Goal: Task Accomplishment & Management: Use online tool/utility

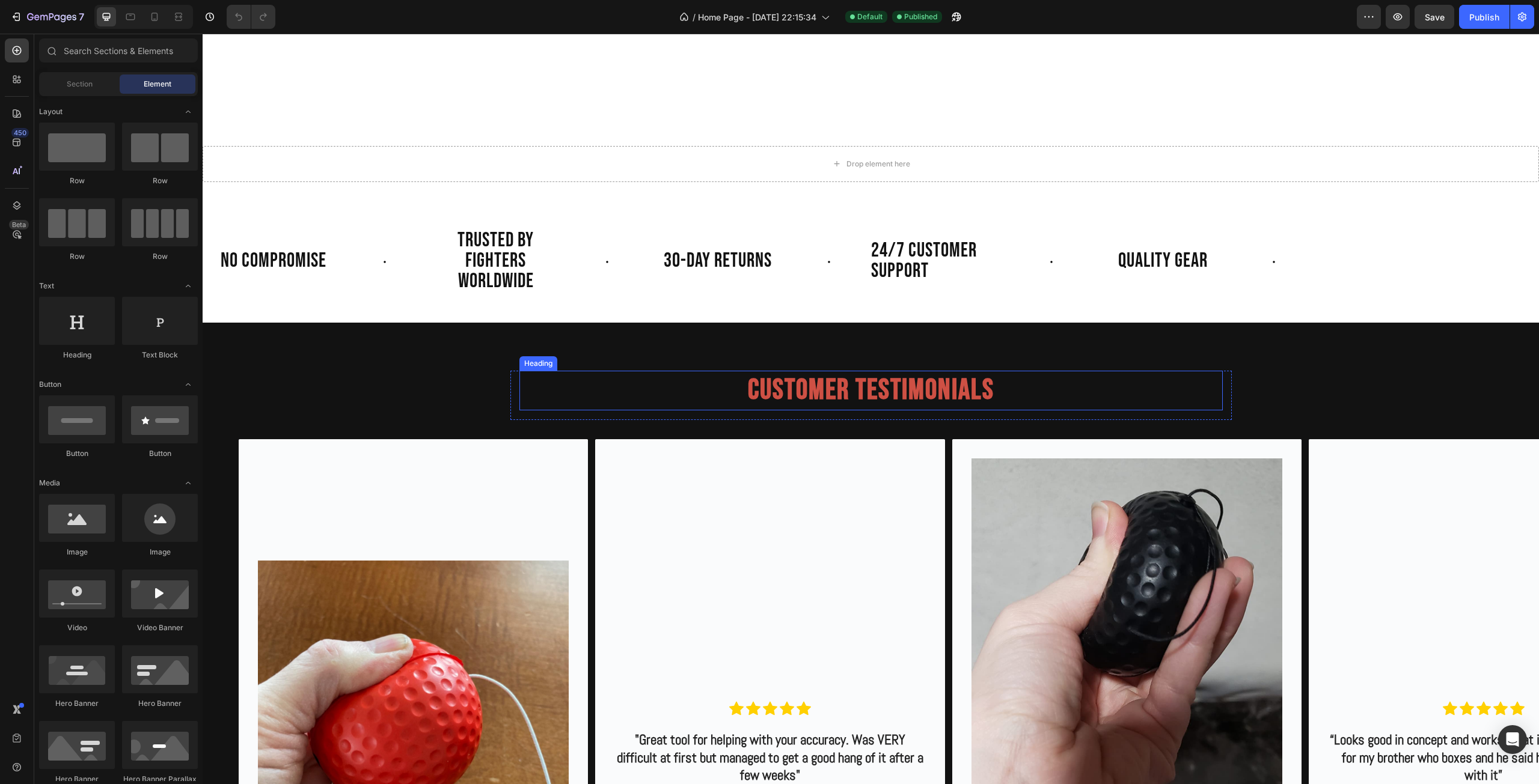
scroll to position [425, 0]
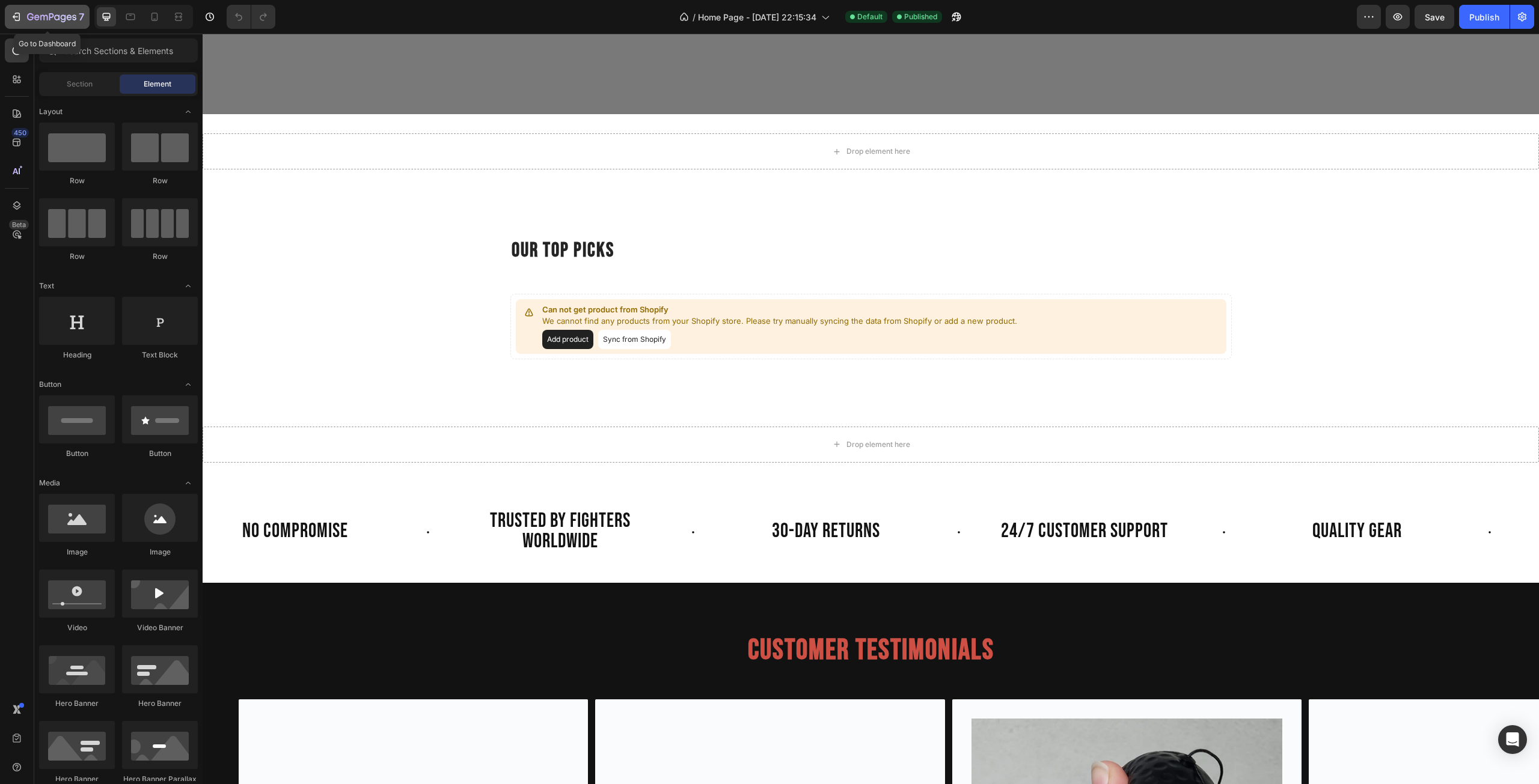
click at [18, 18] on icon "button" at bounding box center [16, 16] width 12 height 12
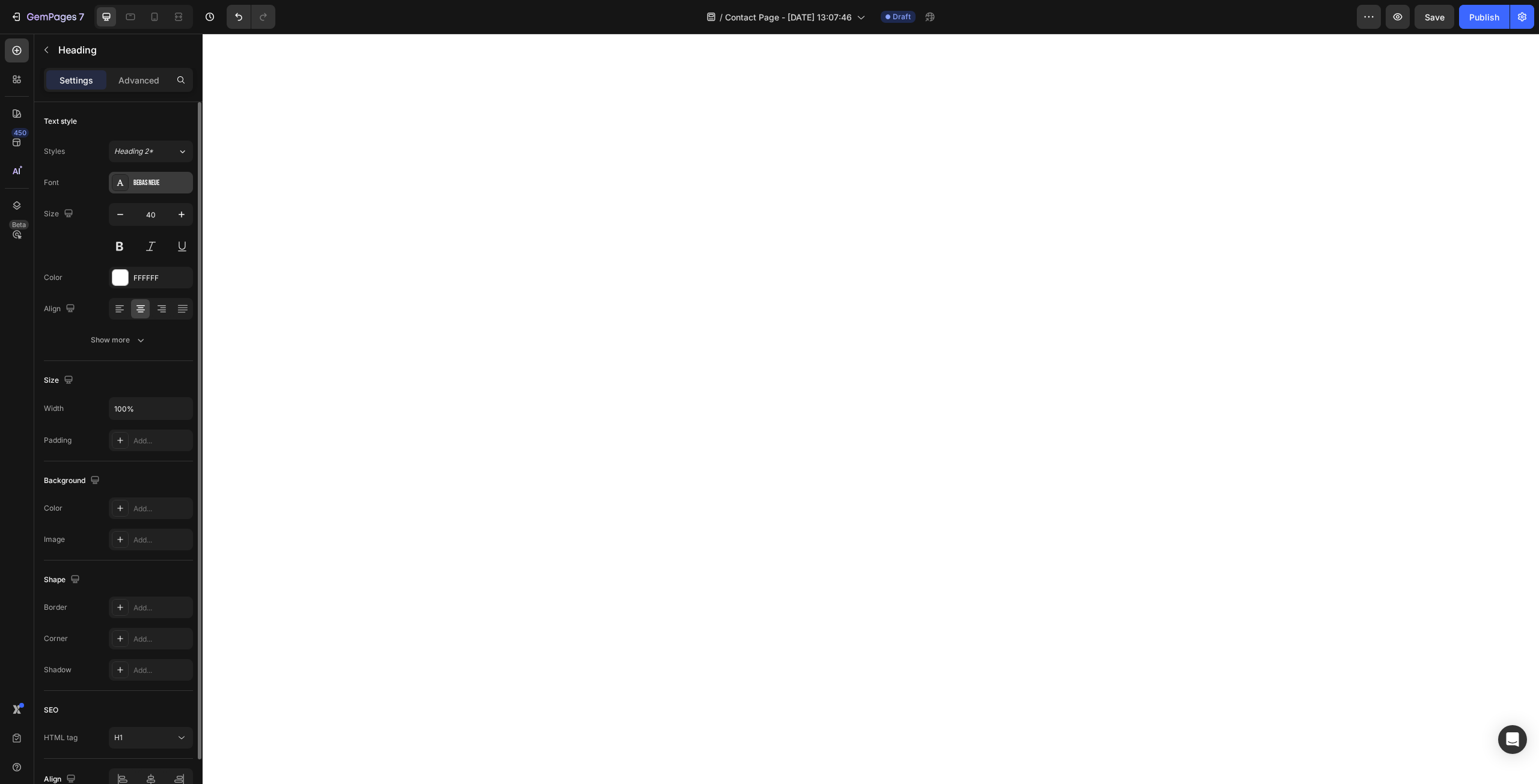
click at [154, 183] on div "Bebas Neue" at bounding box center [162, 183] width 57 height 11
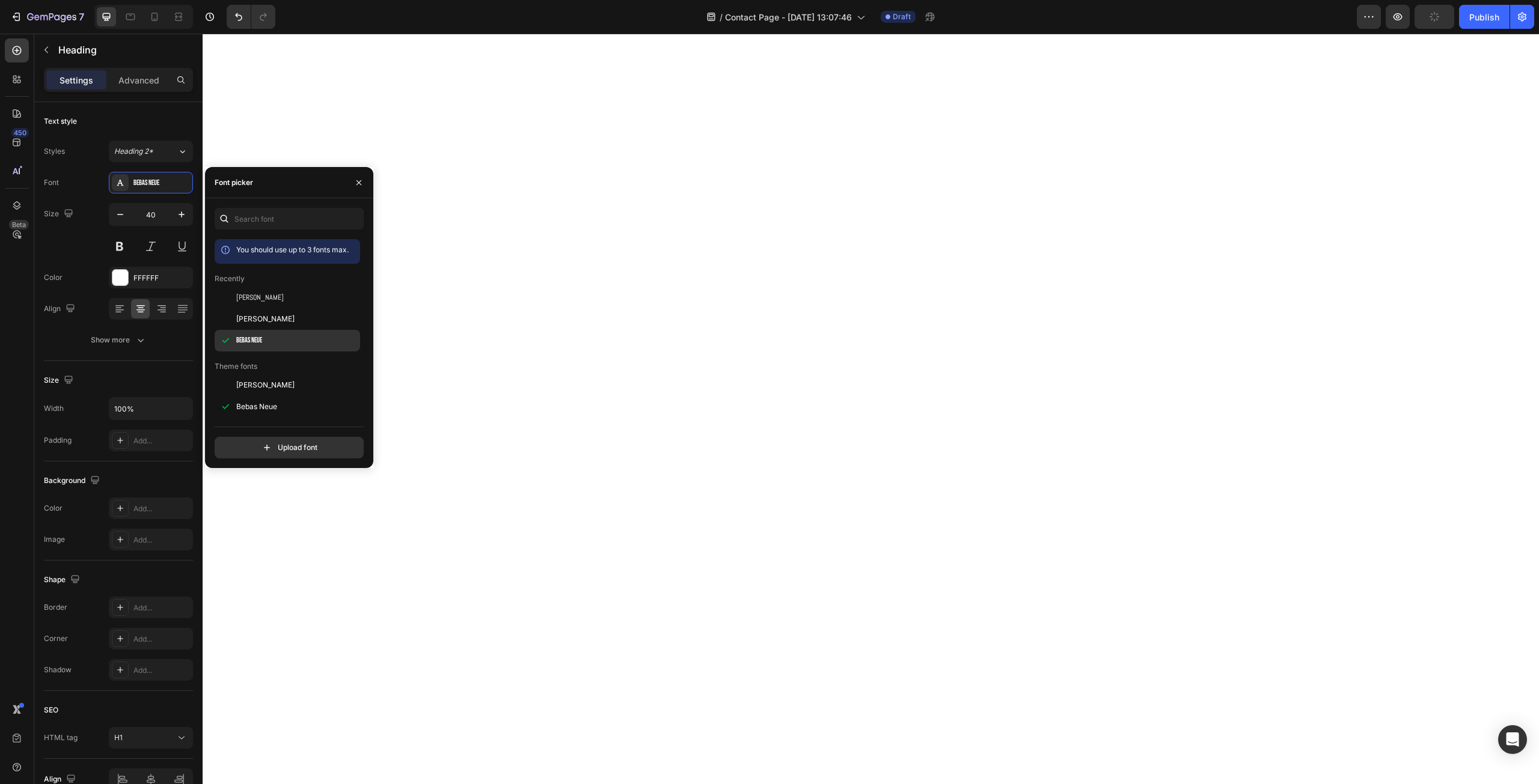
click at [259, 340] on span "Bebas Neue" at bounding box center [249, 340] width 26 height 11
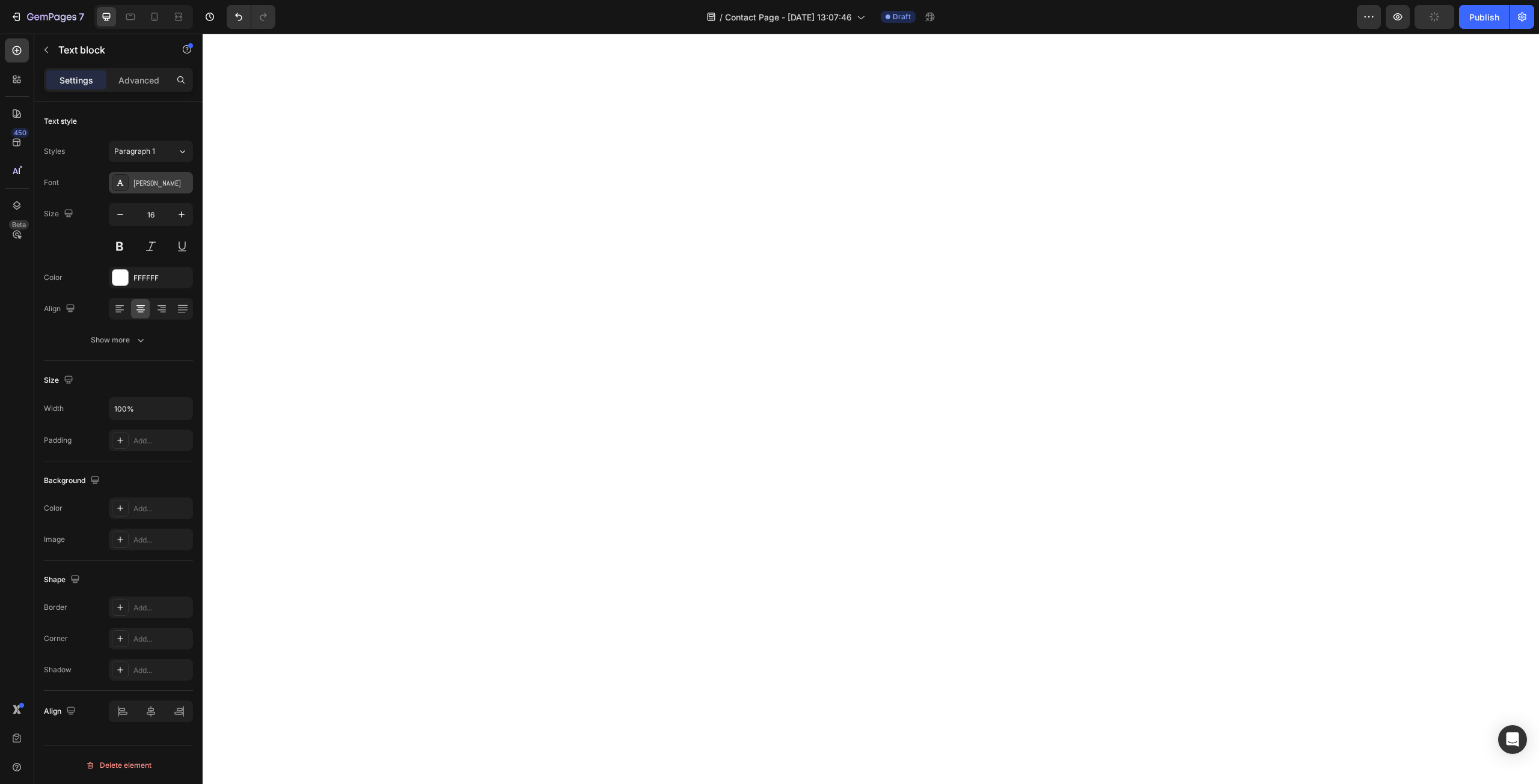
click at [149, 188] on div "[PERSON_NAME]" at bounding box center [151, 183] width 84 height 22
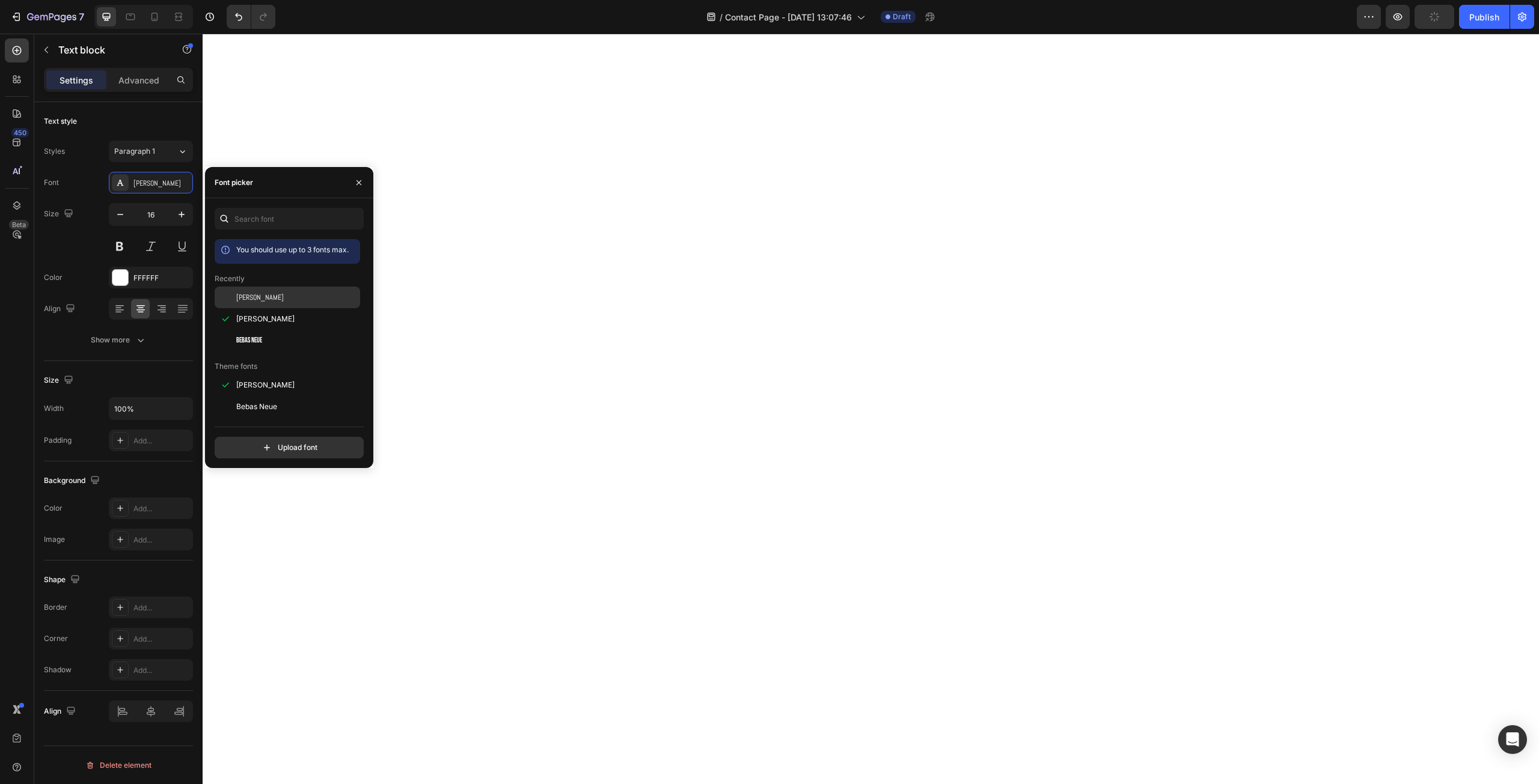
click at [265, 375] on div "[PERSON_NAME]" at bounding box center [287, 385] width 145 height 22
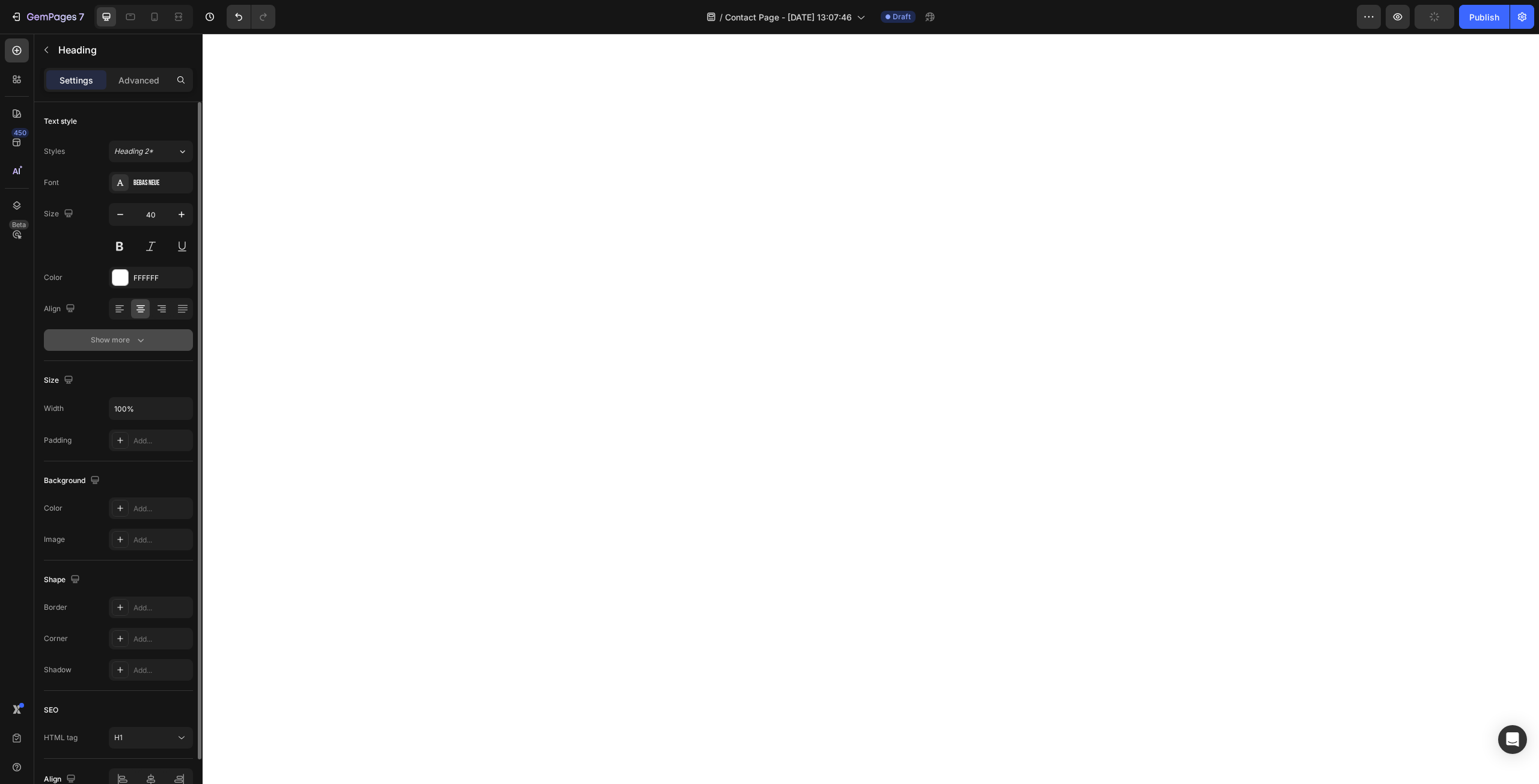
click at [116, 339] on div "Show more" at bounding box center [118, 340] width 56 height 12
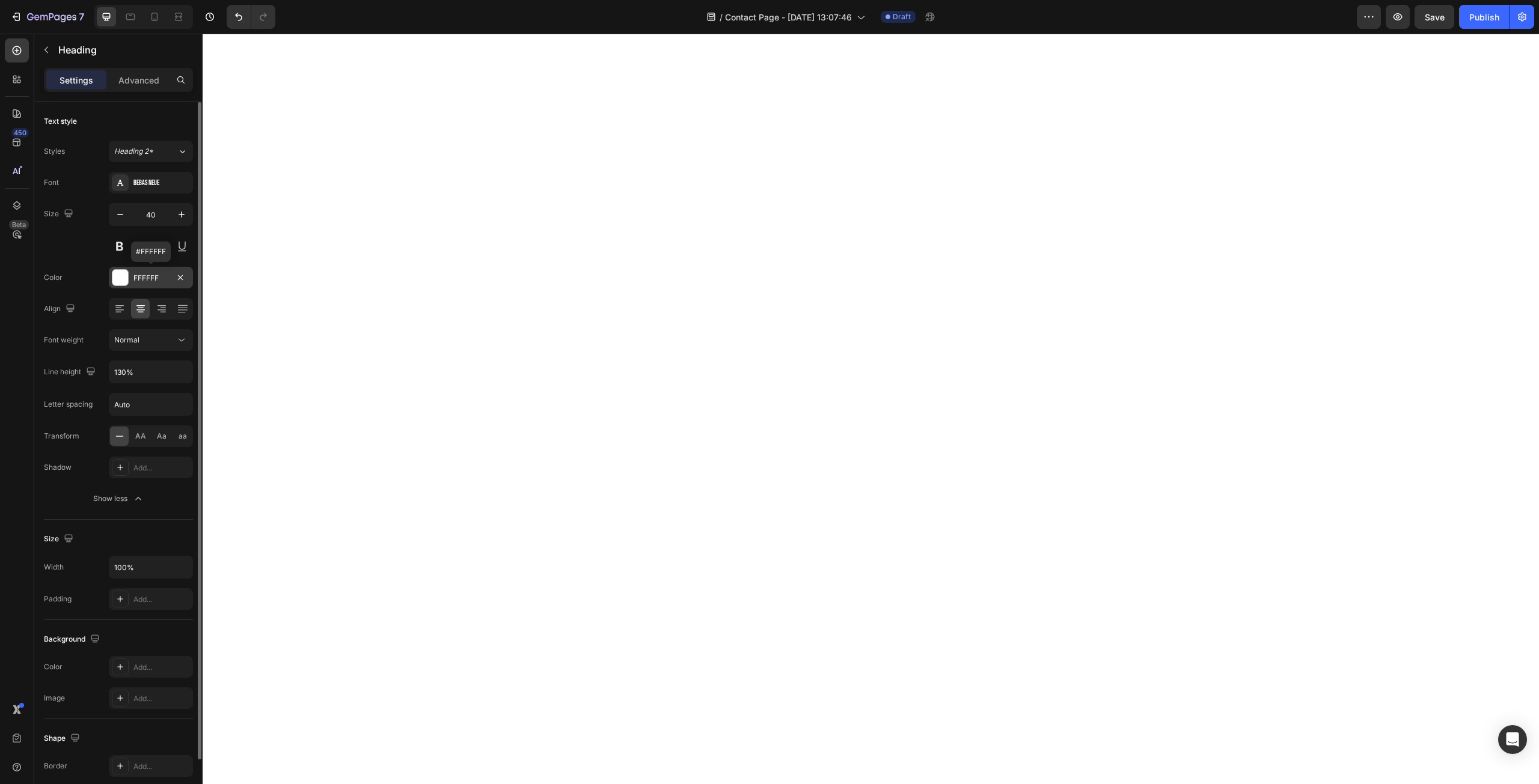
click at [152, 273] on div "FFFFFF" at bounding box center [150, 278] width 35 height 11
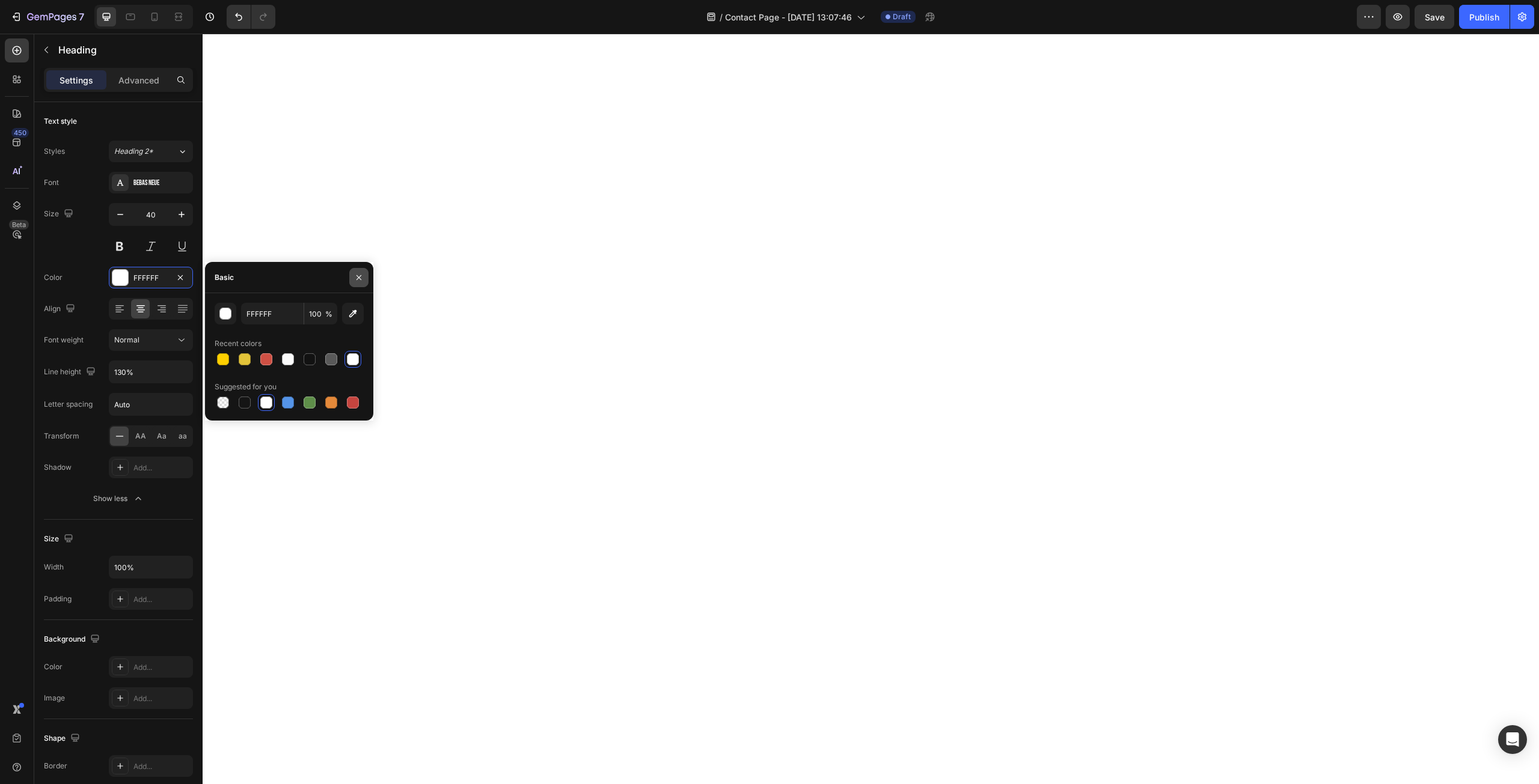
click at [357, 280] on icon "button" at bounding box center [359, 278] width 10 height 10
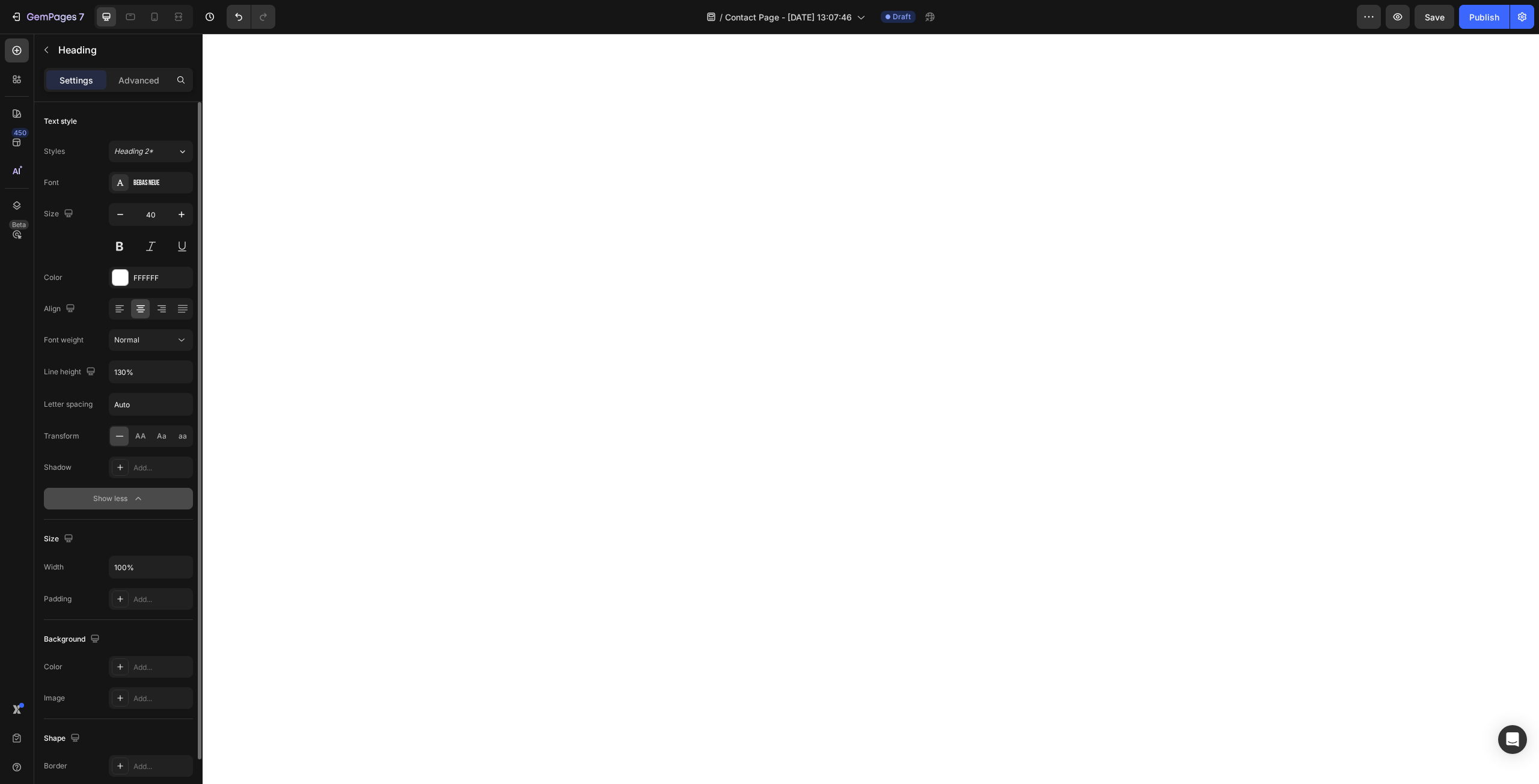
click at [108, 491] on button "Show less" at bounding box center [118, 499] width 149 height 22
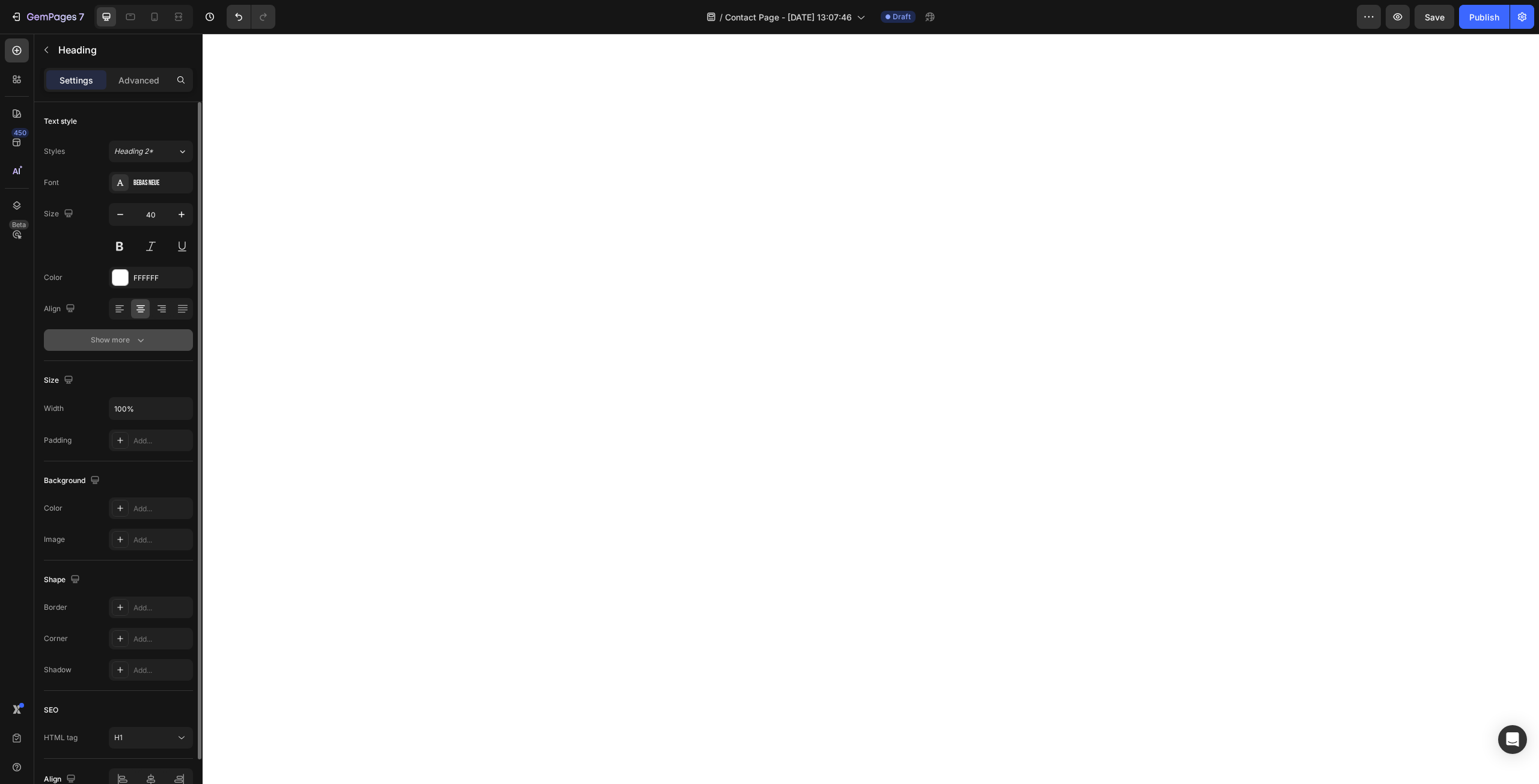
click at [132, 341] on div "Show more" at bounding box center [118, 340] width 56 height 12
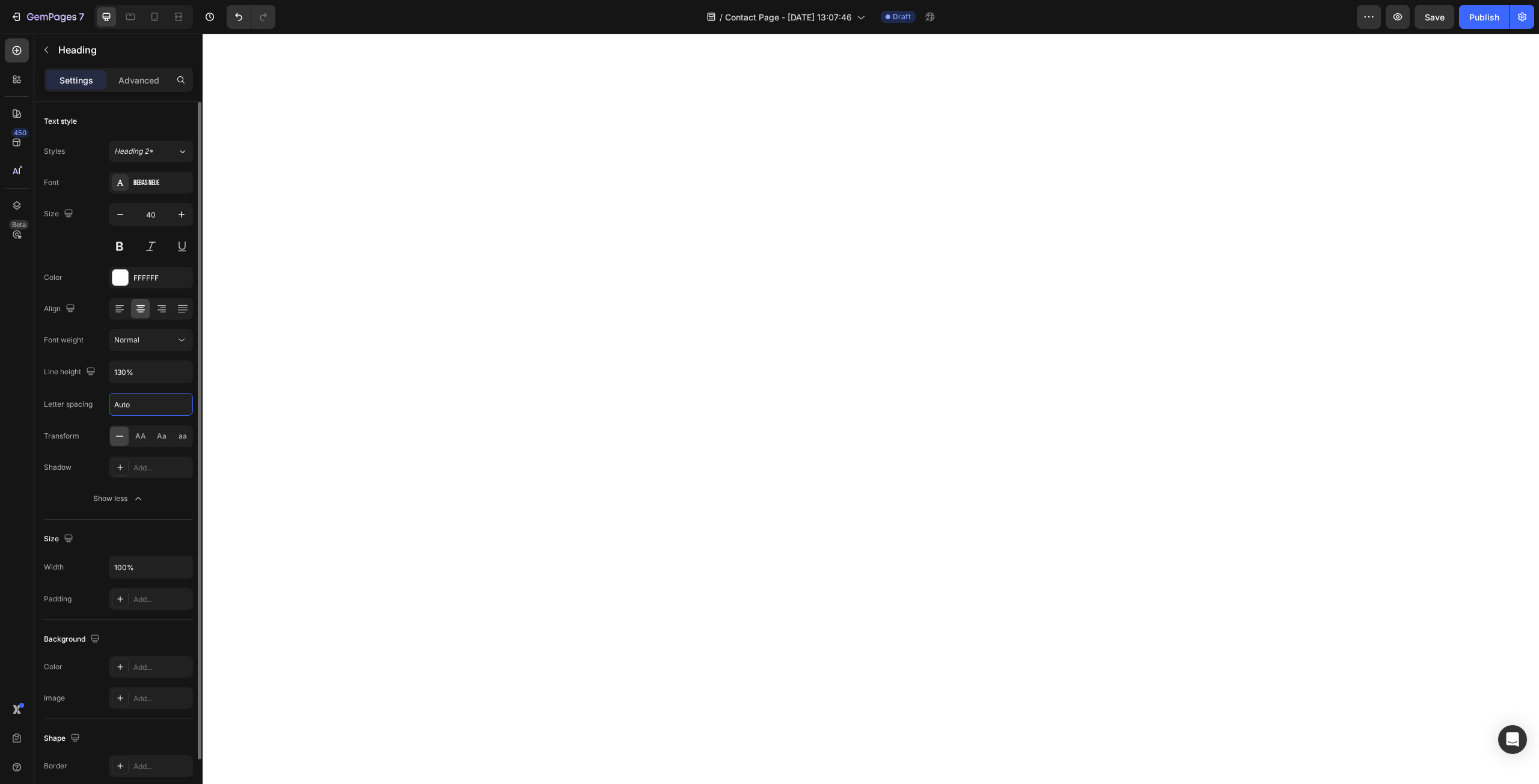
click at [156, 400] on input "Auto" at bounding box center [150, 404] width 83 height 22
type input "2"
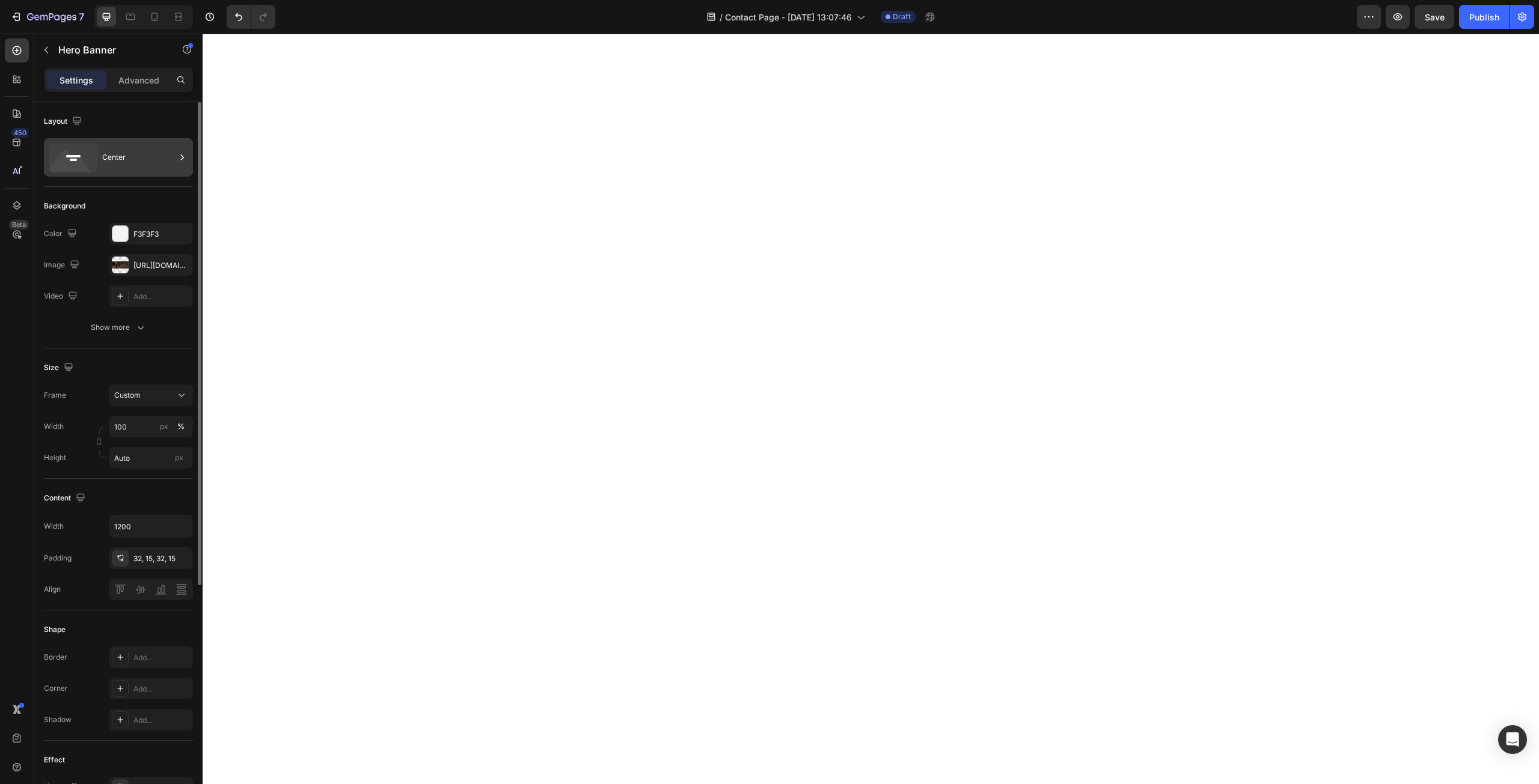
click at [118, 157] on div "Center" at bounding box center [139, 157] width 74 height 28
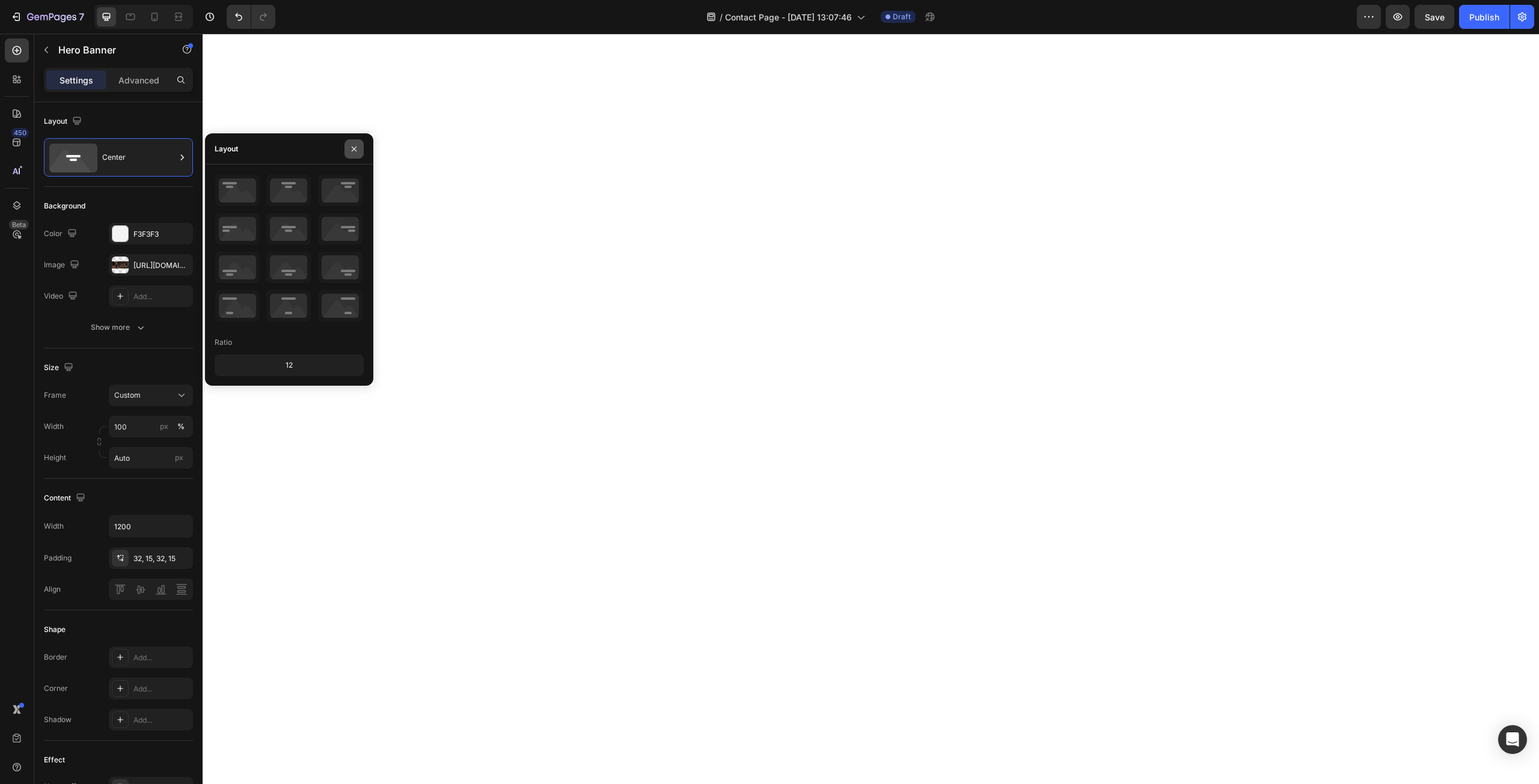
click at [363, 145] on button "button" at bounding box center [354, 149] width 19 height 19
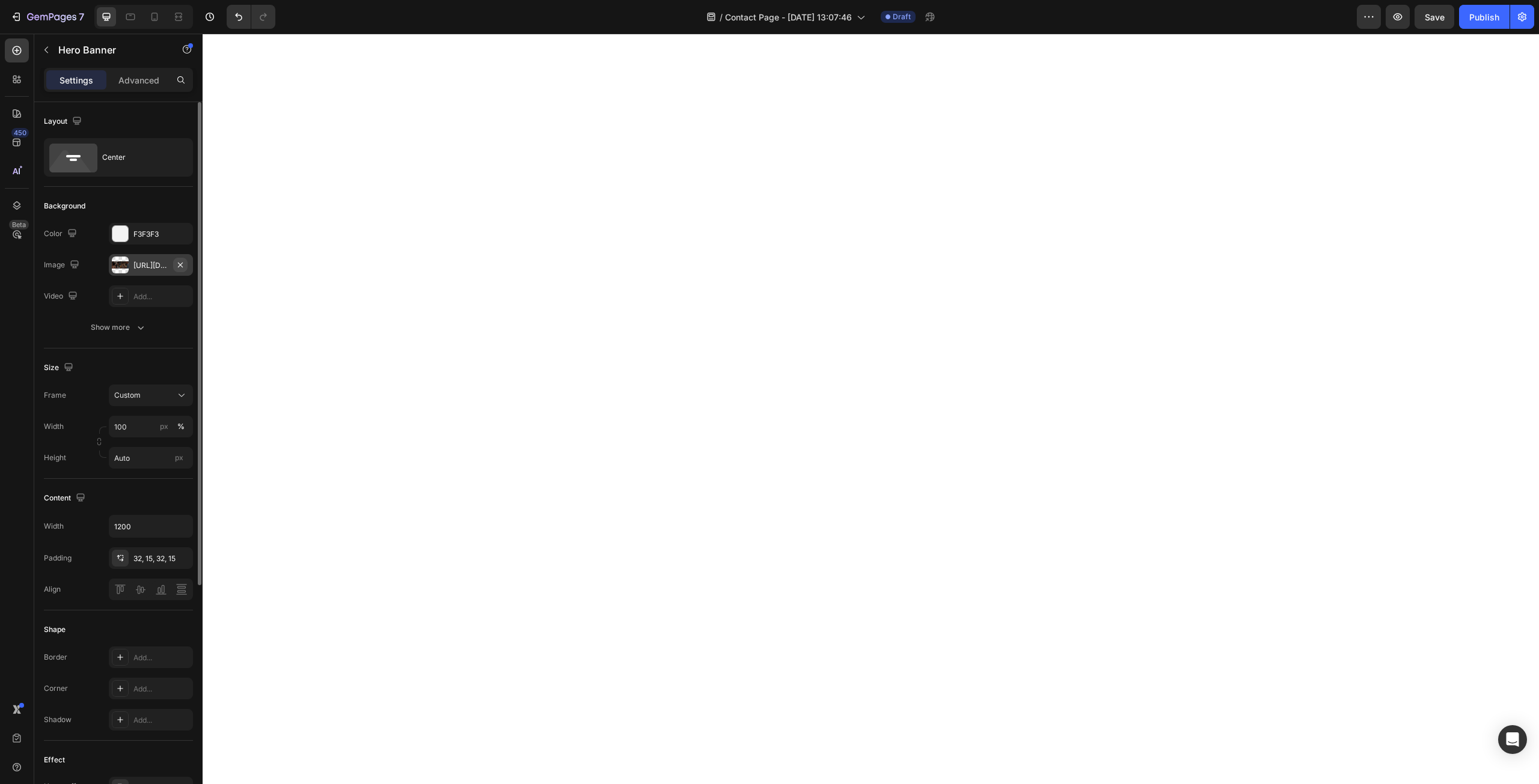
click at [178, 262] on icon "button" at bounding box center [181, 265] width 10 height 10
click at [126, 263] on div at bounding box center [120, 265] width 17 height 17
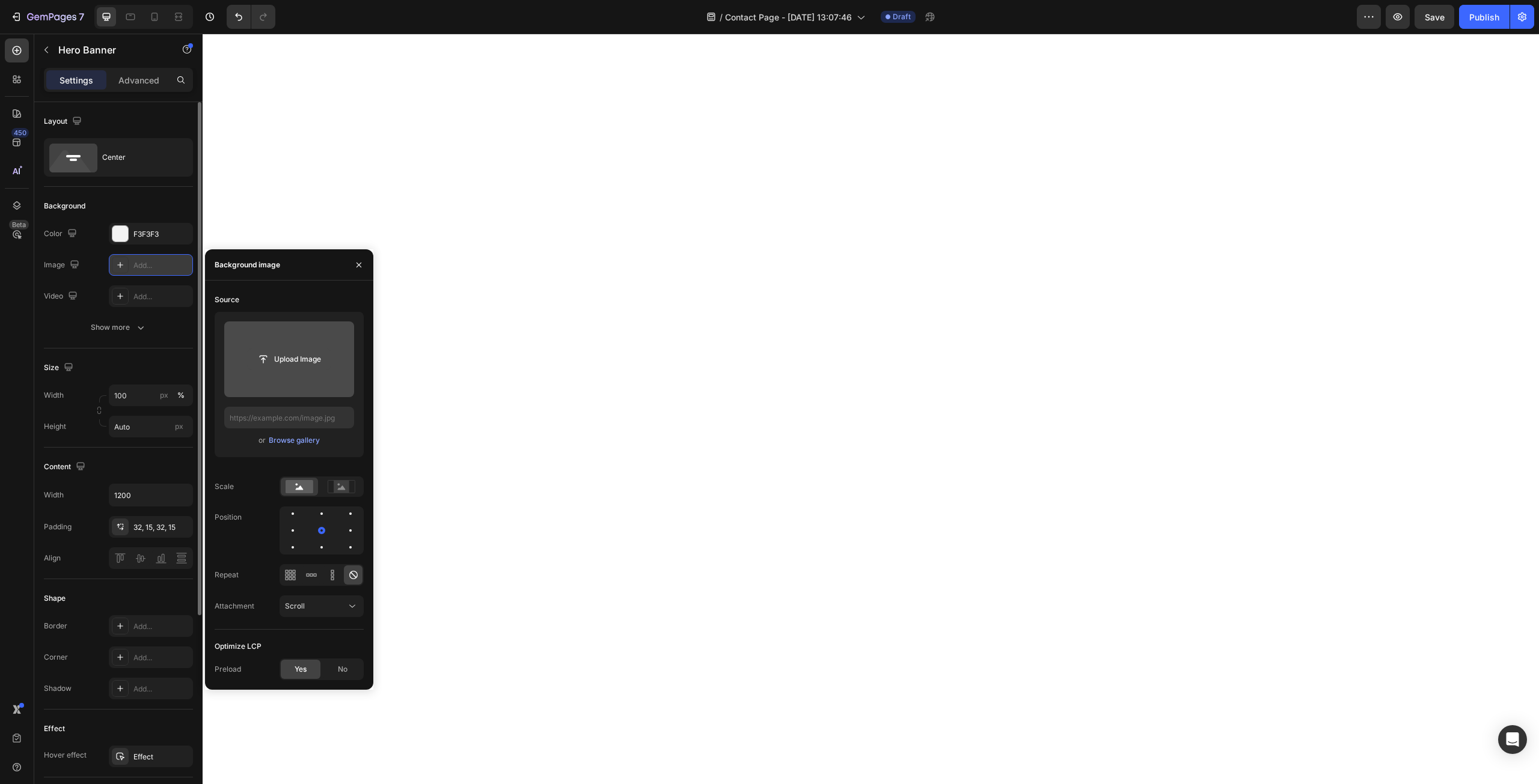
click at [288, 367] on input "file" at bounding box center [289, 359] width 83 height 21
type input "[URL][DOMAIN_NAME]"
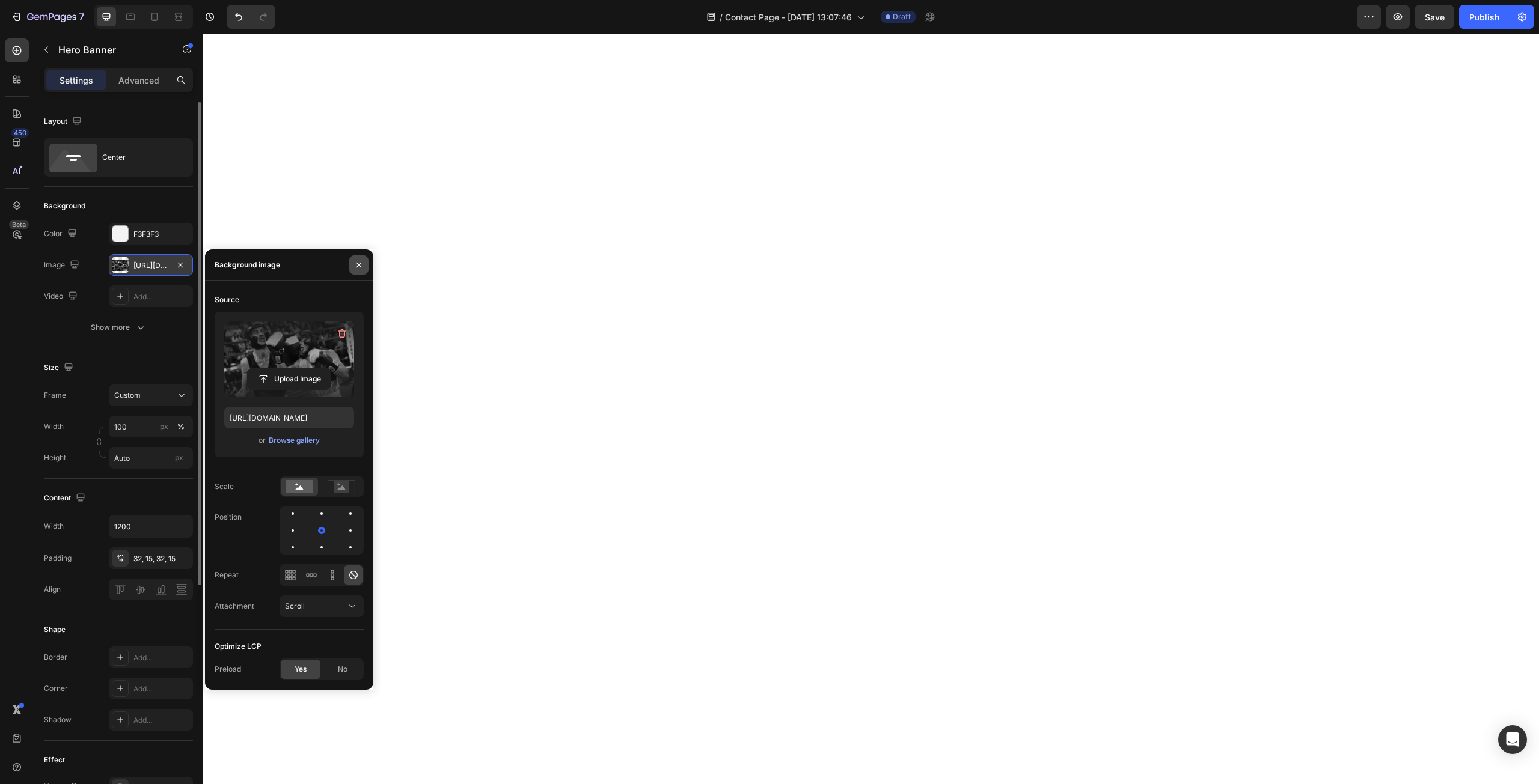
click at [361, 267] on icon "button" at bounding box center [359, 264] width 5 height 5
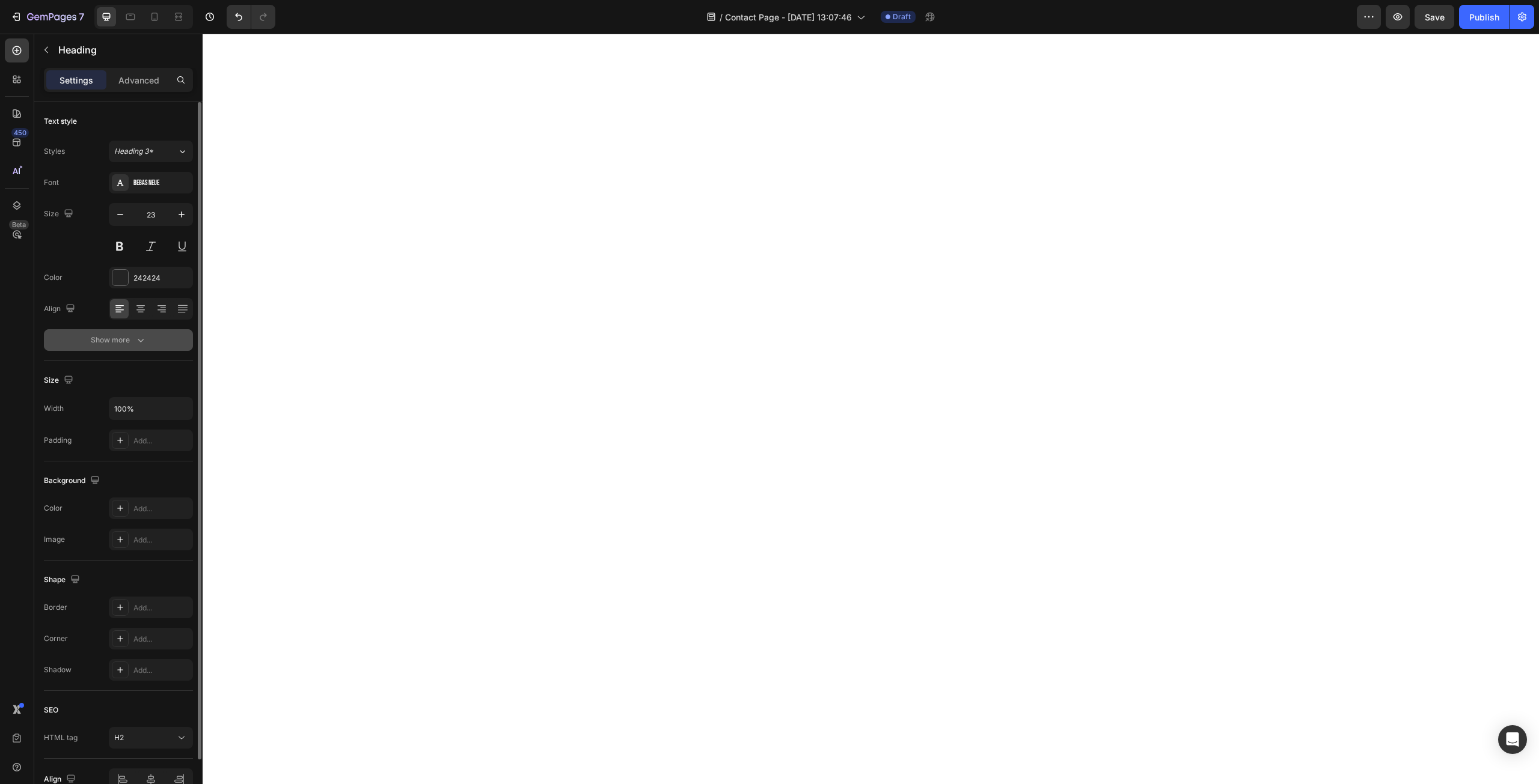
click at [137, 339] on icon "button" at bounding box center [140, 341] width 6 height 4
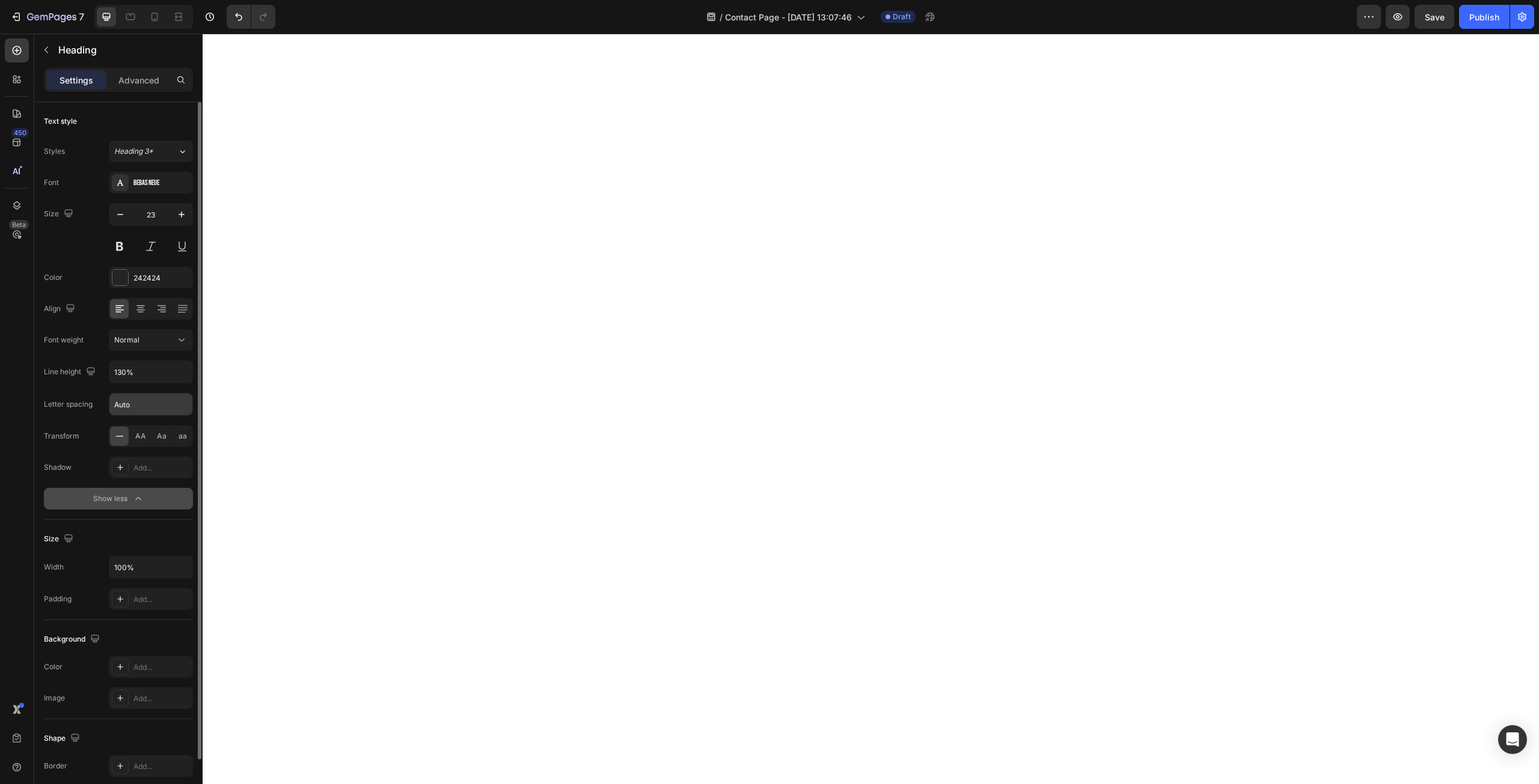
click at [145, 402] on input "Auto" at bounding box center [150, 404] width 83 height 22
type input "2"
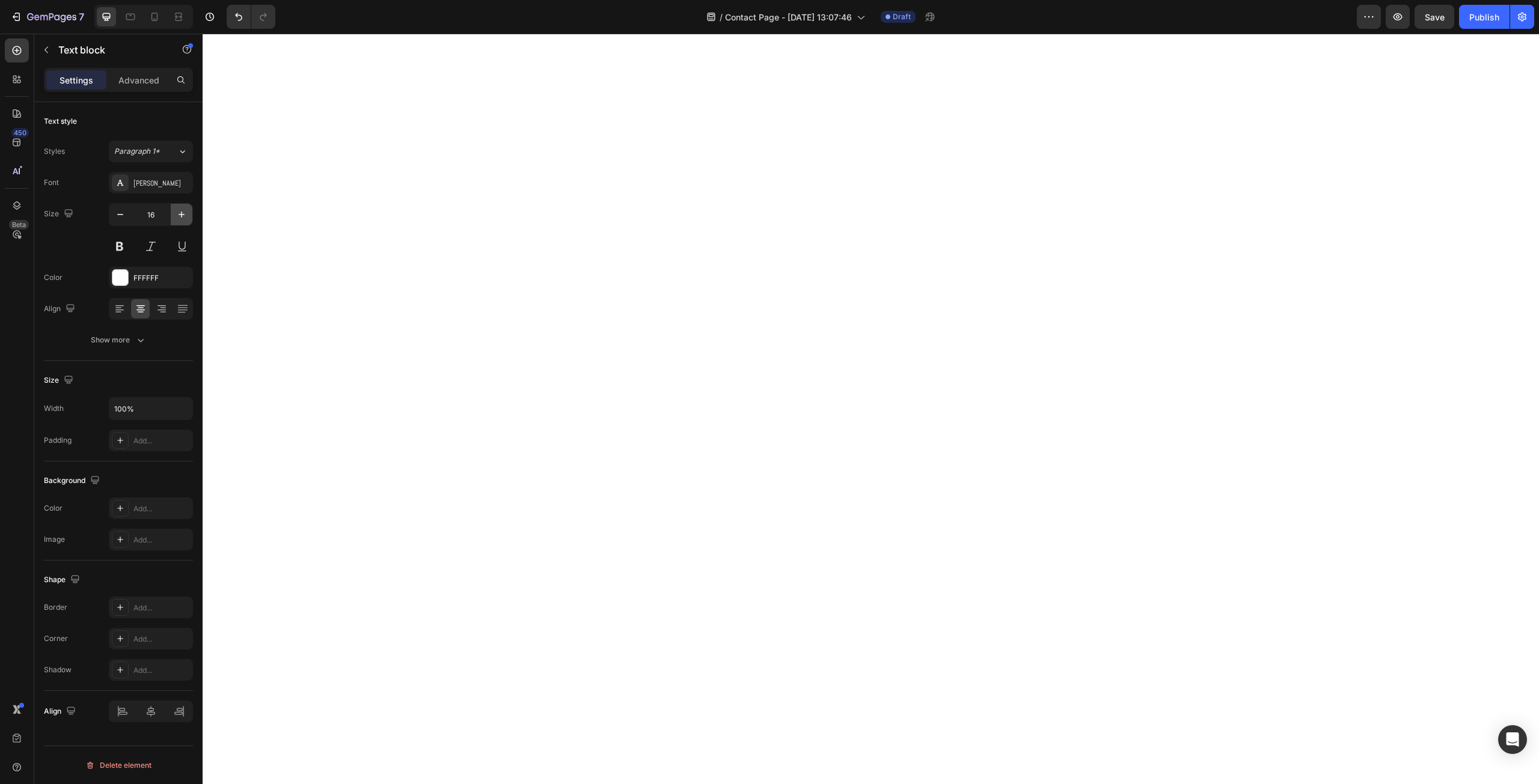
click at [181, 221] on button "button" at bounding box center [181, 215] width 22 height 22
type input "20"
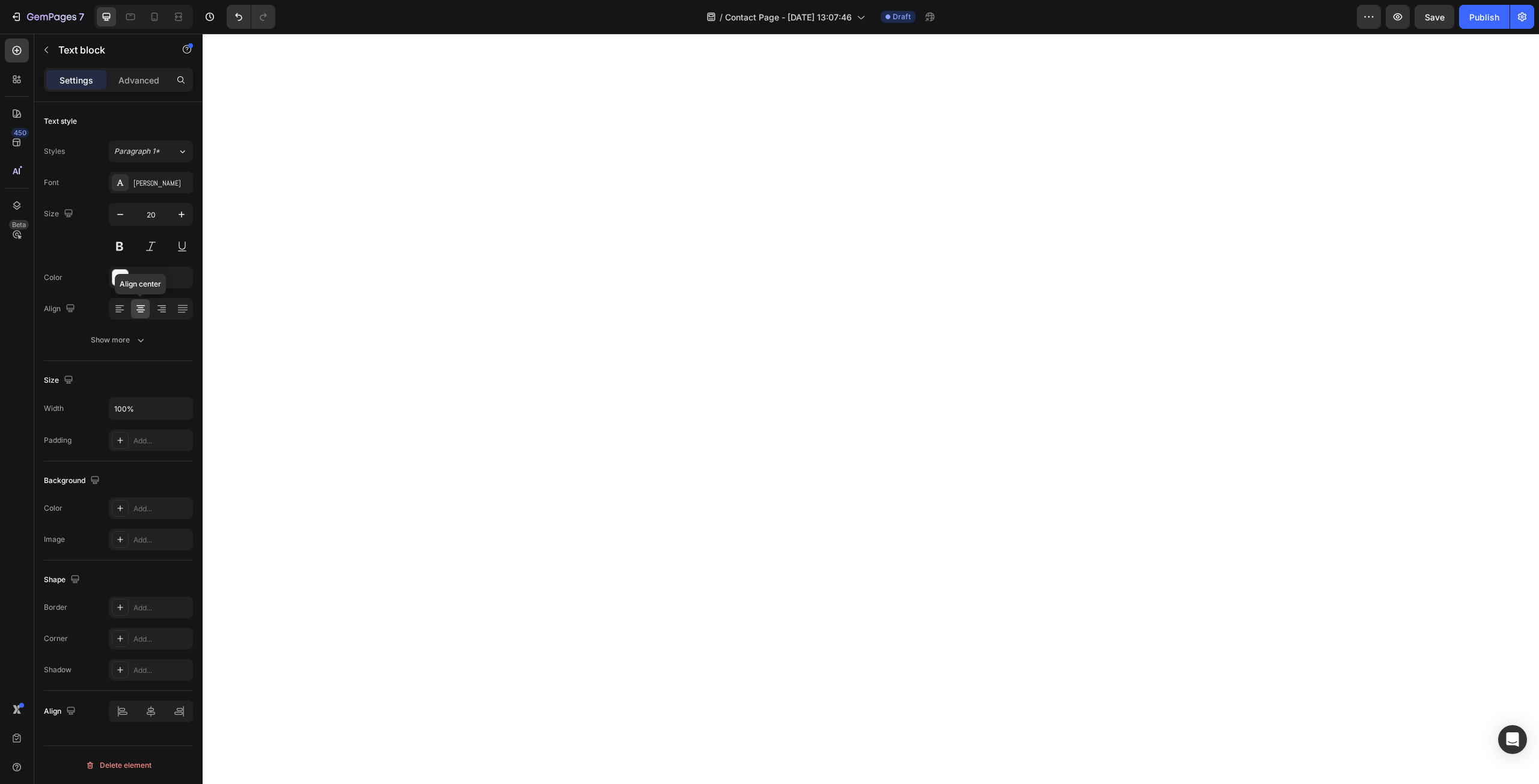
click at [145, 307] on icon at bounding box center [140, 309] width 12 height 12
click at [127, 316] on div at bounding box center [119, 309] width 18 height 19
click at [137, 312] on icon at bounding box center [140, 312] width 6 height 1
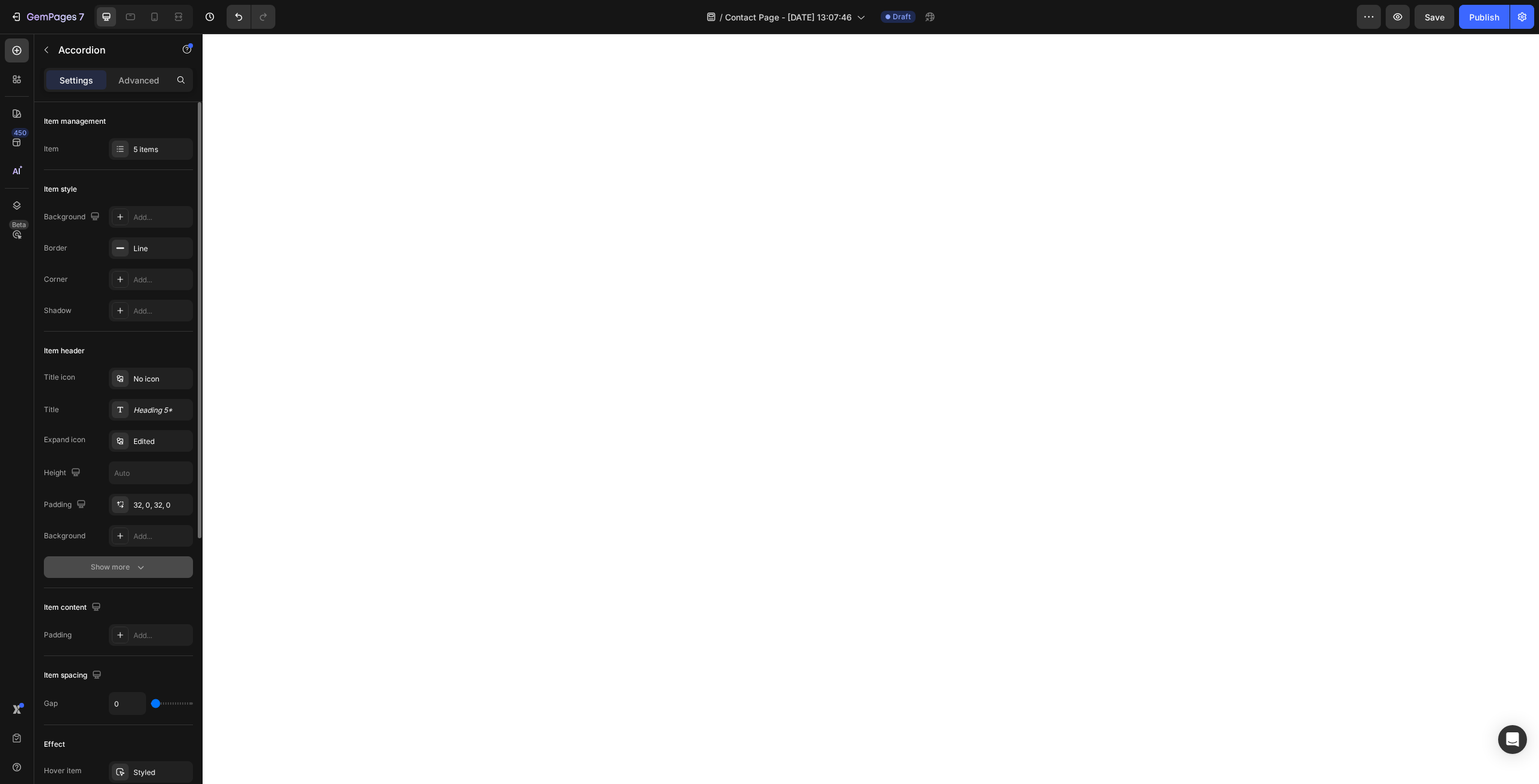
click at [97, 577] on button "Show more" at bounding box center [118, 567] width 149 height 22
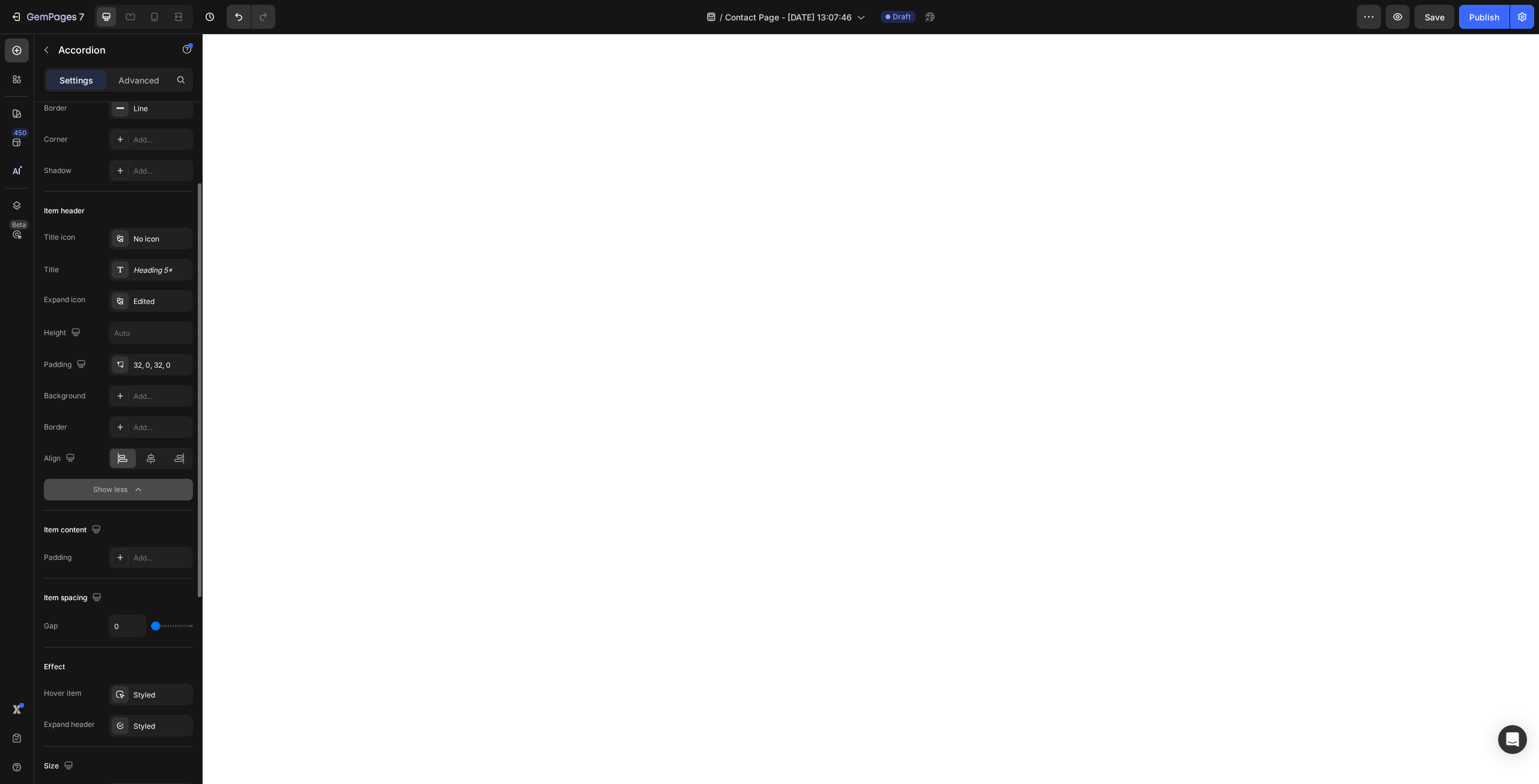
click at [112, 491] on div "Show less" at bounding box center [119, 489] width 51 height 12
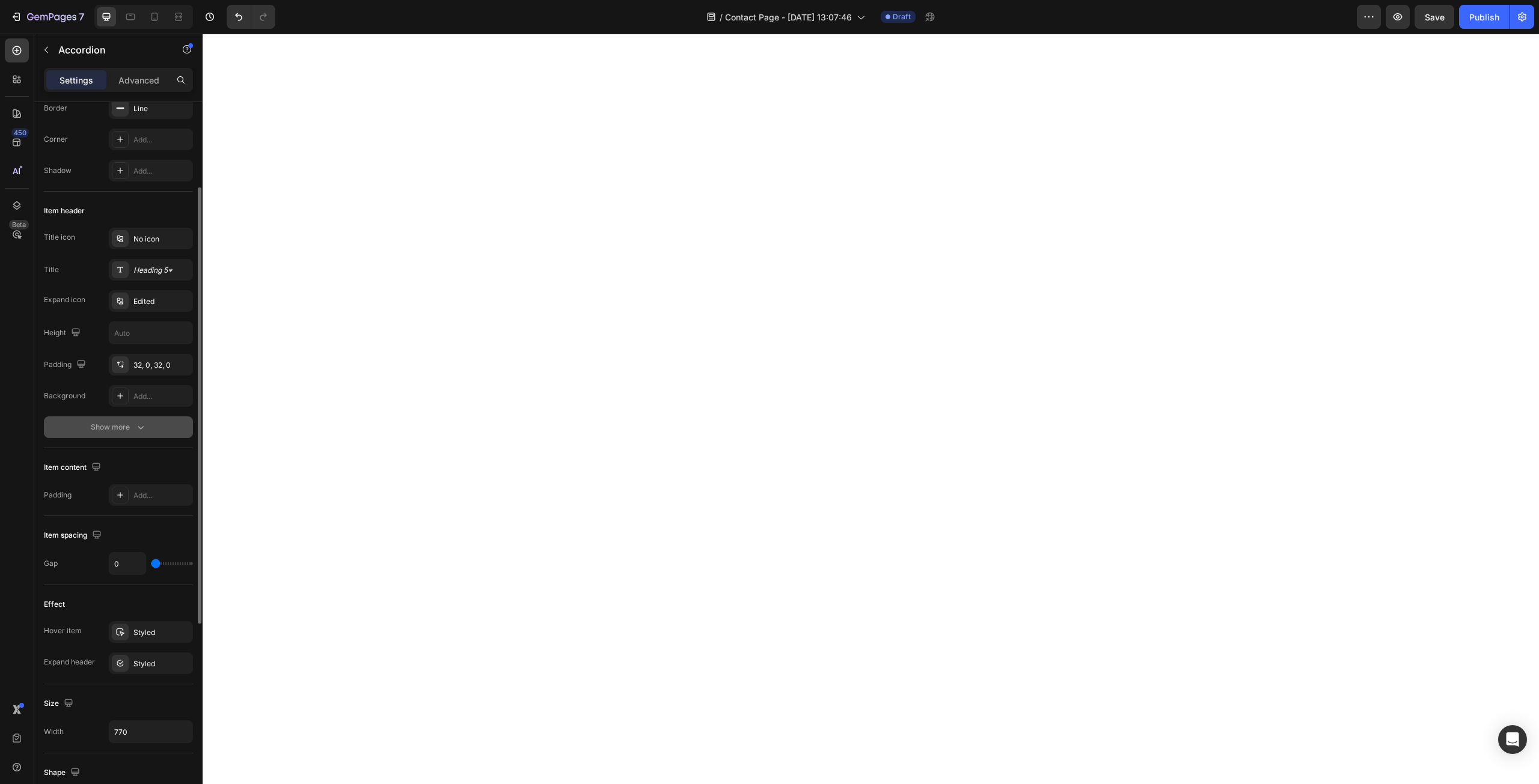
click at [124, 433] on div "Show more" at bounding box center [118, 427] width 56 height 12
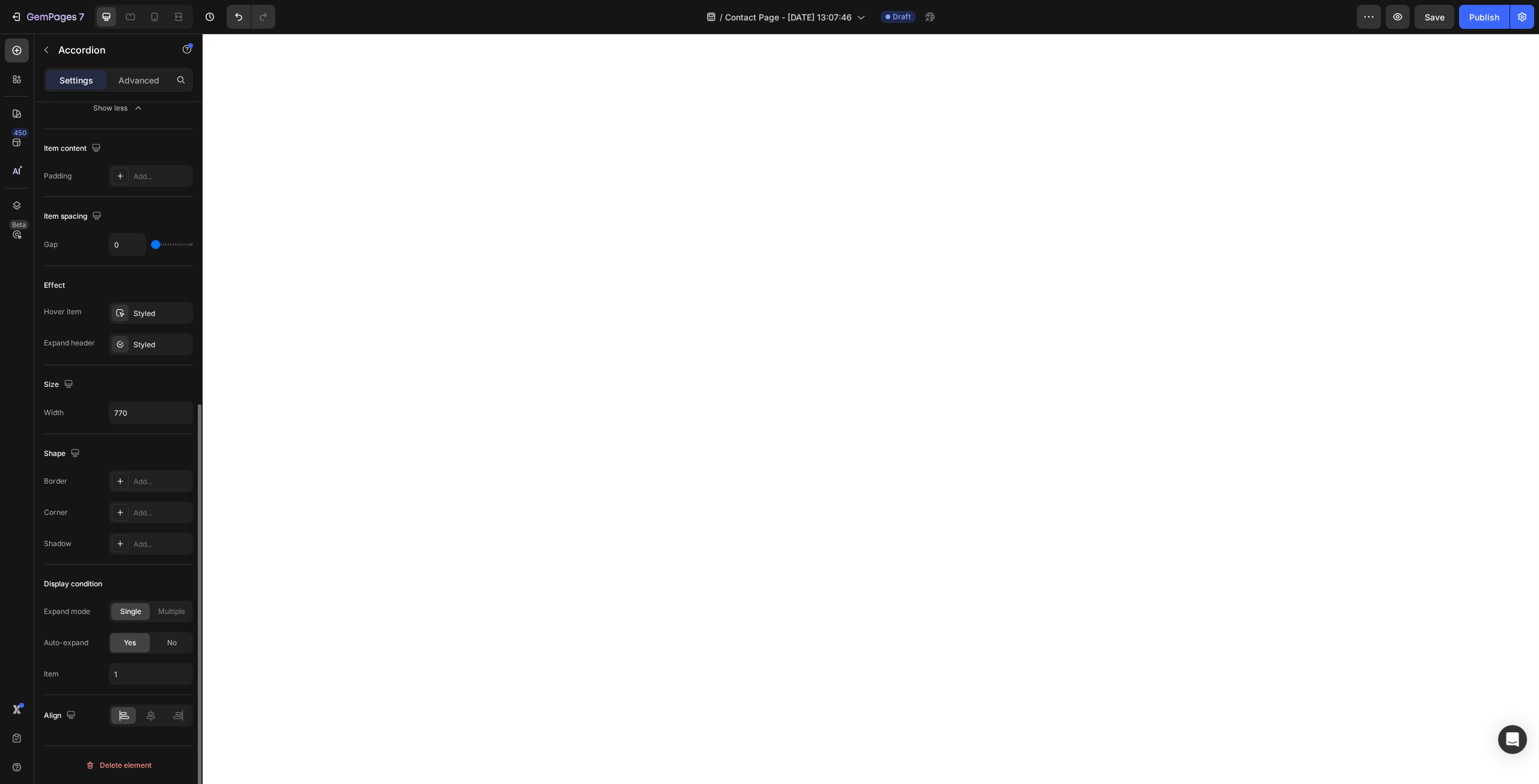
scroll to position [0, 0]
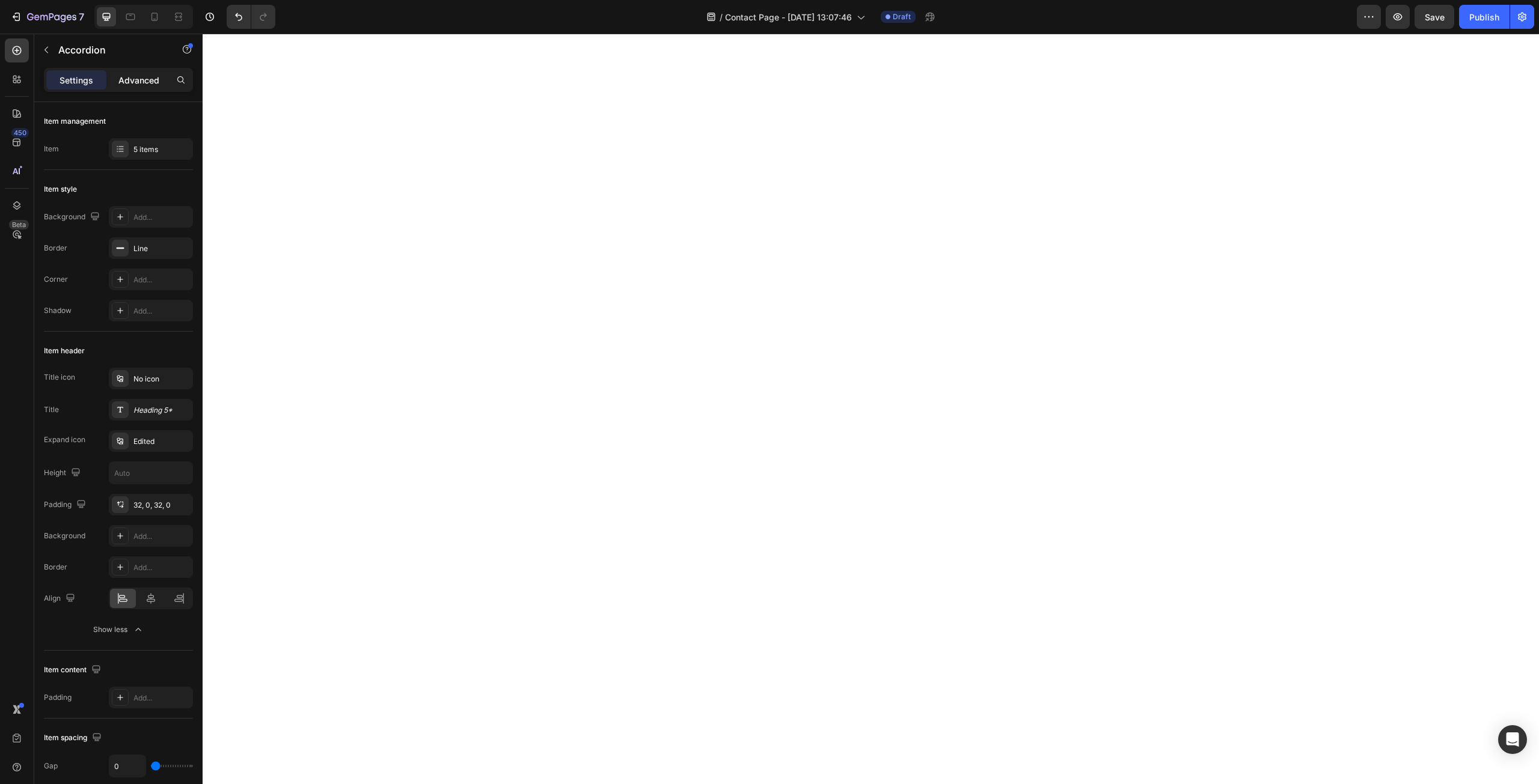
click at [126, 86] on div "Advanced" at bounding box center [139, 79] width 60 height 19
type input "100%"
type input "100"
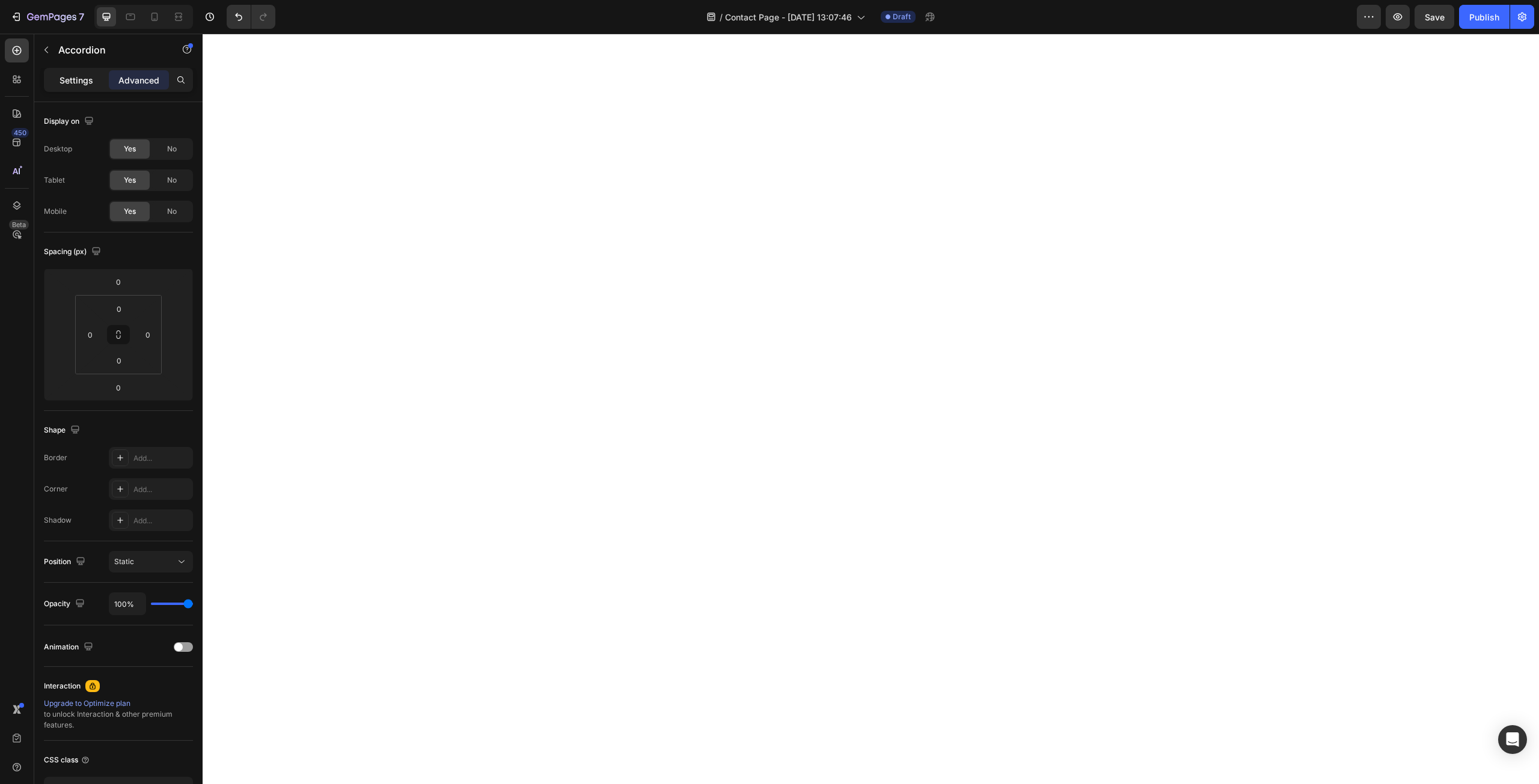
click at [88, 79] on p "Settings" at bounding box center [77, 80] width 34 height 13
type input "0"
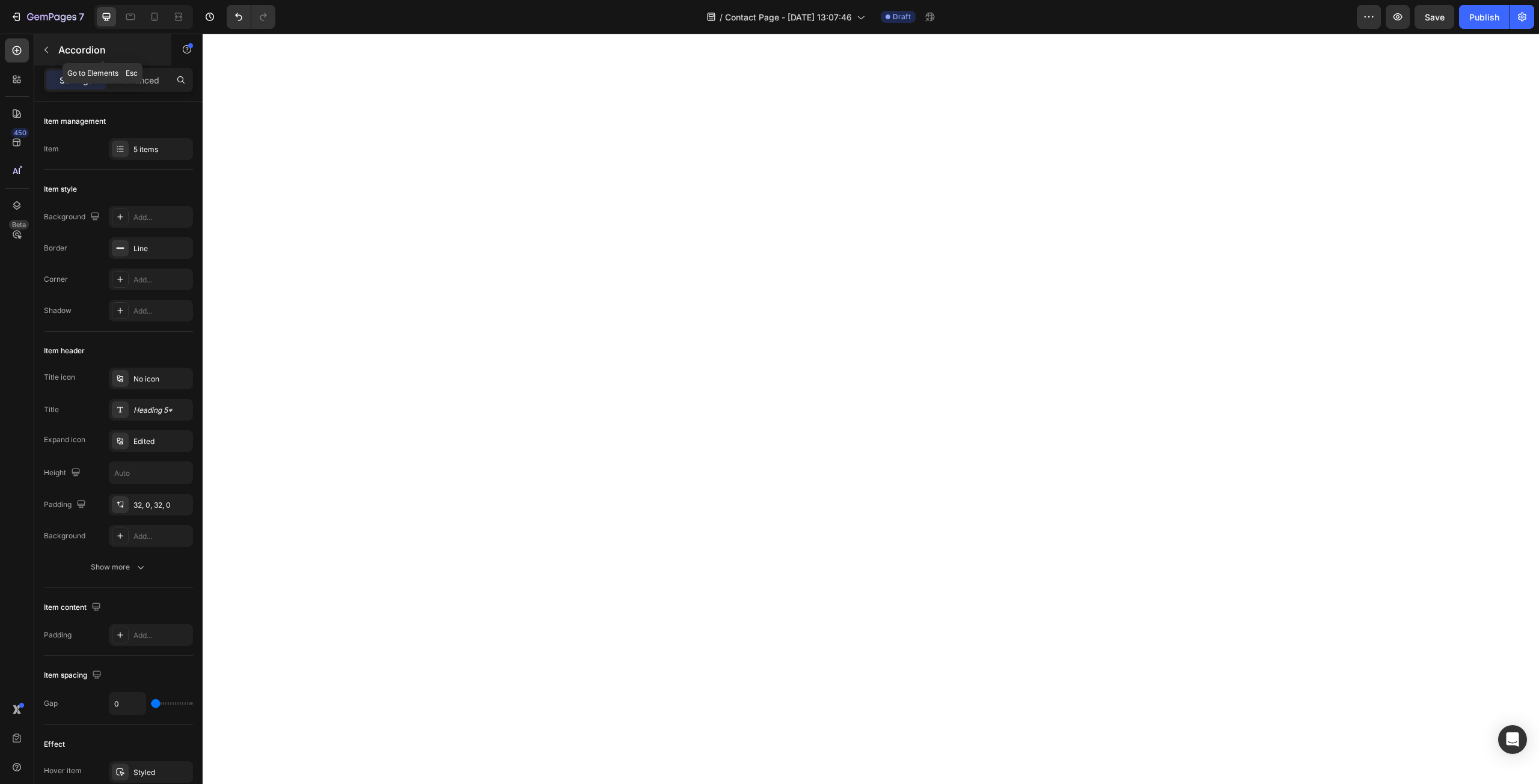
click at [50, 49] on icon "button" at bounding box center [47, 50] width 10 height 10
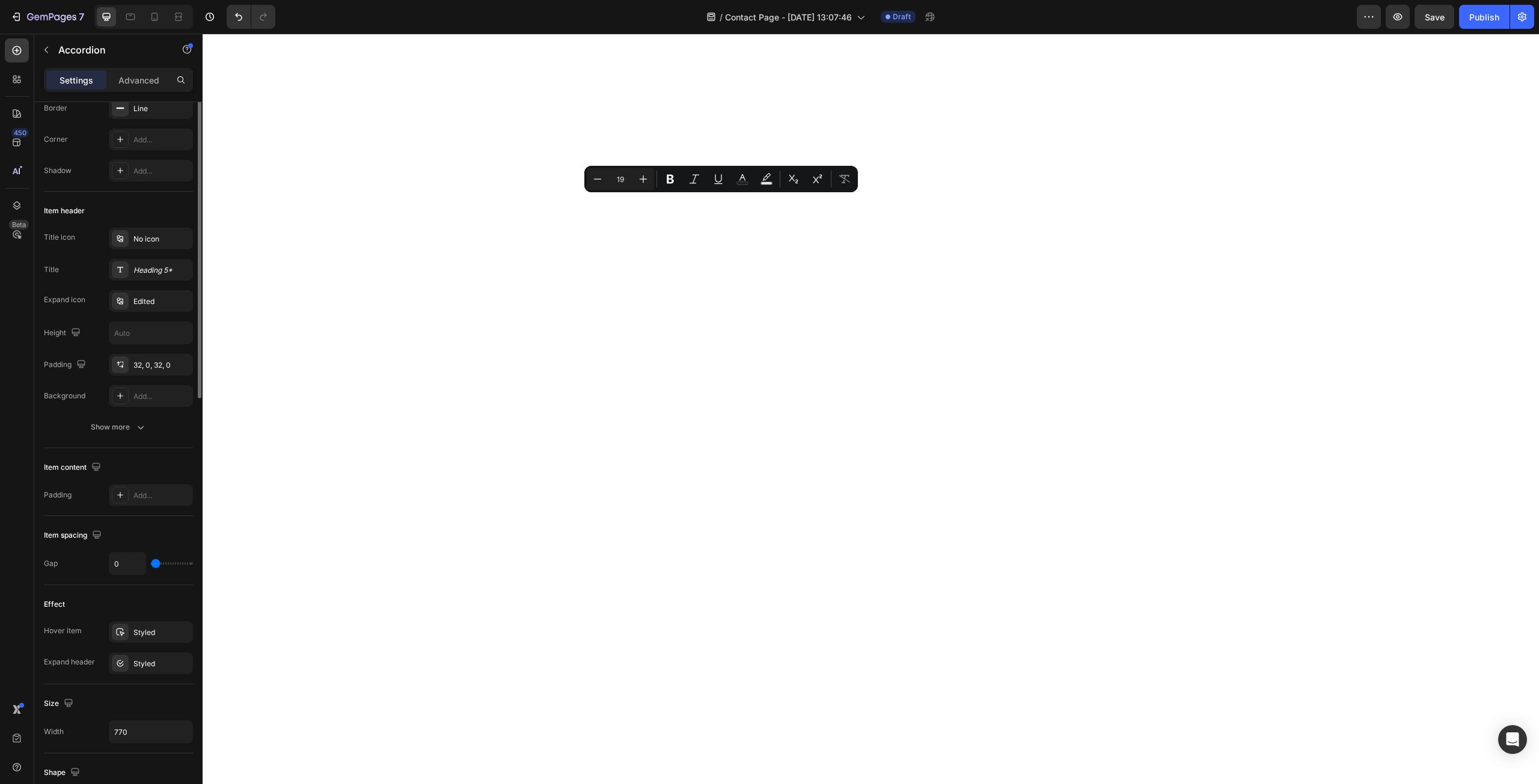
scroll to position [280, 0]
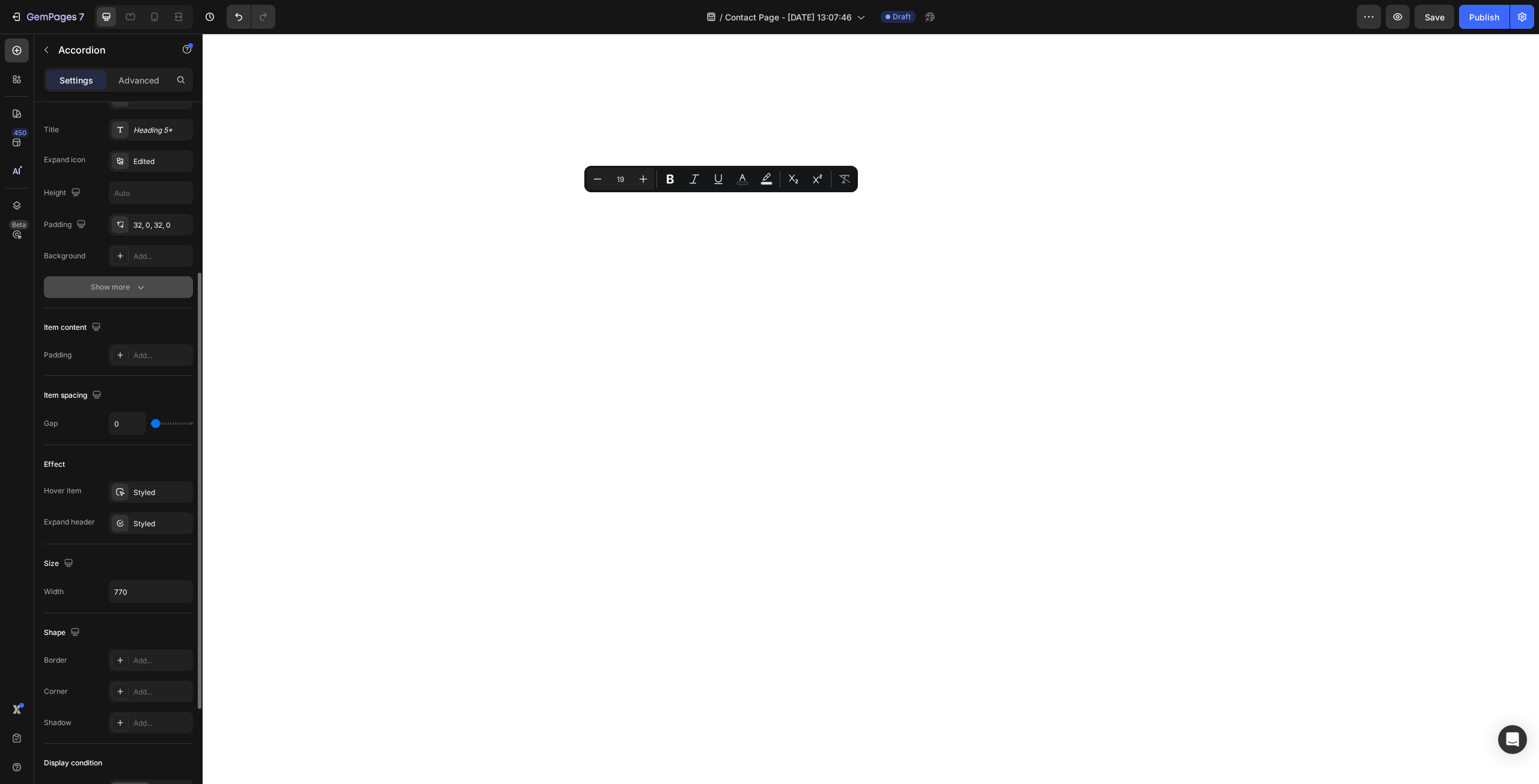
click at [113, 285] on div "Show more" at bounding box center [118, 287] width 56 height 12
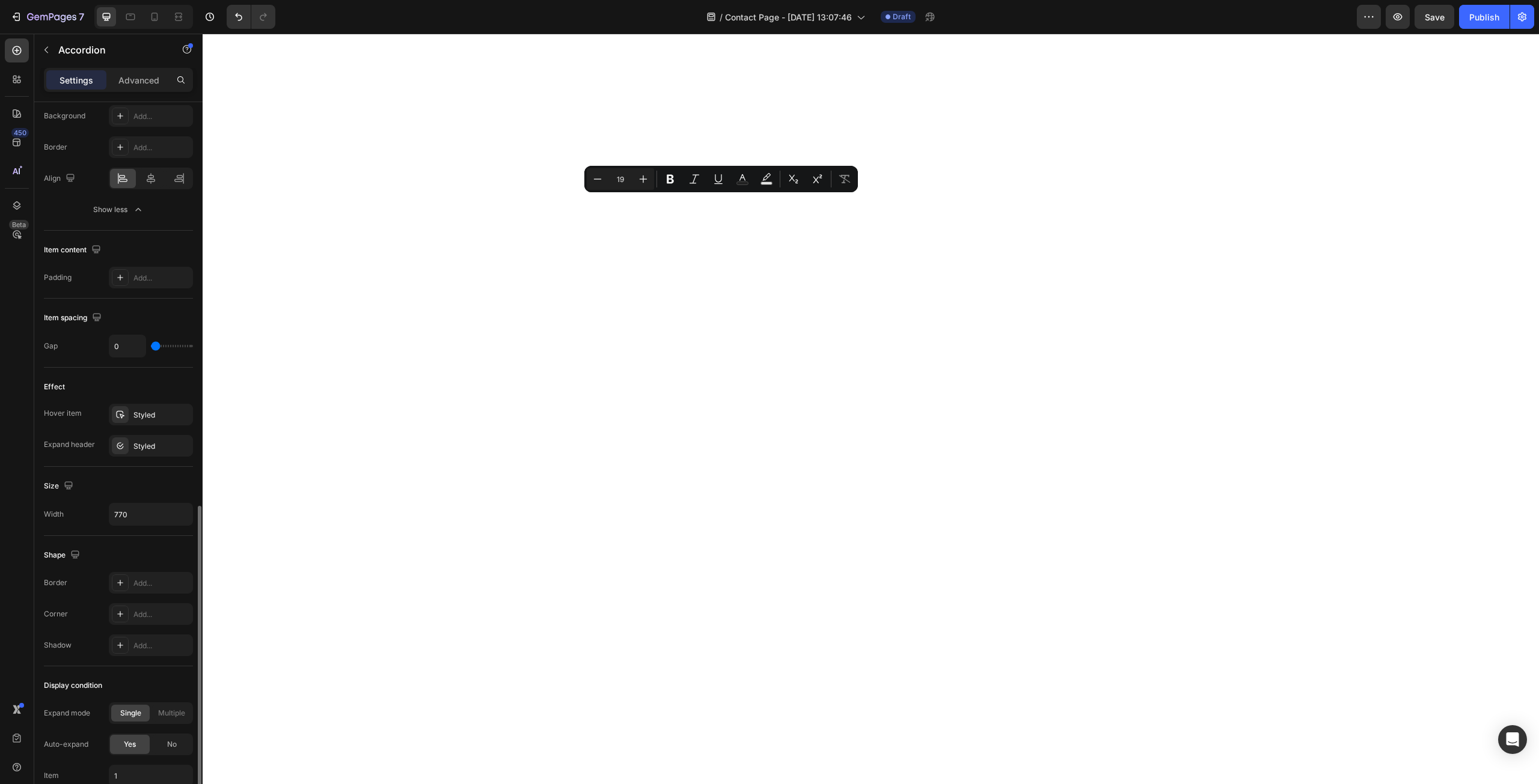
scroll to position [521, 0]
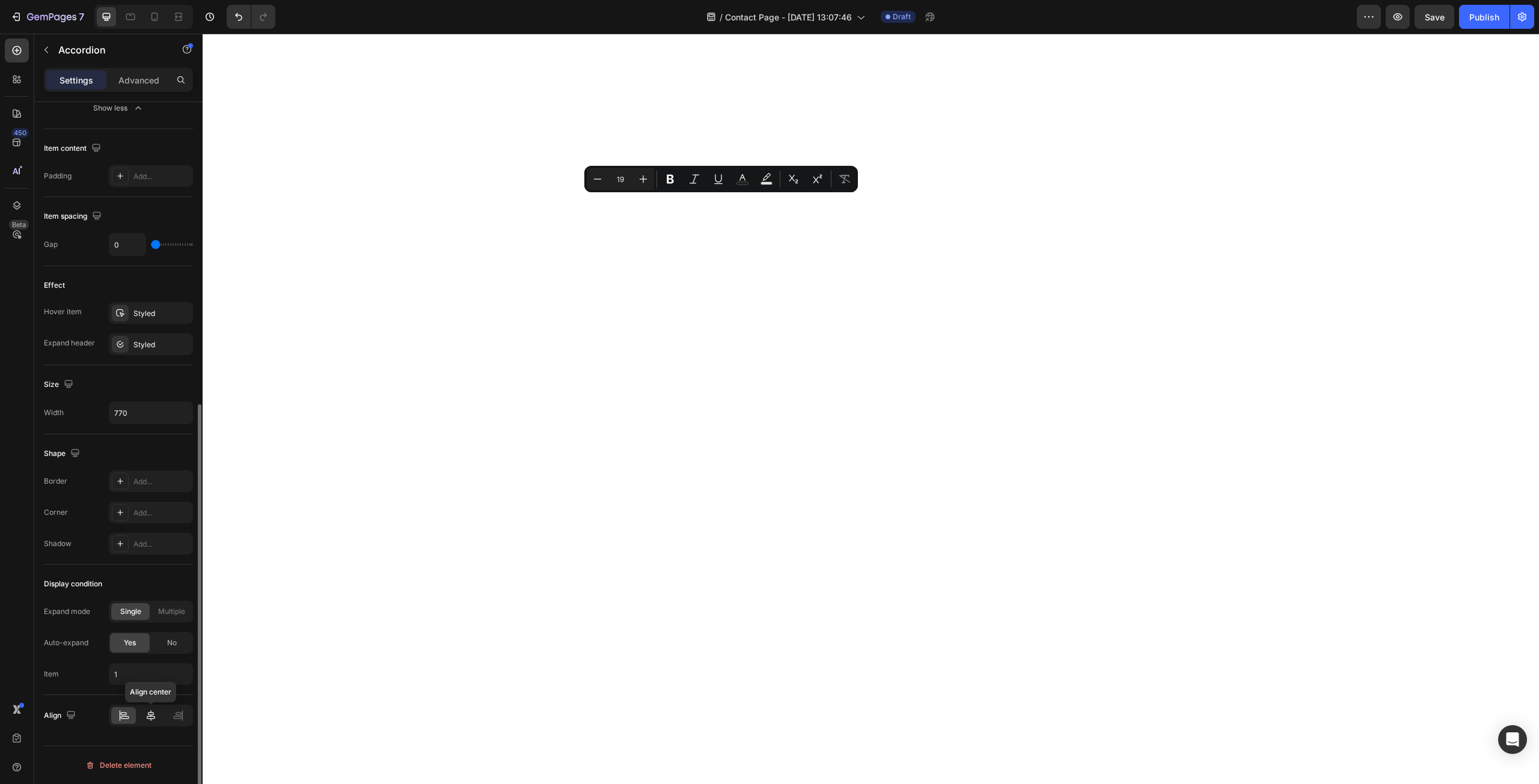
click at [143, 712] on div at bounding box center [150, 716] width 25 height 17
click at [132, 712] on div at bounding box center [123, 716] width 25 height 17
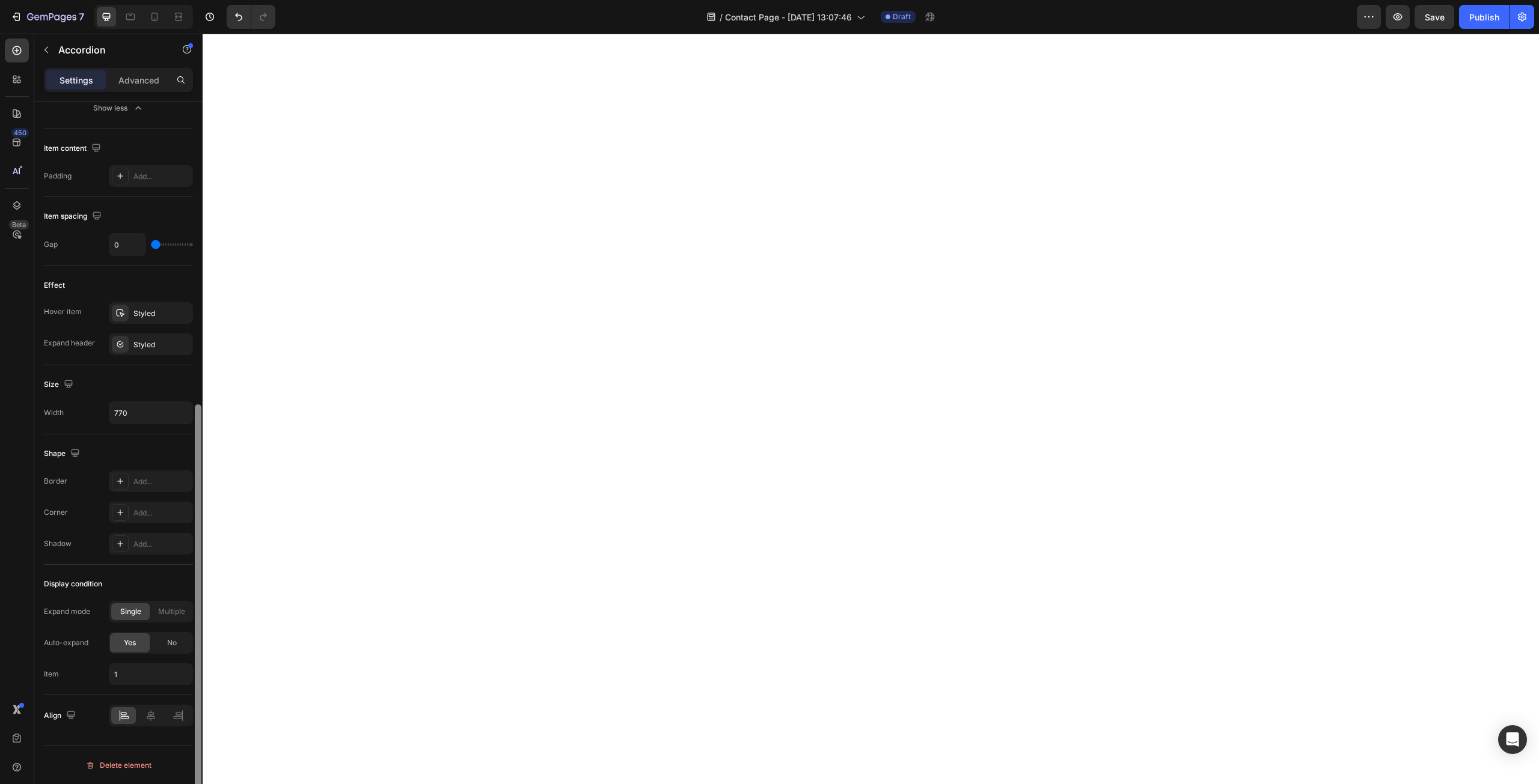
scroll to position [0, 0]
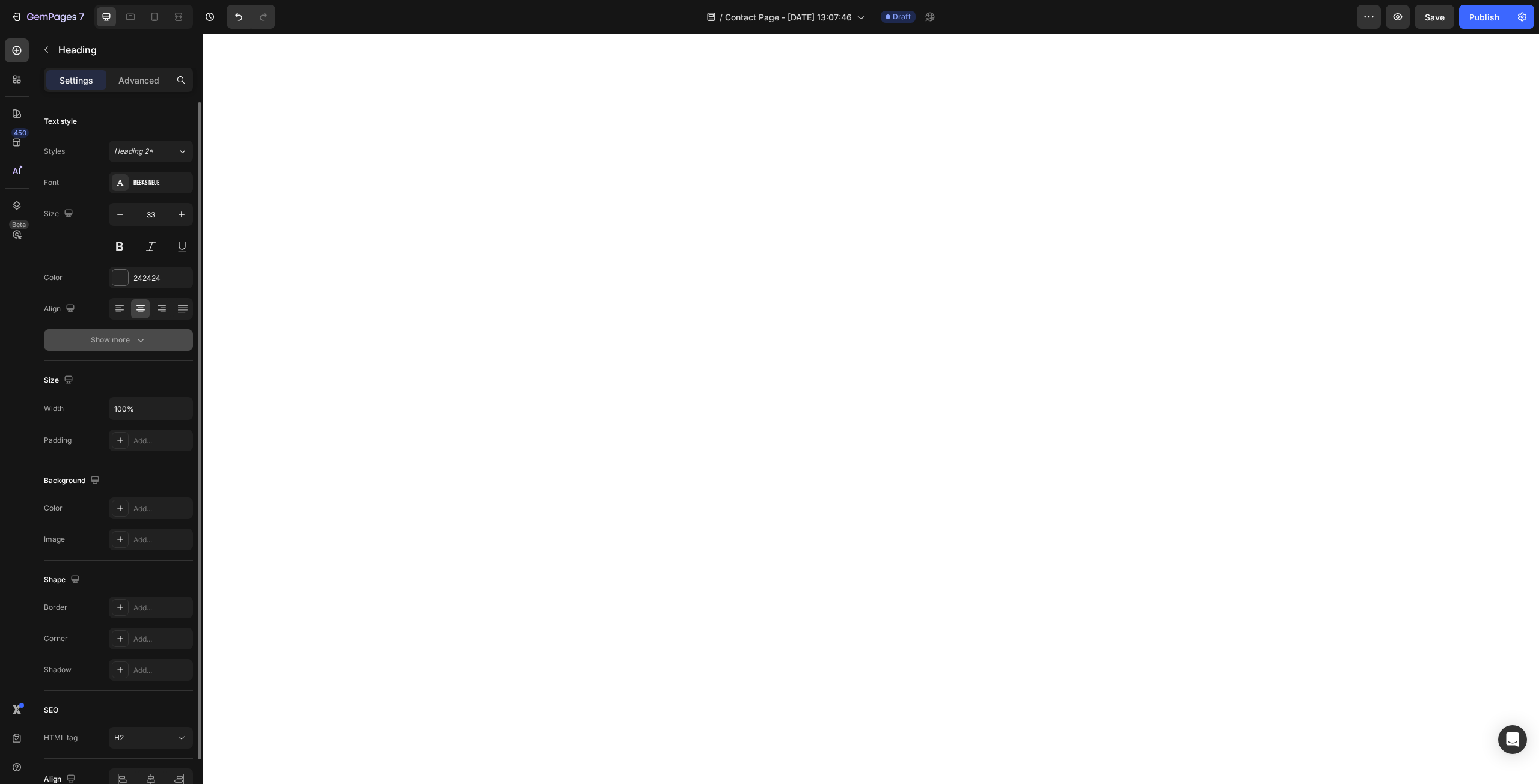
click at [142, 338] on icon "button" at bounding box center [140, 340] width 12 height 12
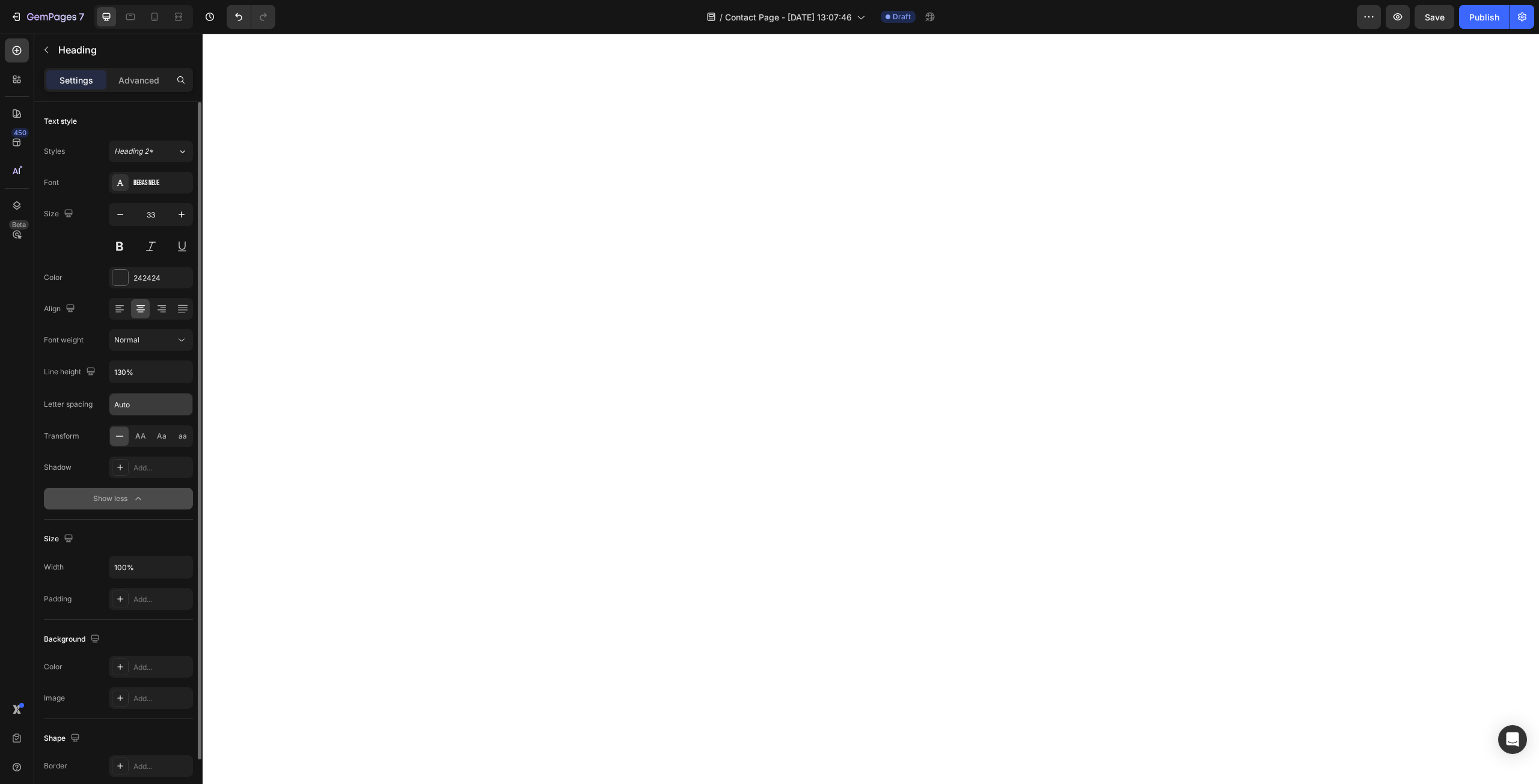
click at [142, 402] on input "Auto" at bounding box center [150, 404] width 83 height 22
type input "2"
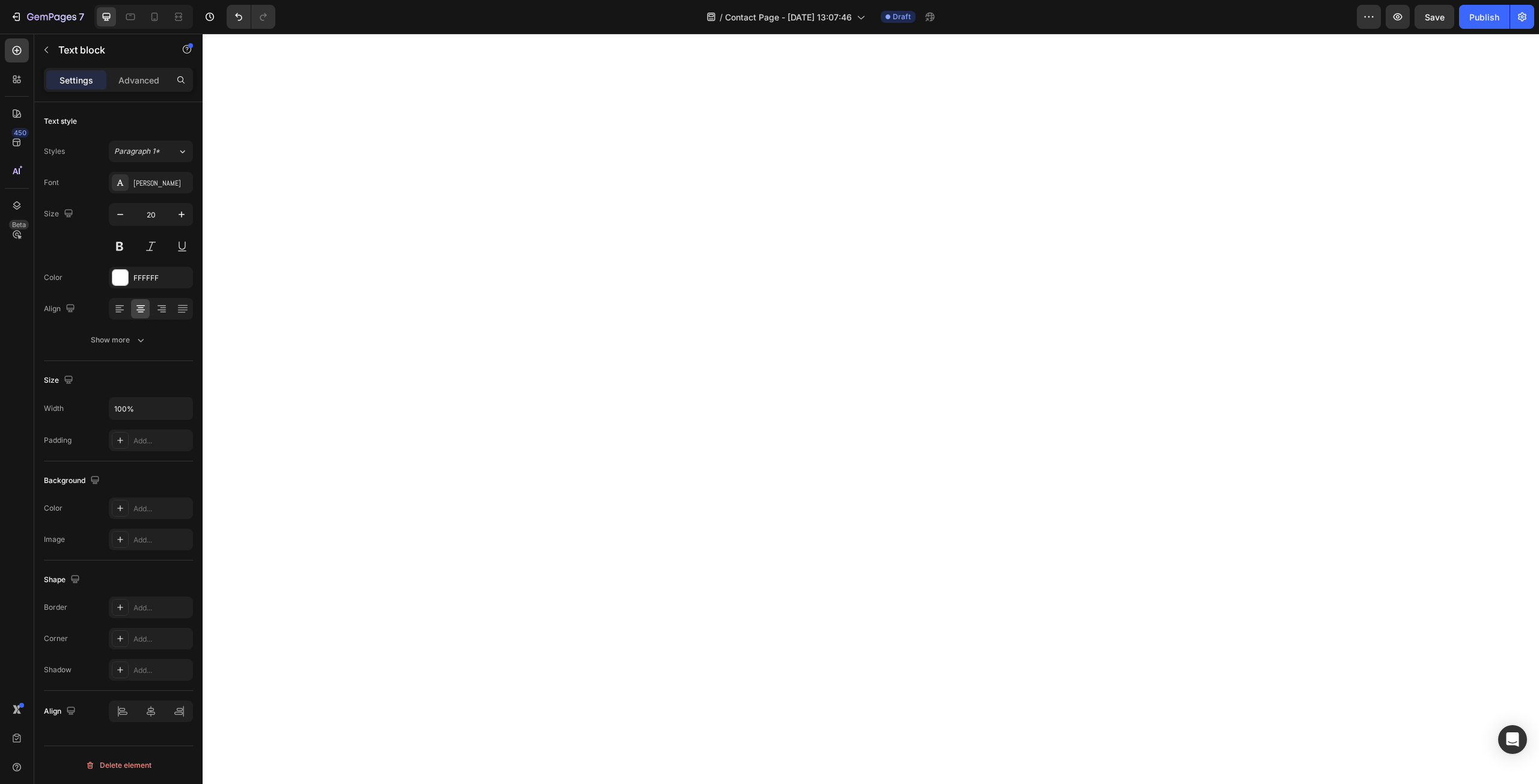
click at [135, 91] on div "Settings Advanced" at bounding box center [118, 80] width 149 height 24
click at [145, 84] on p "Advanced" at bounding box center [139, 80] width 41 height 13
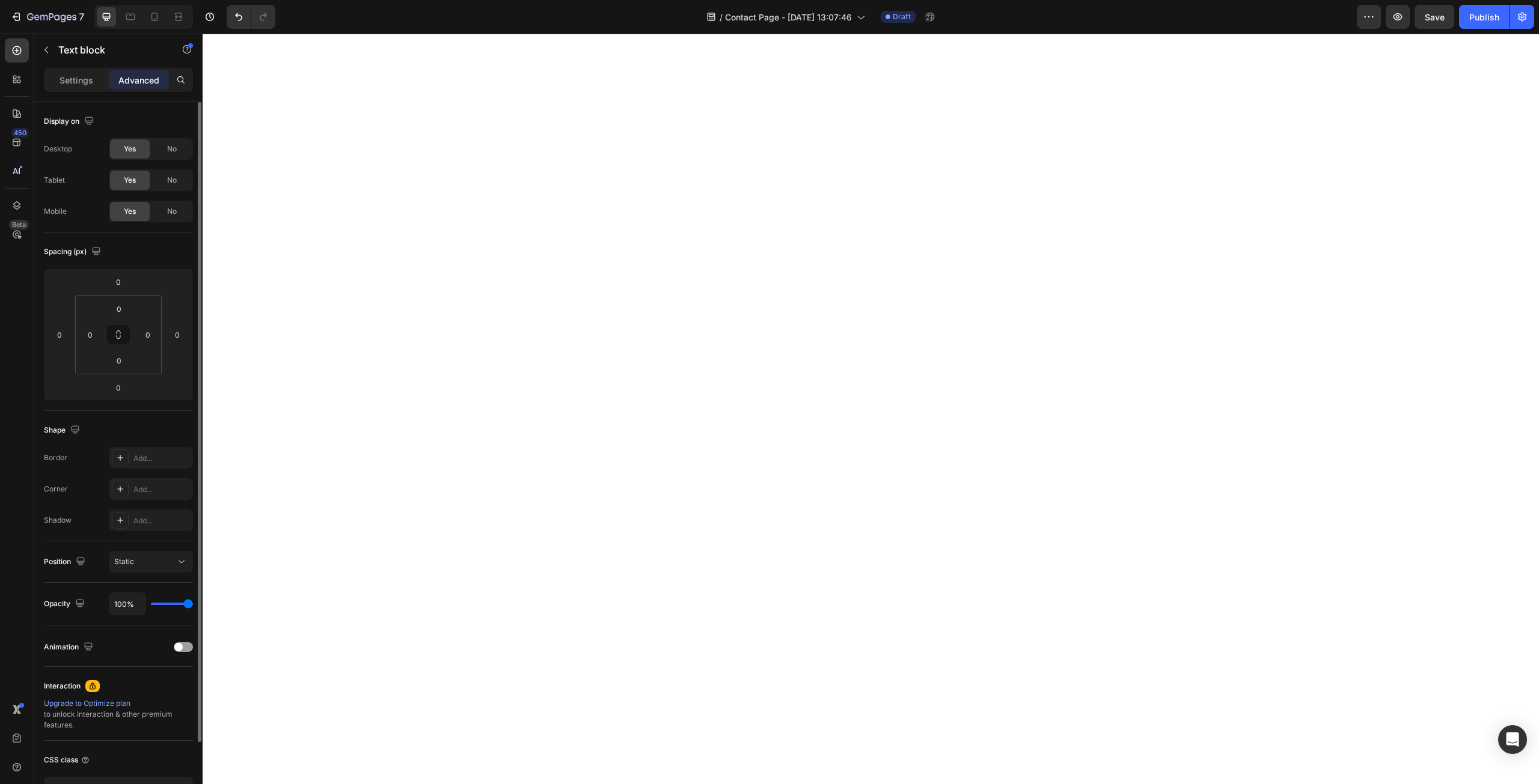
scroll to position [85, 0]
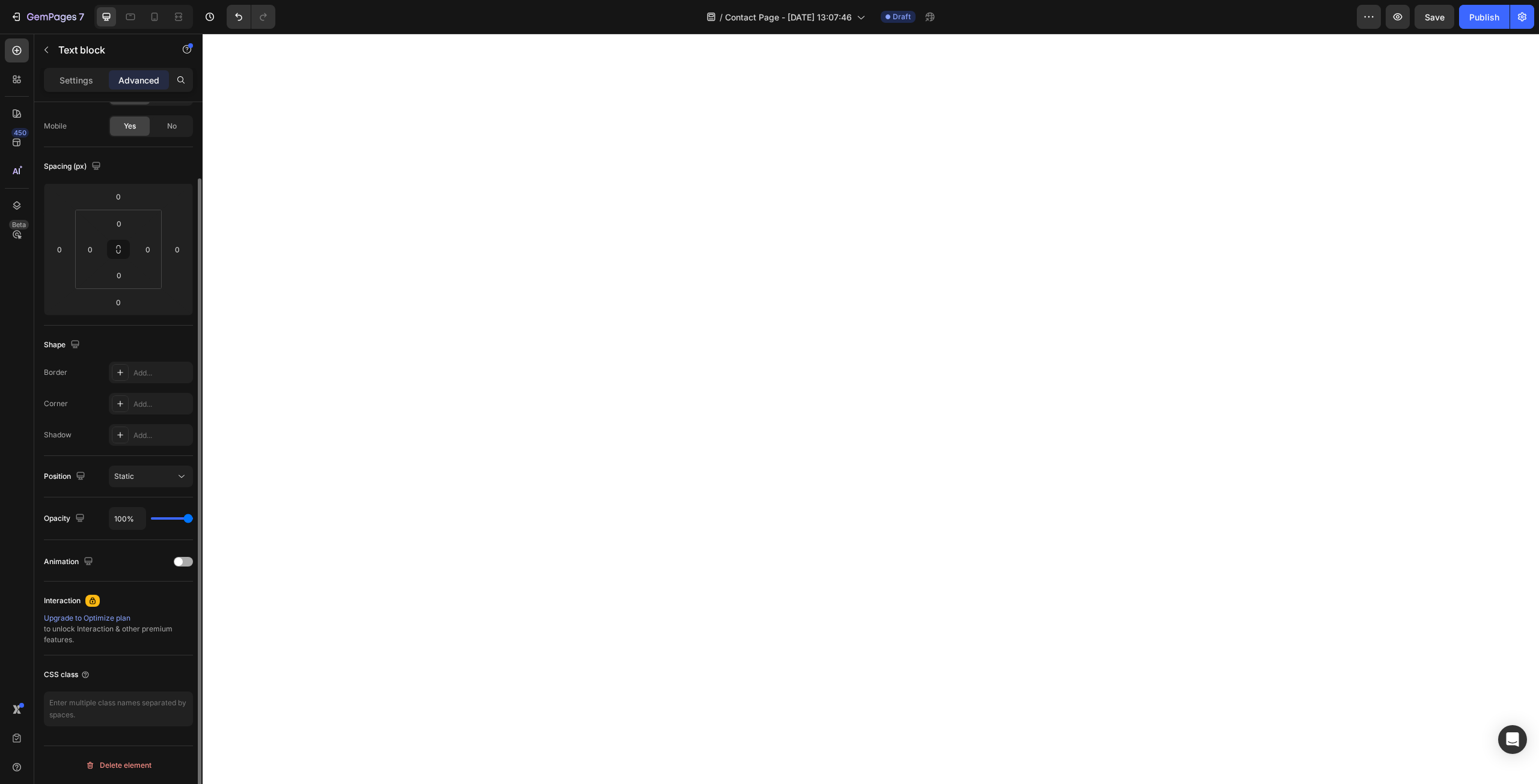
click at [175, 560] on span at bounding box center [179, 562] width 9 height 8
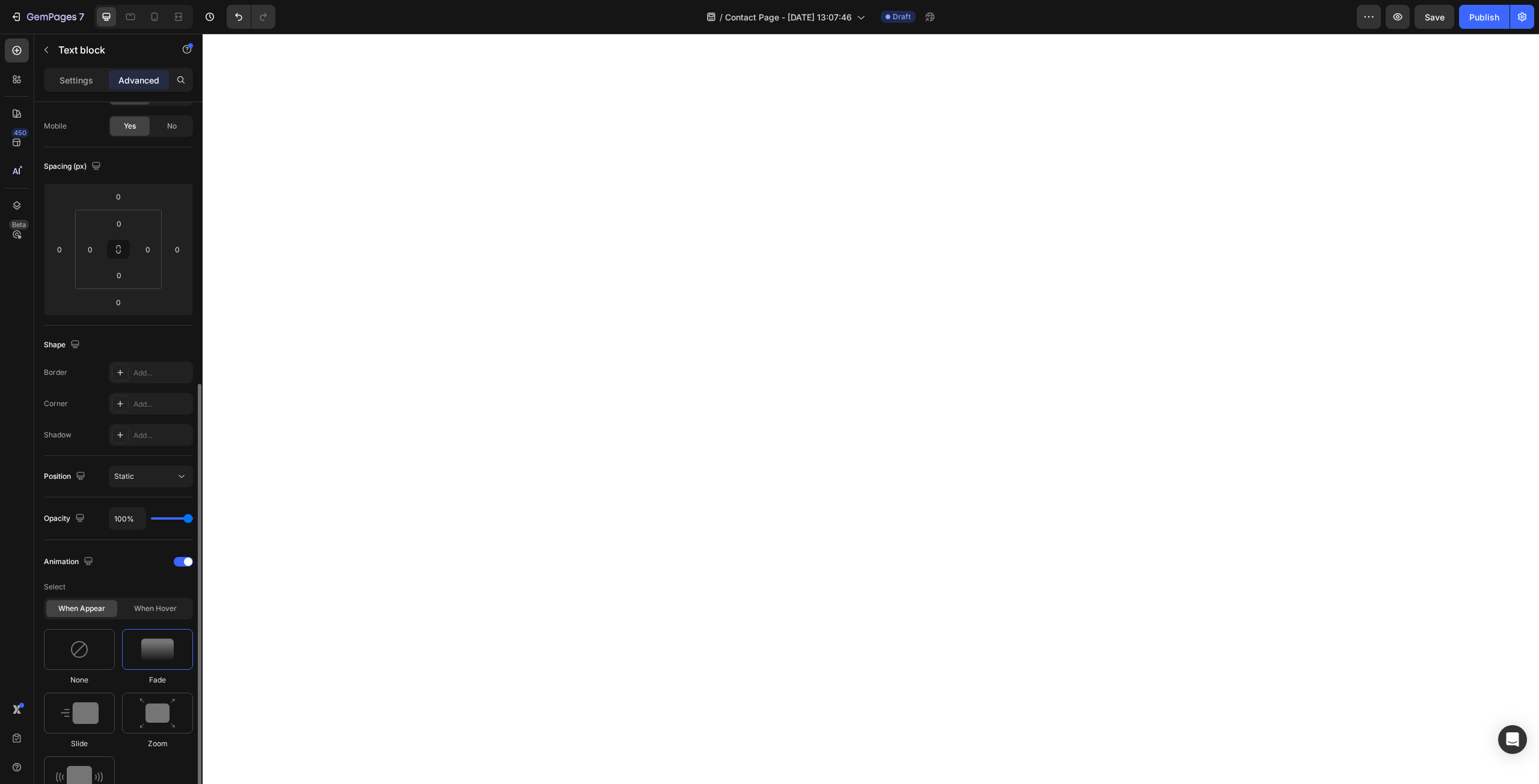
scroll to position [225, 0]
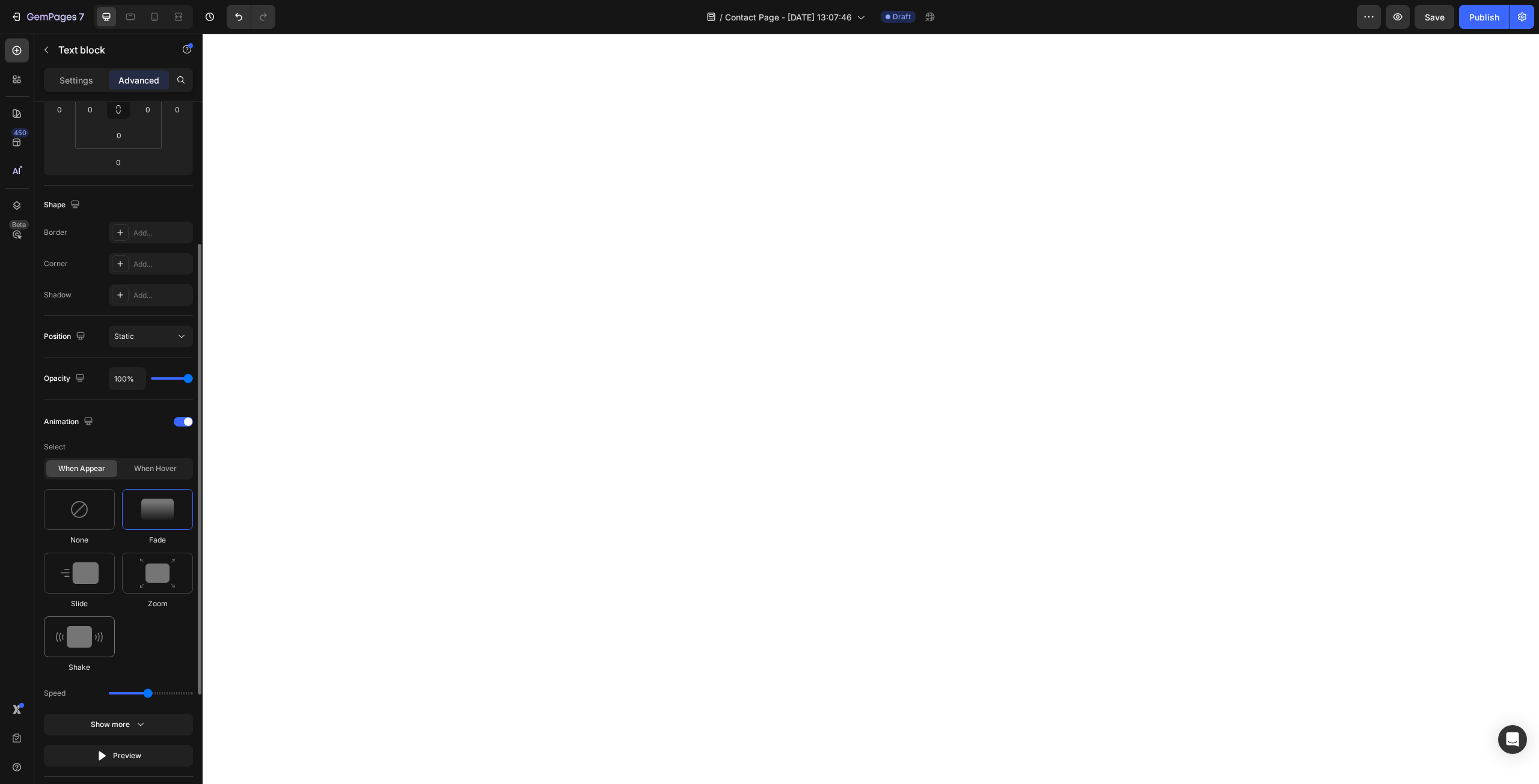
click at [97, 630] on img at bounding box center [79, 637] width 47 height 22
type input "0.7"
click at [88, 519] on div at bounding box center [79, 510] width 71 height 41
click at [145, 462] on div "When hover" at bounding box center [155, 469] width 71 height 17
click at [150, 517] on img at bounding box center [157, 509] width 36 height 30
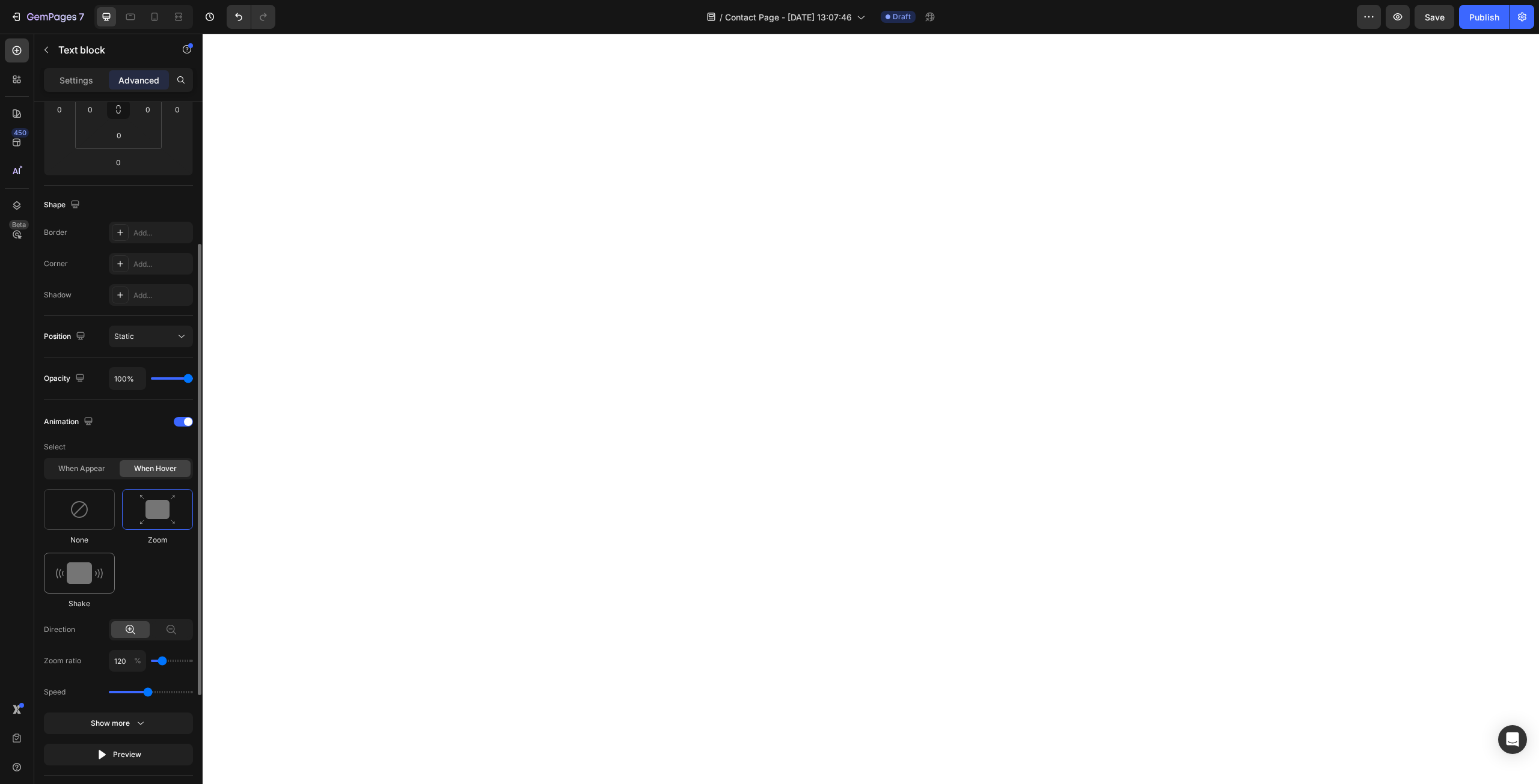
click at [103, 591] on div at bounding box center [79, 574] width 71 height 41
click at [137, 501] on div at bounding box center [157, 510] width 71 height 41
type input "1.7"
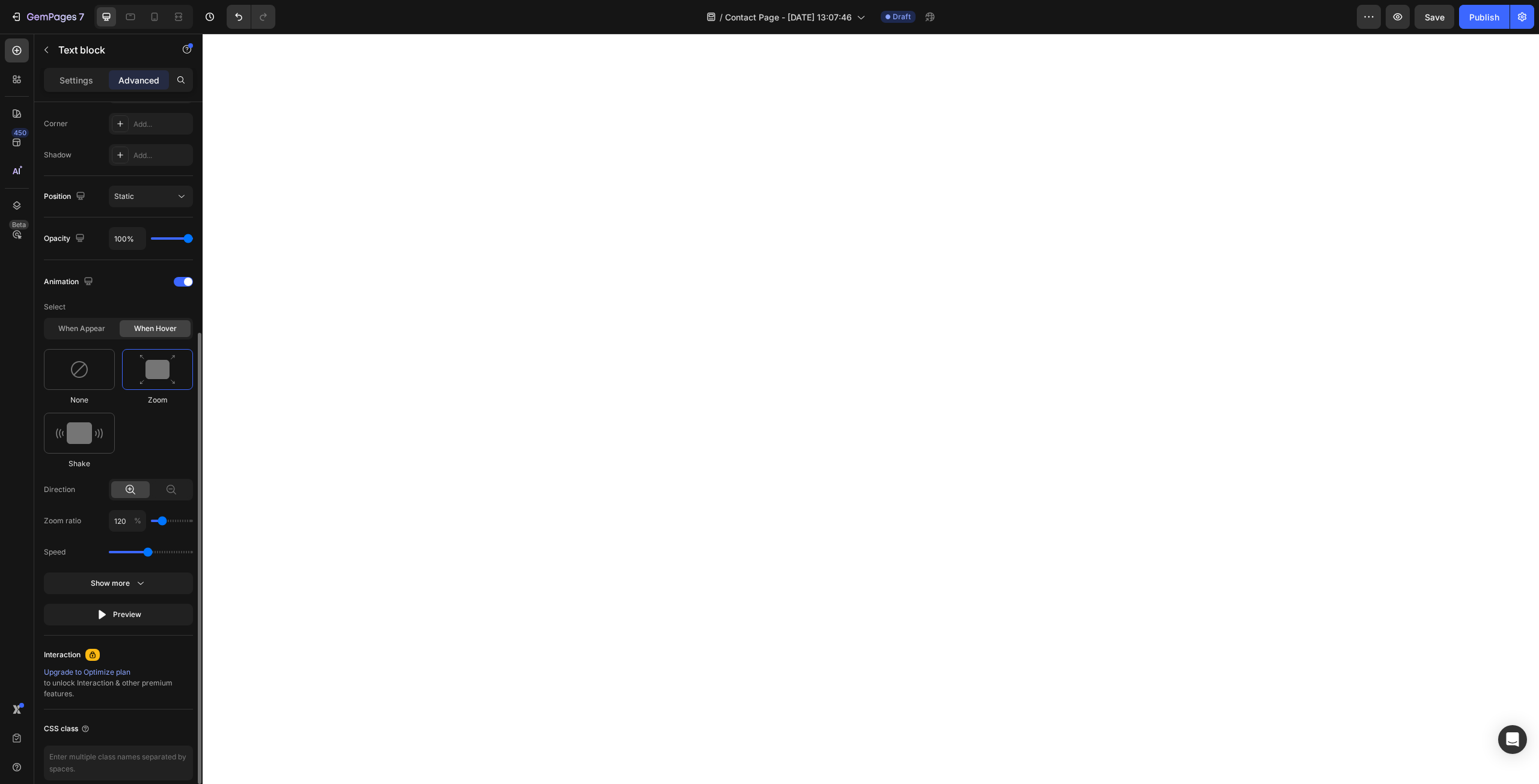
type input "110"
type input "100"
type input "110"
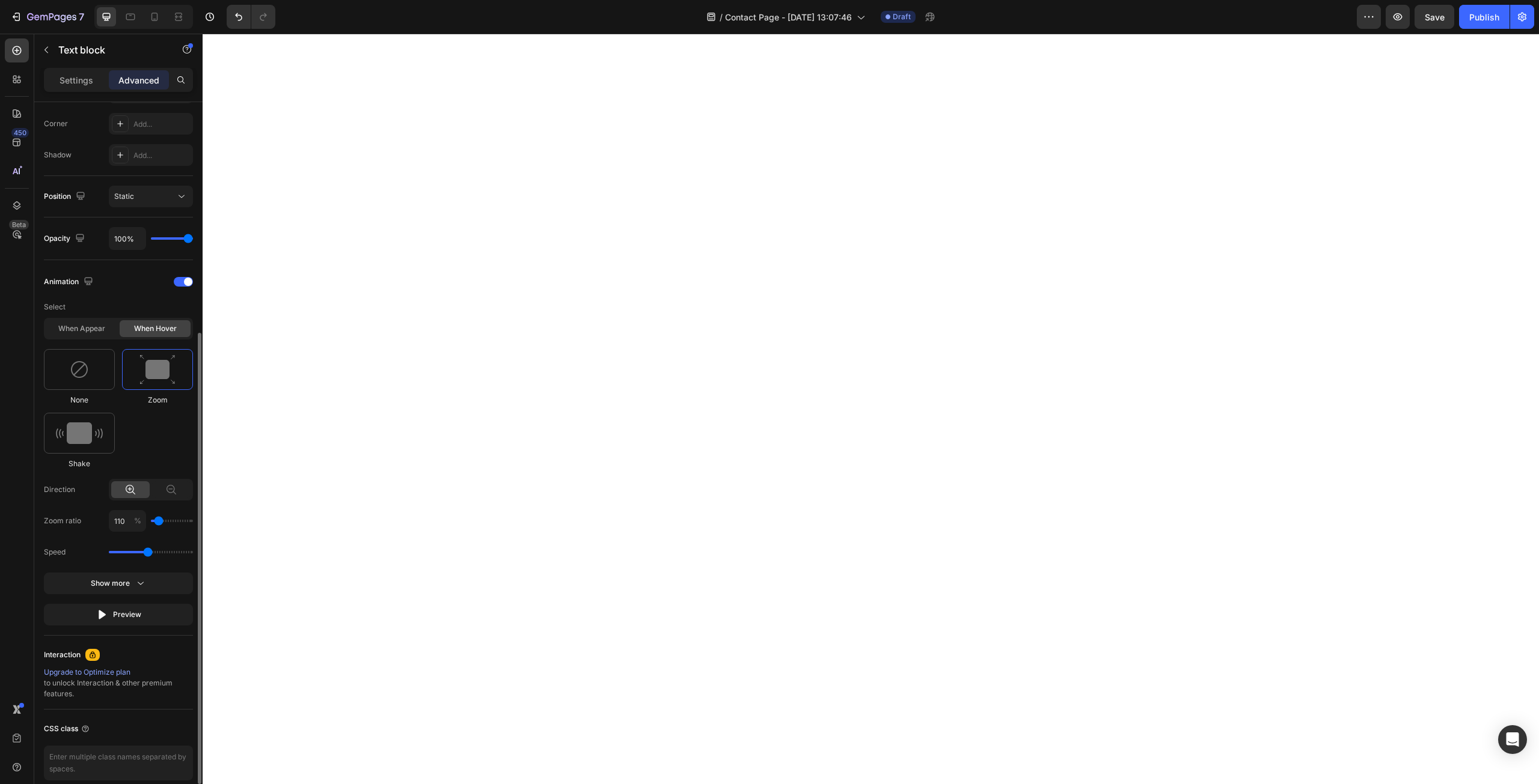
type input "110"
click at [157, 521] on input "range" at bounding box center [171, 521] width 42 height 2
click at [137, 618] on div "Preview" at bounding box center [119, 615] width 45 height 12
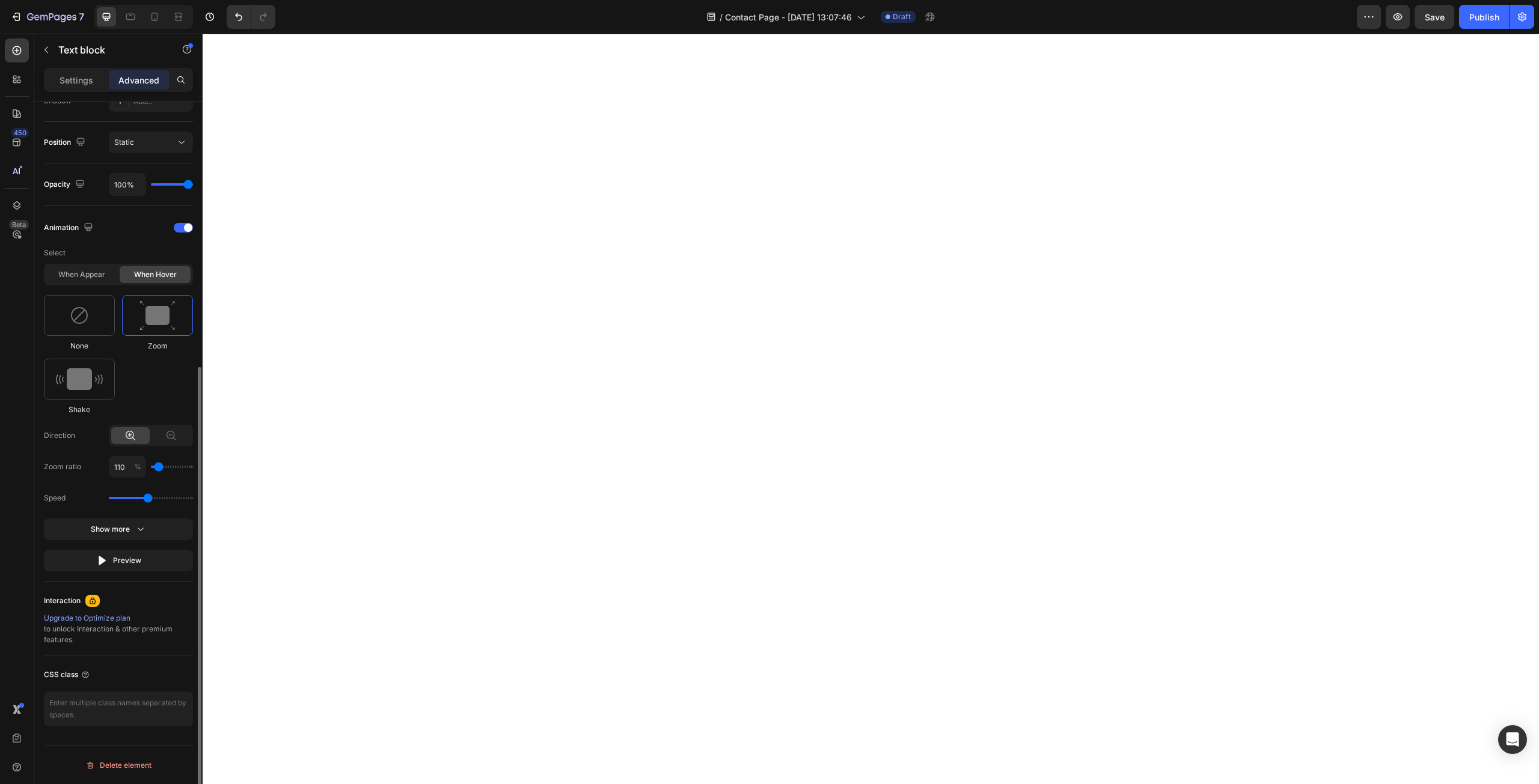
click at [92, 603] on icon at bounding box center [93, 601] width 10 height 10
click at [113, 533] on div "Show more" at bounding box center [118, 529] width 56 height 12
click at [97, 683] on div "Upgrade to Optimize plan" at bounding box center [118, 681] width 149 height 11
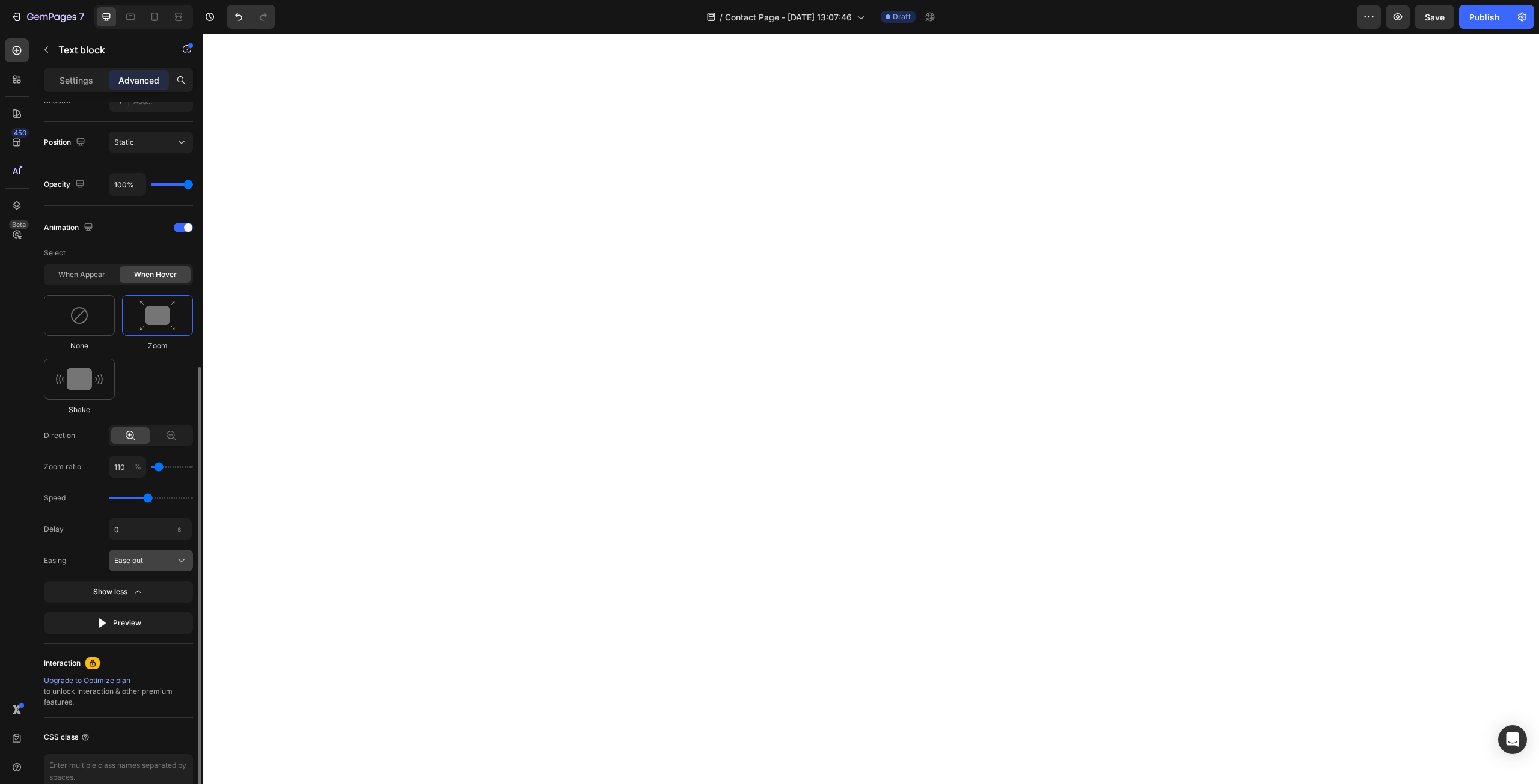
click at [138, 561] on span "Ease out" at bounding box center [128, 560] width 29 height 11
click at [152, 624] on div "Ease out" at bounding box center [140, 632] width 96 height 22
click at [145, 526] on input "0" at bounding box center [150, 529] width 83 height 22
type input "2"
click at [57, 545] on div "Delay 2 s Easing Ease out" at bounding box center [118, 545] width 149 height 53
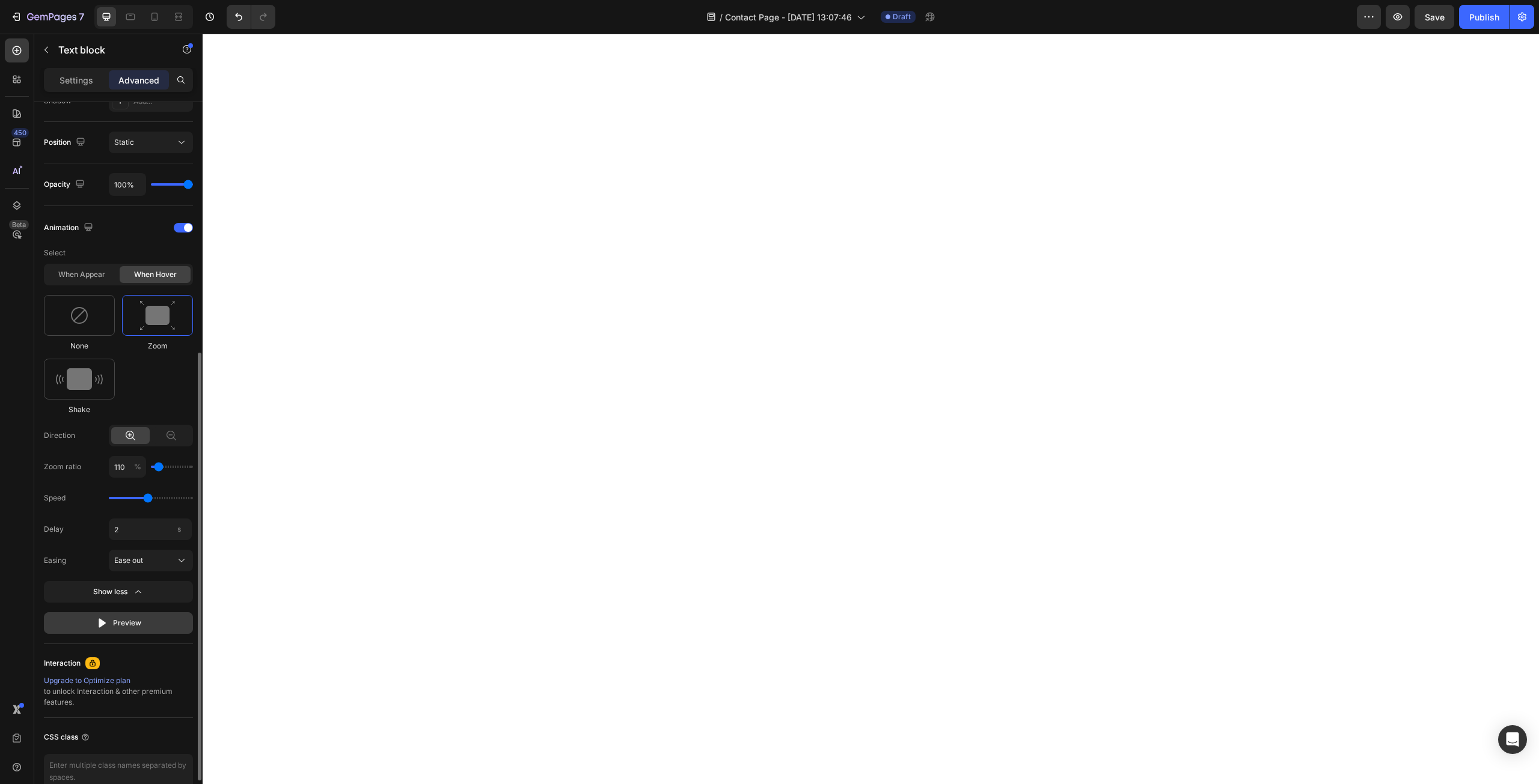
click at [148, 628] on button "Preview" at bounding box center [118, 623] width 149 height 22
click at [133, 627] on div "Preview" at bounding box center [119, 623] width 45 height 12
click at [77, 329] on div at bounding box center [79, 316] width 71 height 41
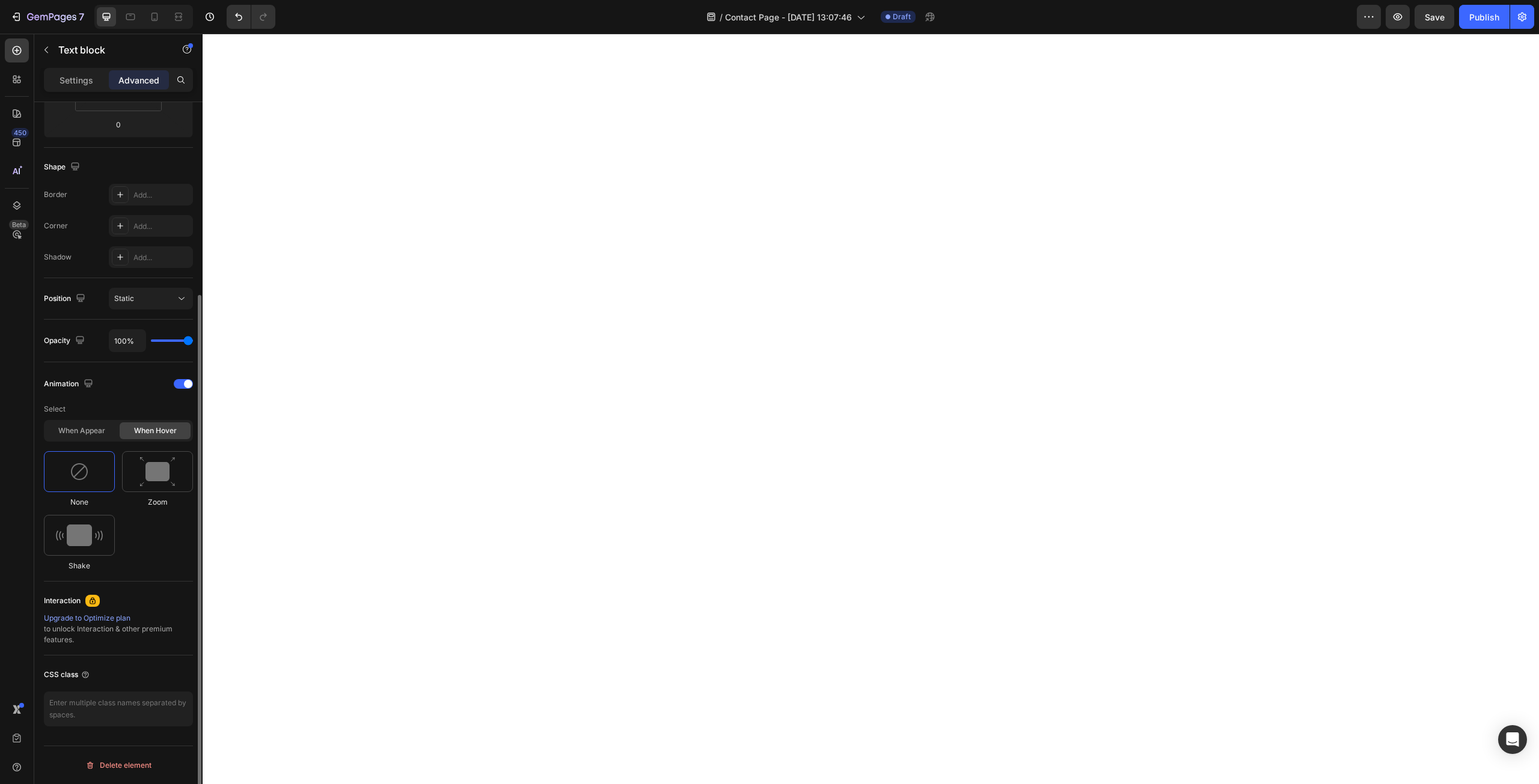
scroll to position [263, 0]
click at [106, 431] on div "When appear" at bounding box center [81, 431] width 71 height 17
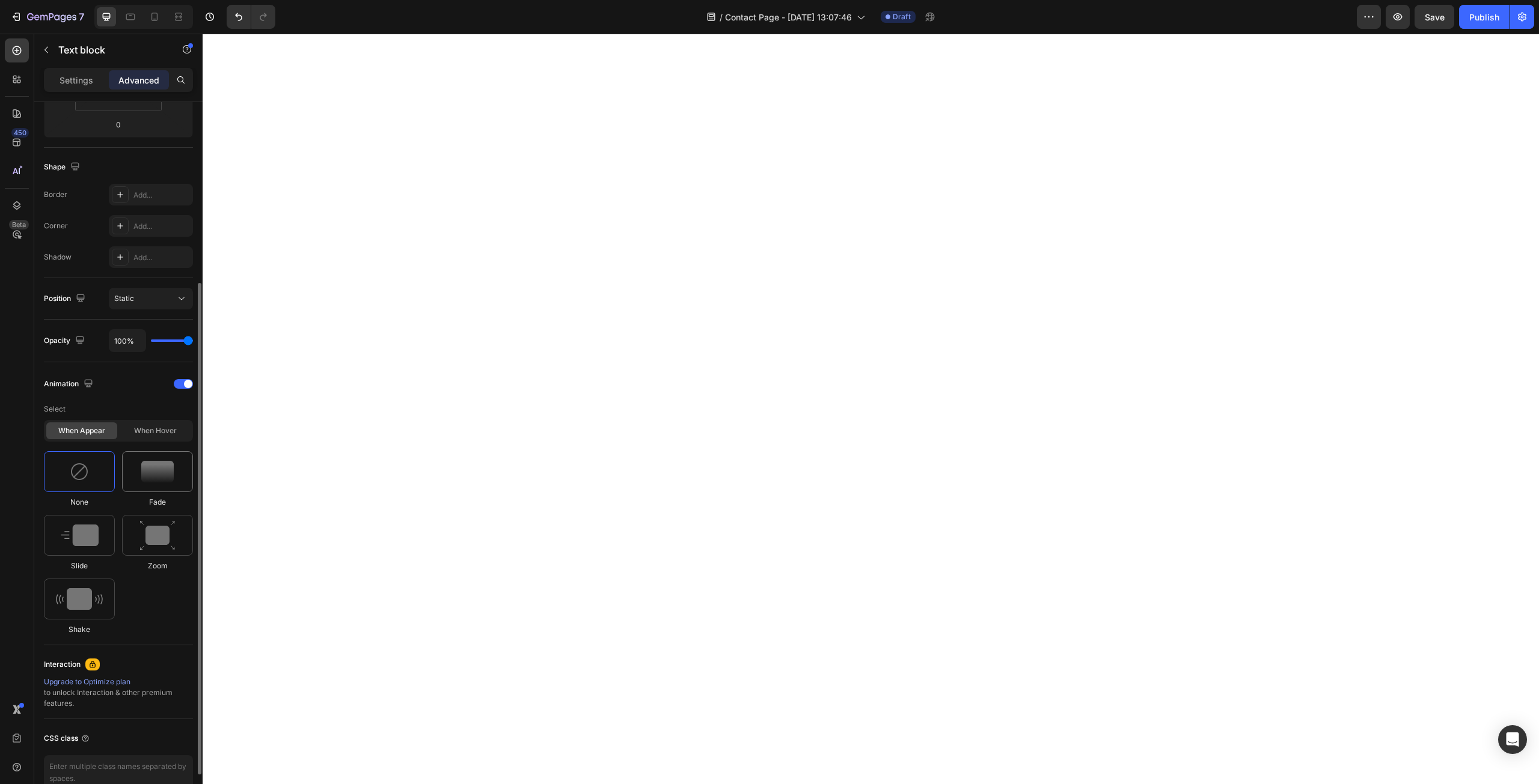
click at [147, 470] on img at bounding box center [157, 472] width 33 height 22
drag, startPoint x: 149, startPoint y: 656, endPoint x: 127, endPoint y: 655, distance: 22.0
type input "0.9"
click at [127, 655] on input "range" at bounding box center [151, 655] width 84 height 2
click at [149, 629] on div "None Fade Slide Zoom Shake" at bounding box center [118, 543] width 149 height 184
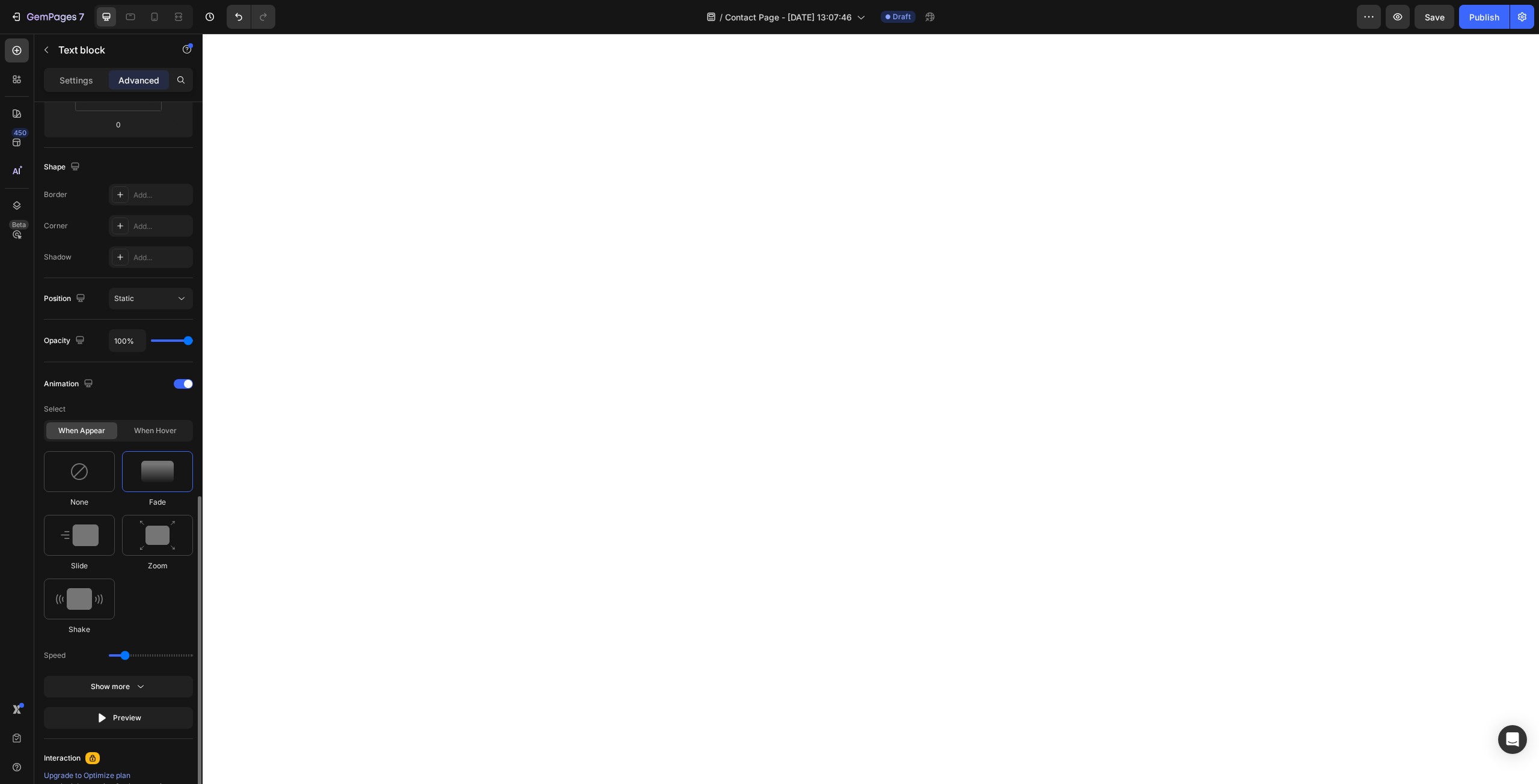
scroll to position [421, 0]
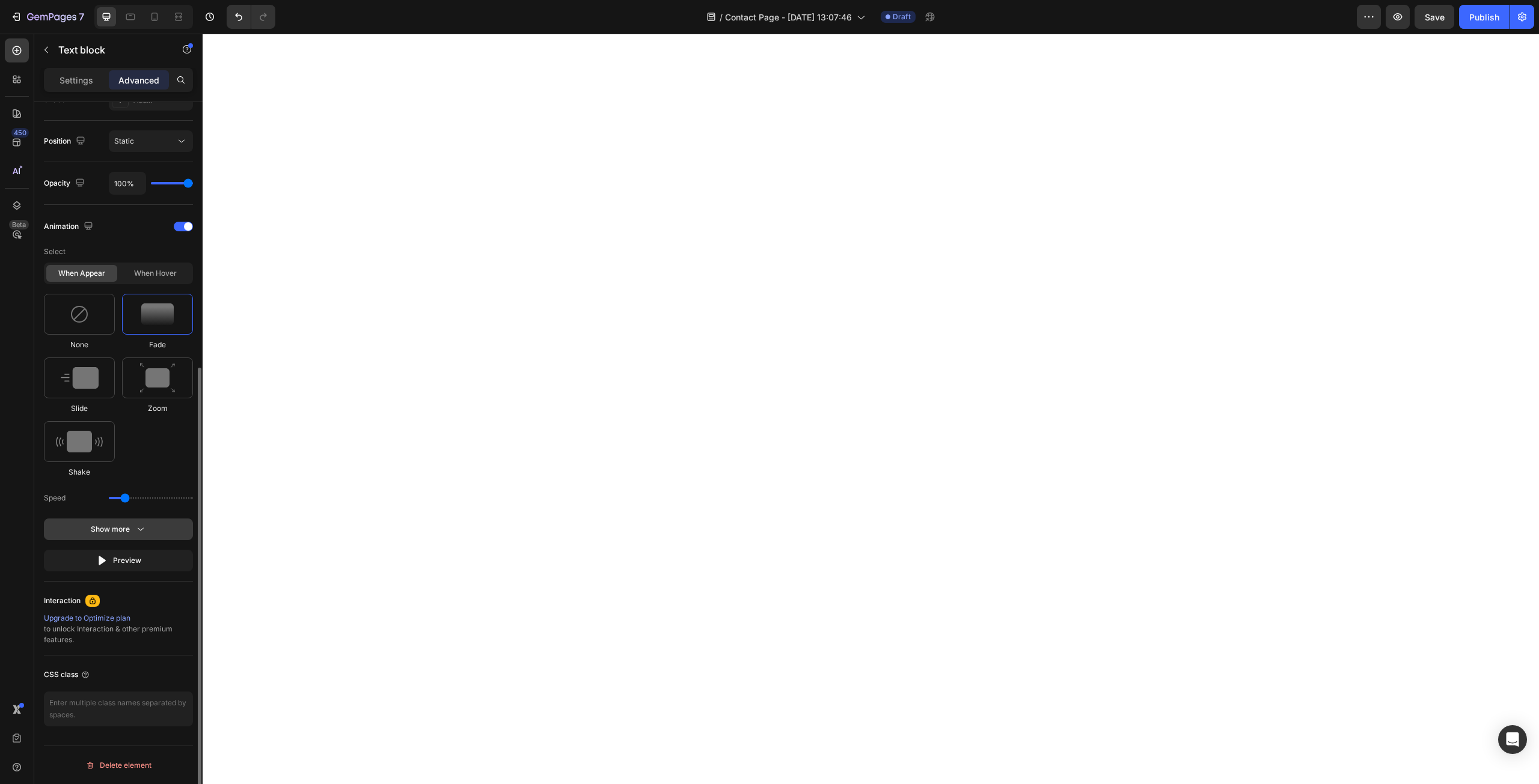
click at [153, 550] on button "Show more" at bounding box center [118, 560] width 149 height 22
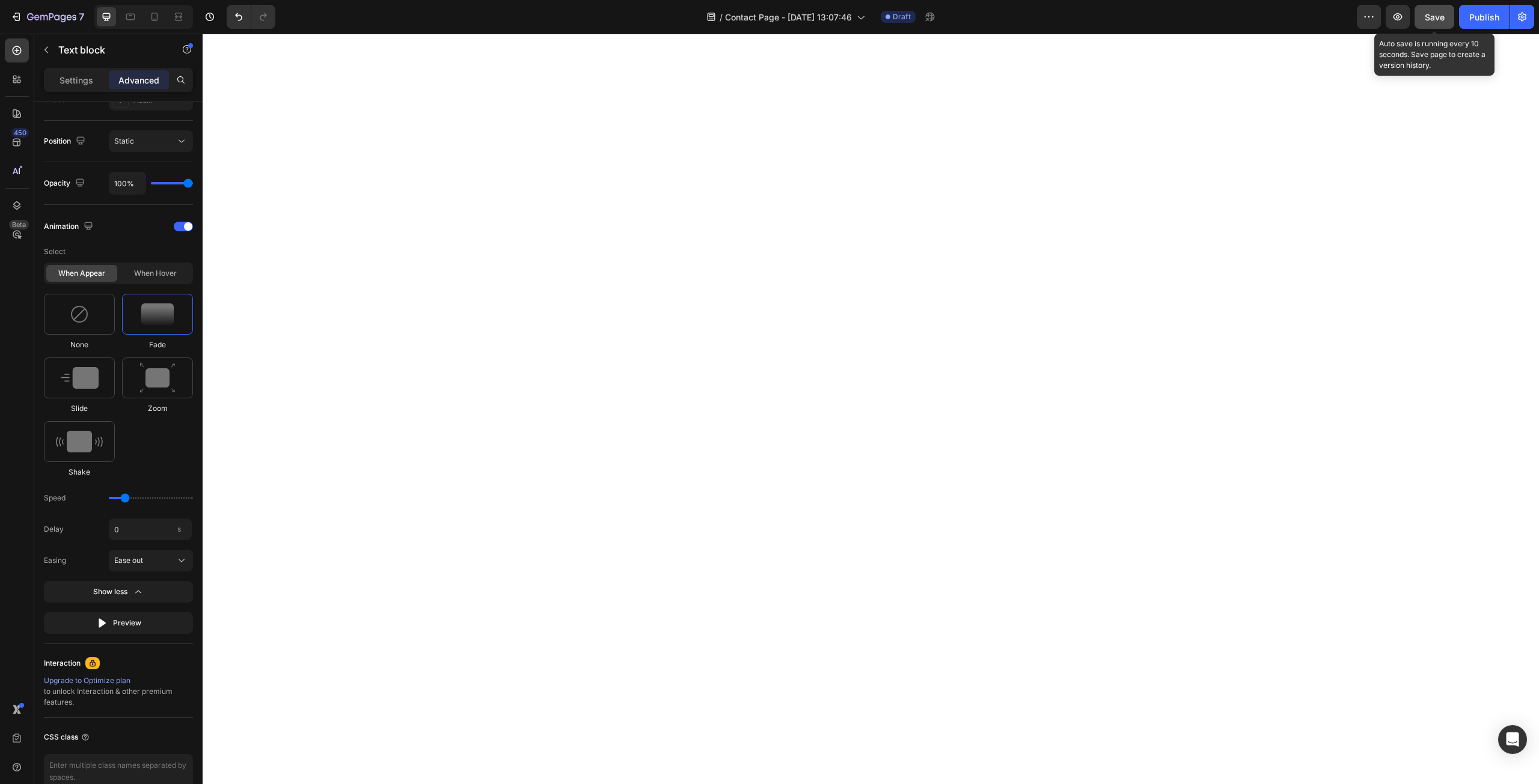
click at [1427, 19] on span "Save" at bounding box center [1435, 17] width 20 height 10
click at [1395, 13] on icon "button" at bounding box center [1397, 16] width 12 height 12
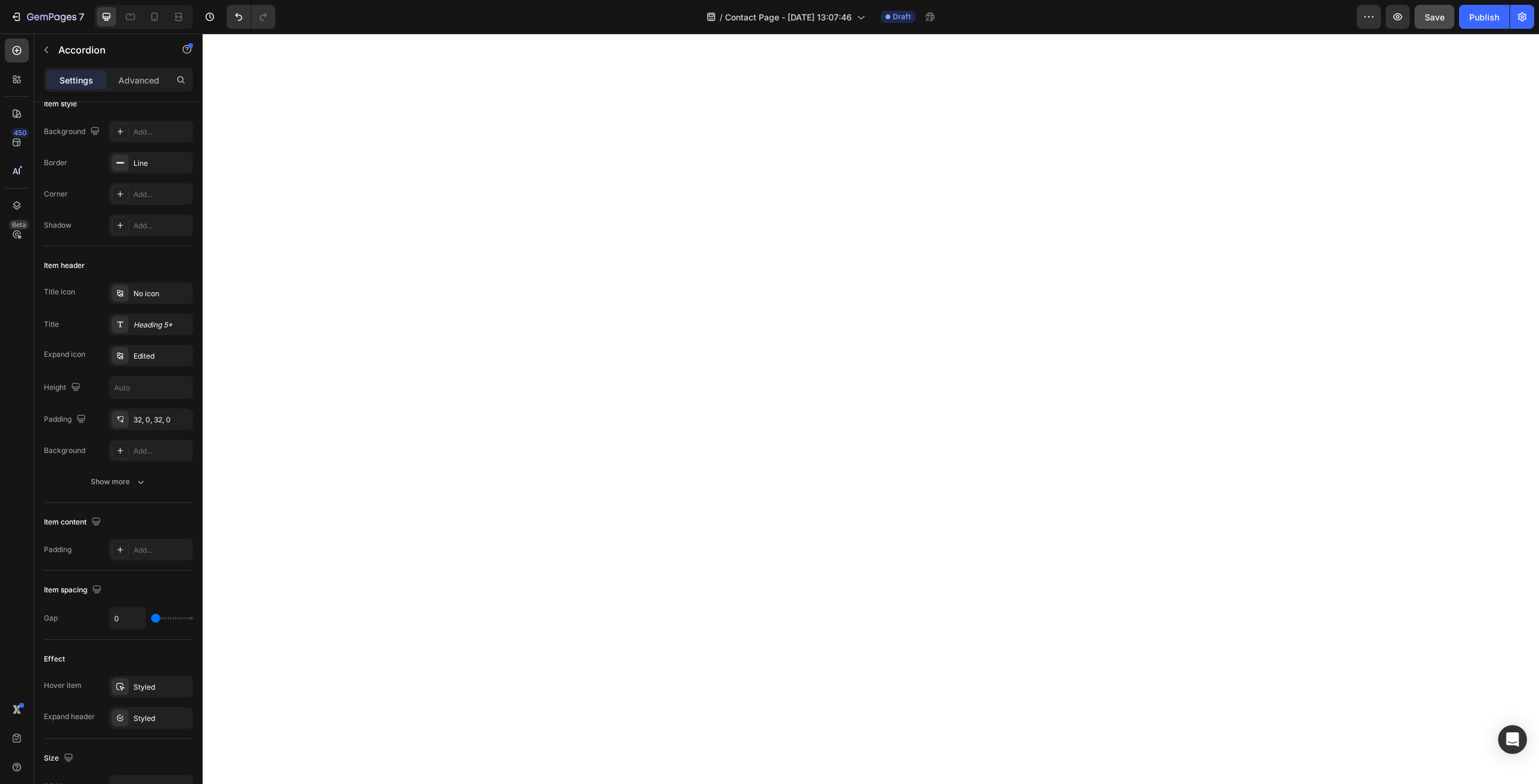
scroll to position [0, 0]
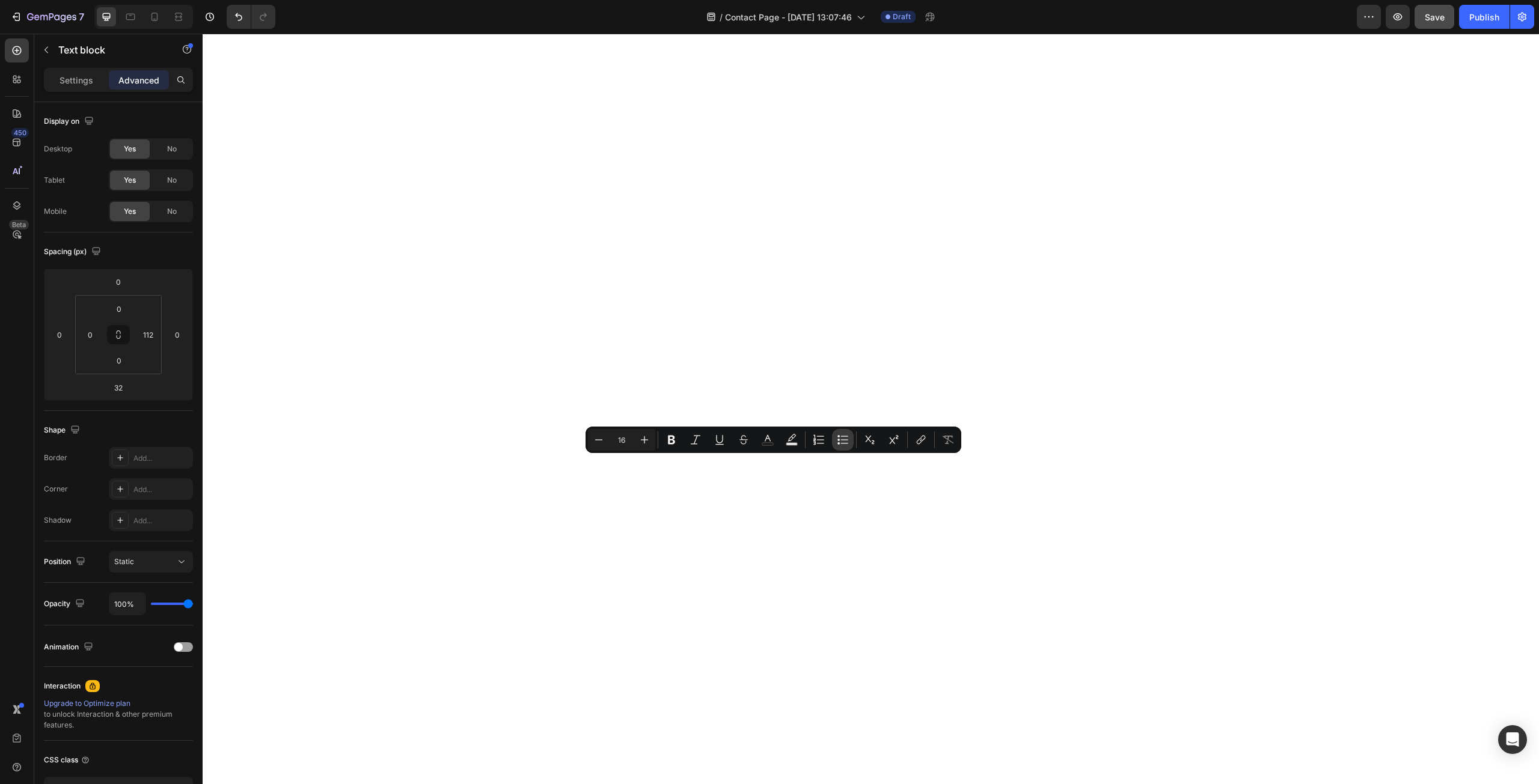
click at [837, 441] on icon "Editor contextual toolbar" at bounding box center [842, 440] width 12 height 12
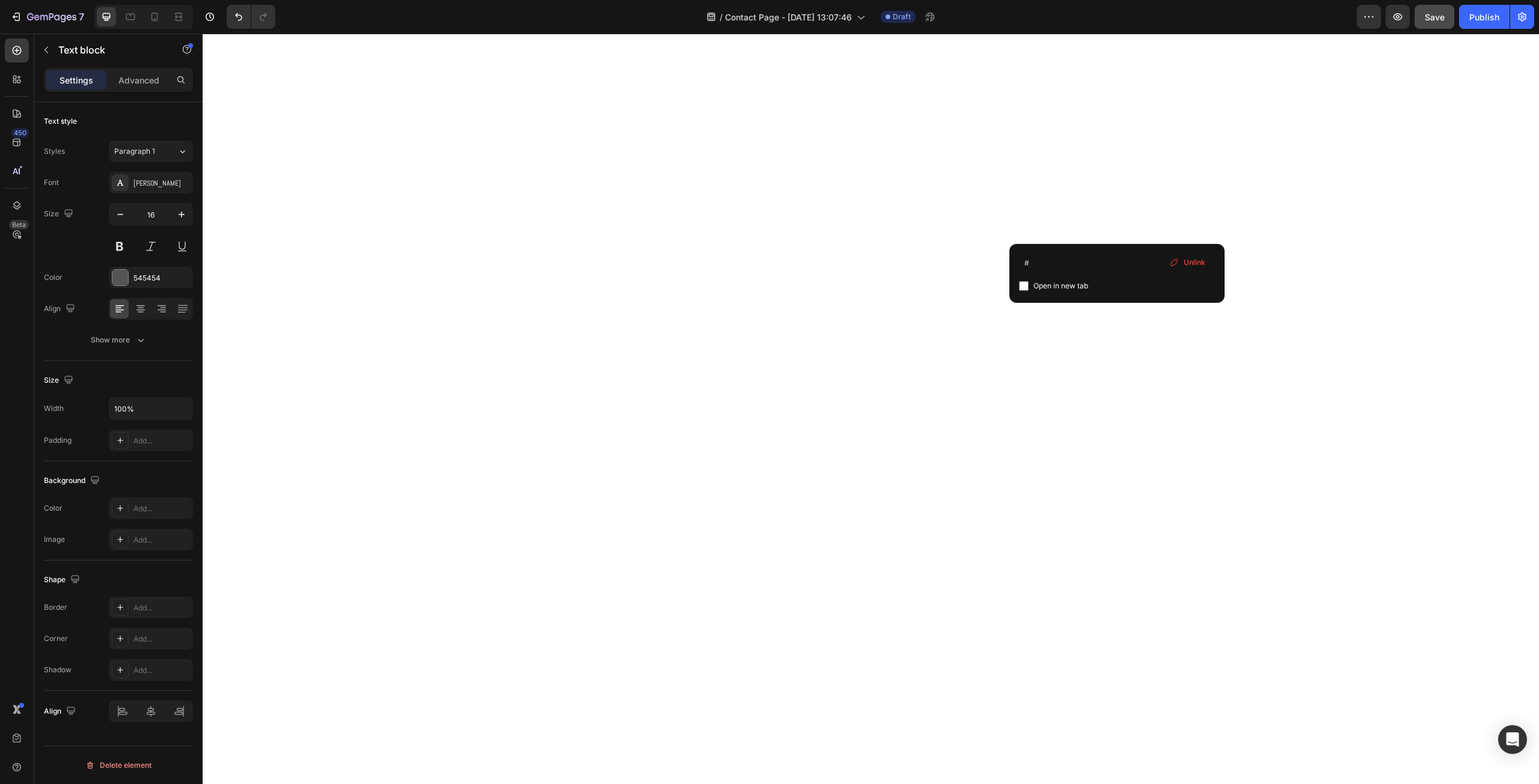
click at [1193, 261] on span "Unlink" at bounding box center [1195, 262] width 22 height 11
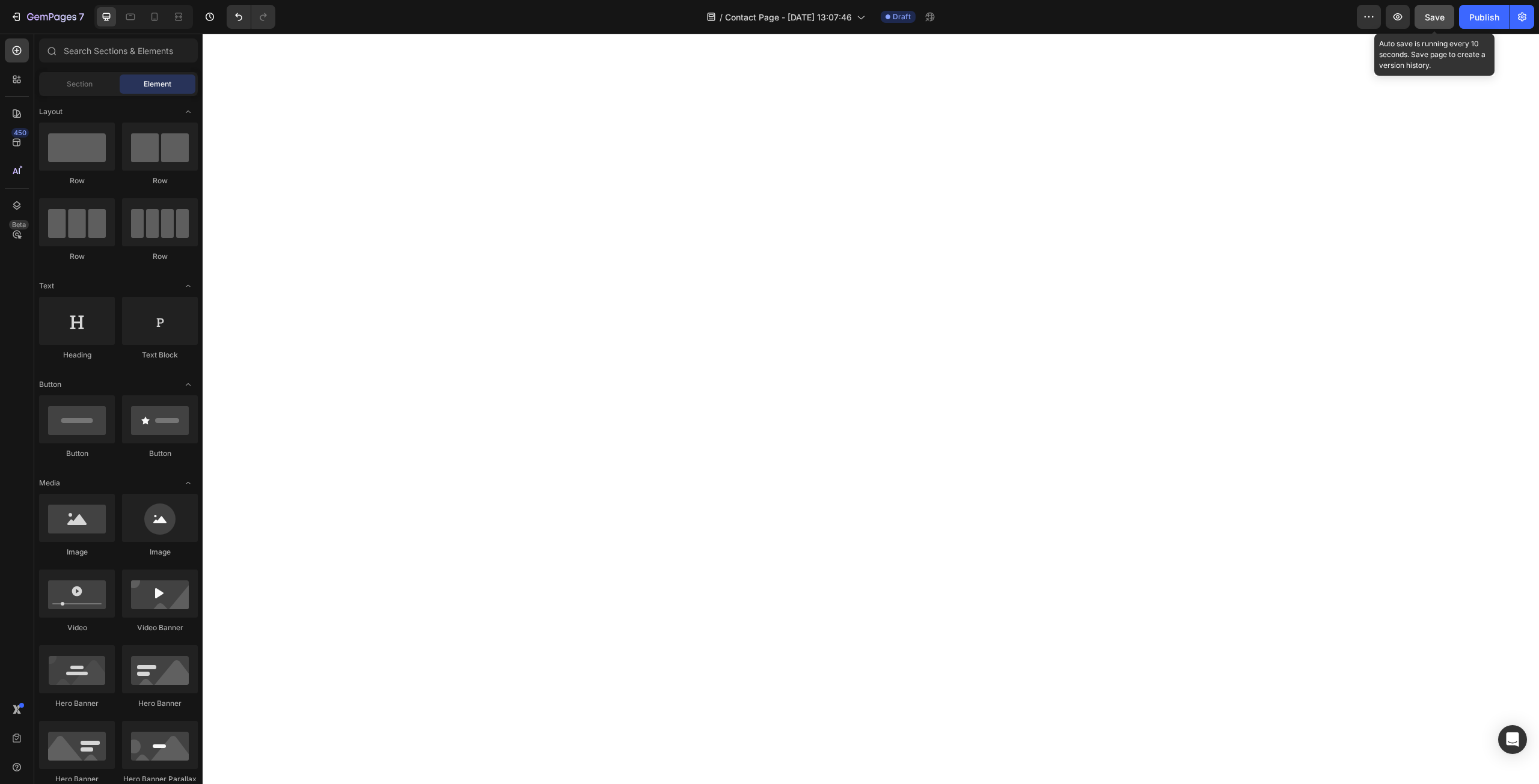
click at [1435, 19] on span "Save" at bounding box center [1435, 17] width 20 height 10
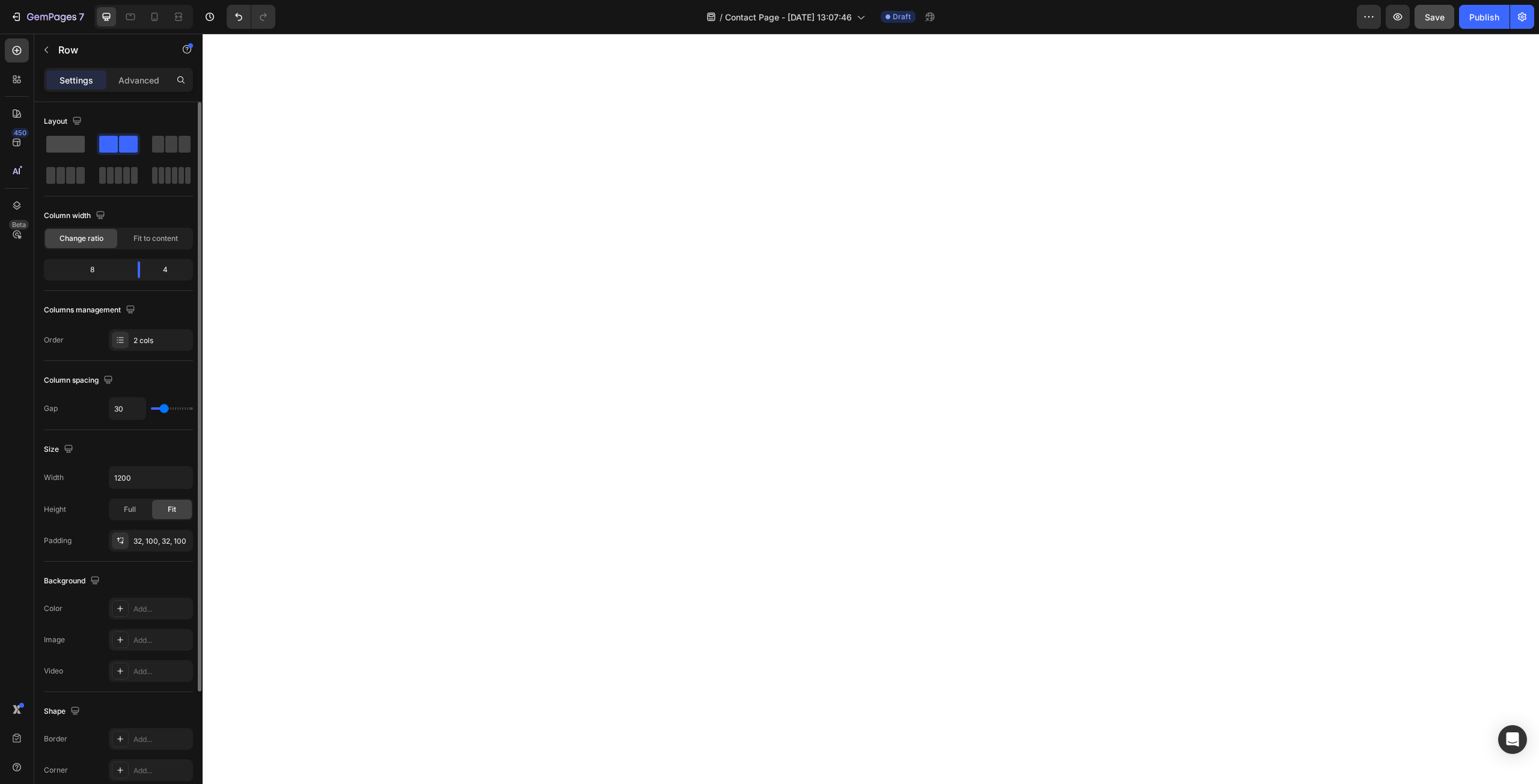
click at [57, 147] on span at bounding box center [65, 144] width 38 height 17
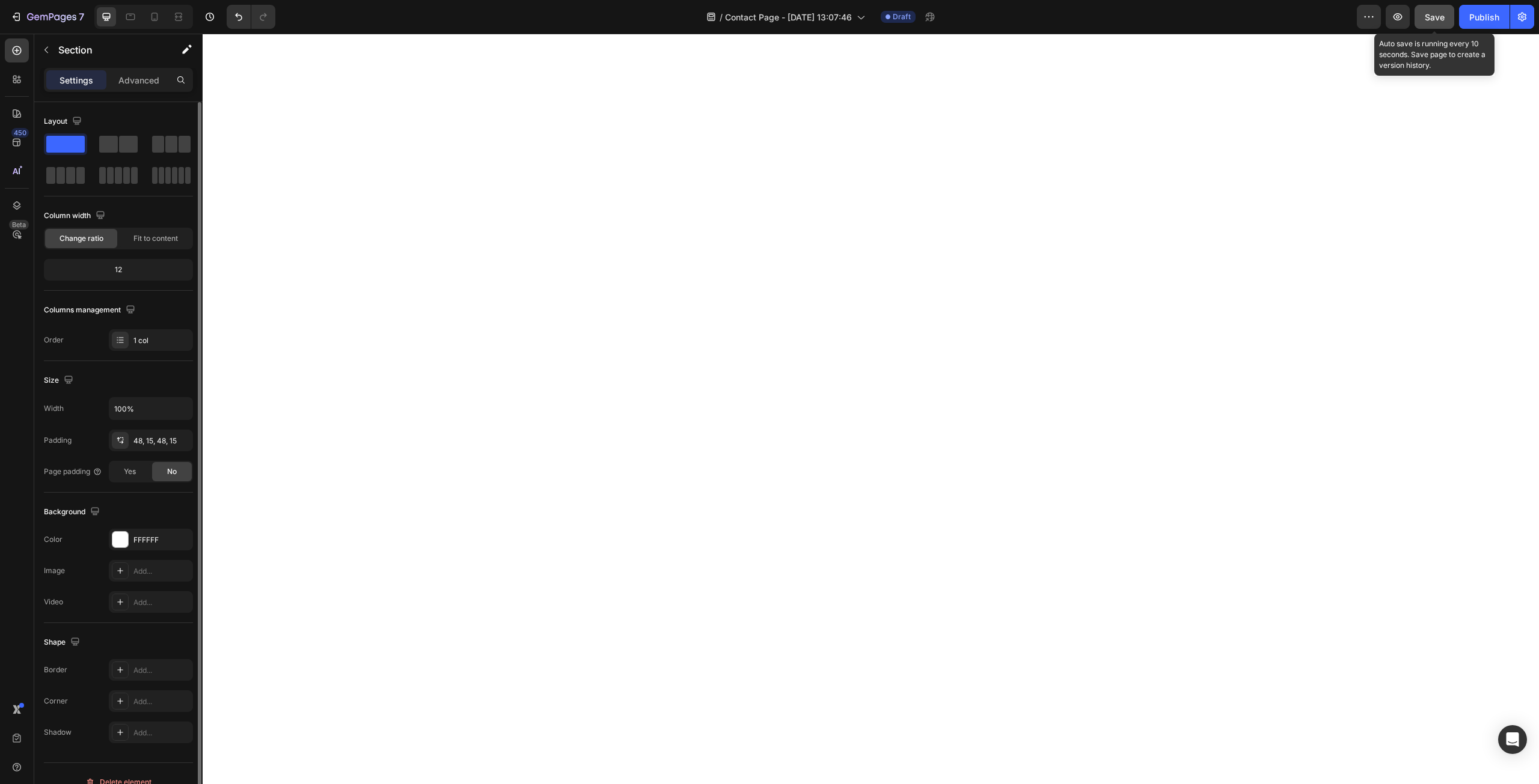
click at [1431, 12] on span "Save" at bounding box center [1435, 17] width 20 height 10
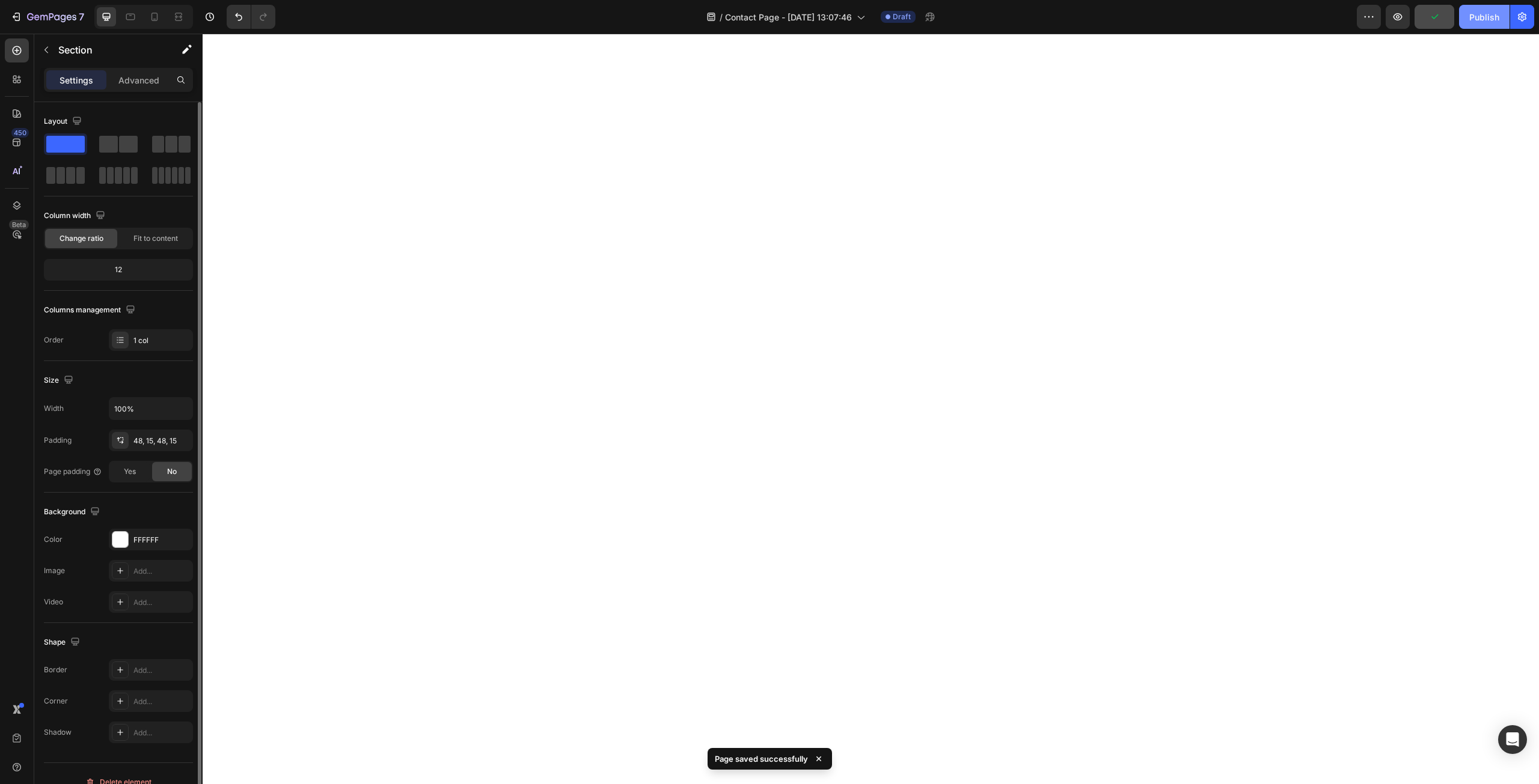
click at [1485, 19] on div "Publish" at bounding box center [1484, 17] width 30 height 13
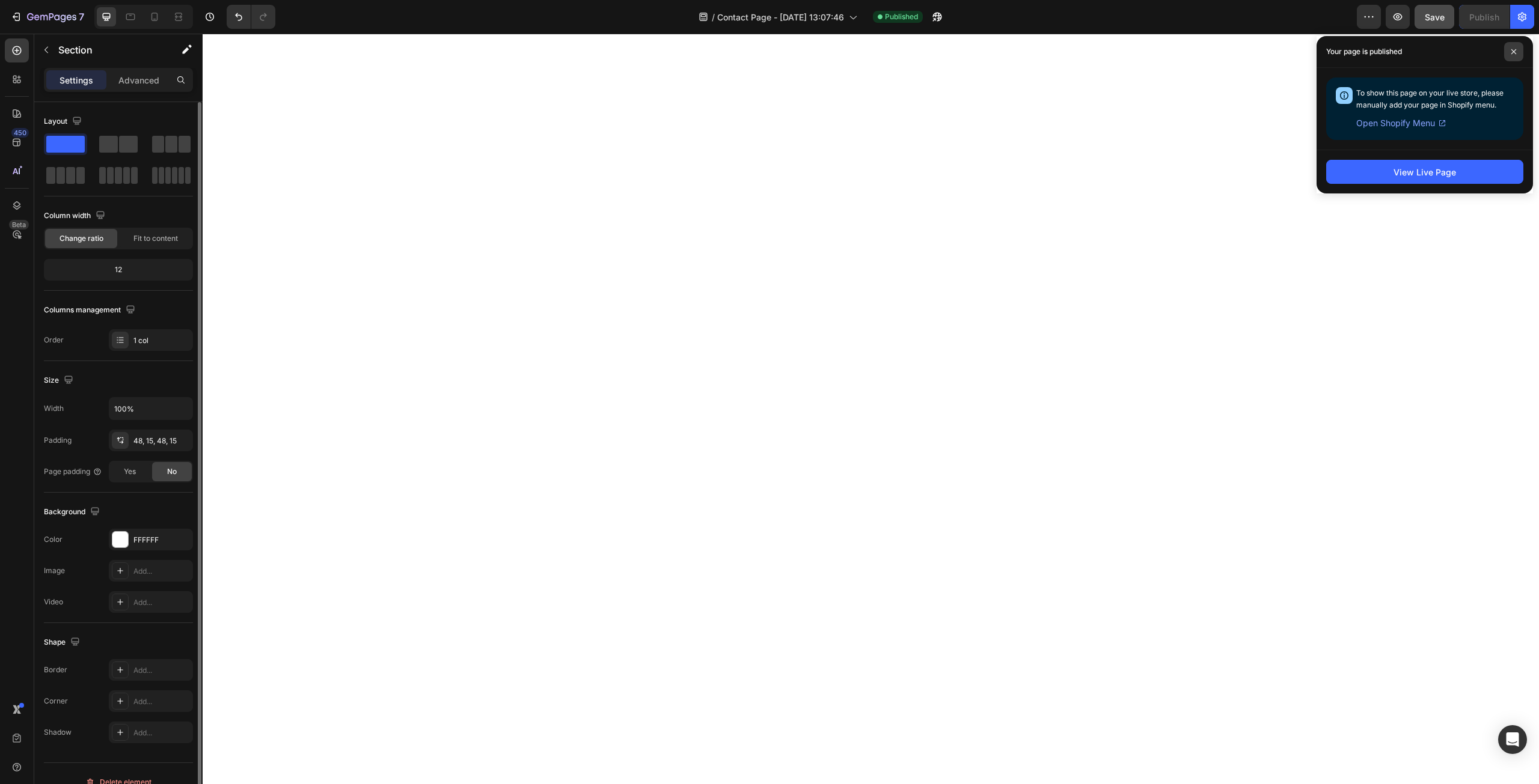
click at [1516, 54] on icon at bounding box center [1513, 52] width 6 height 6
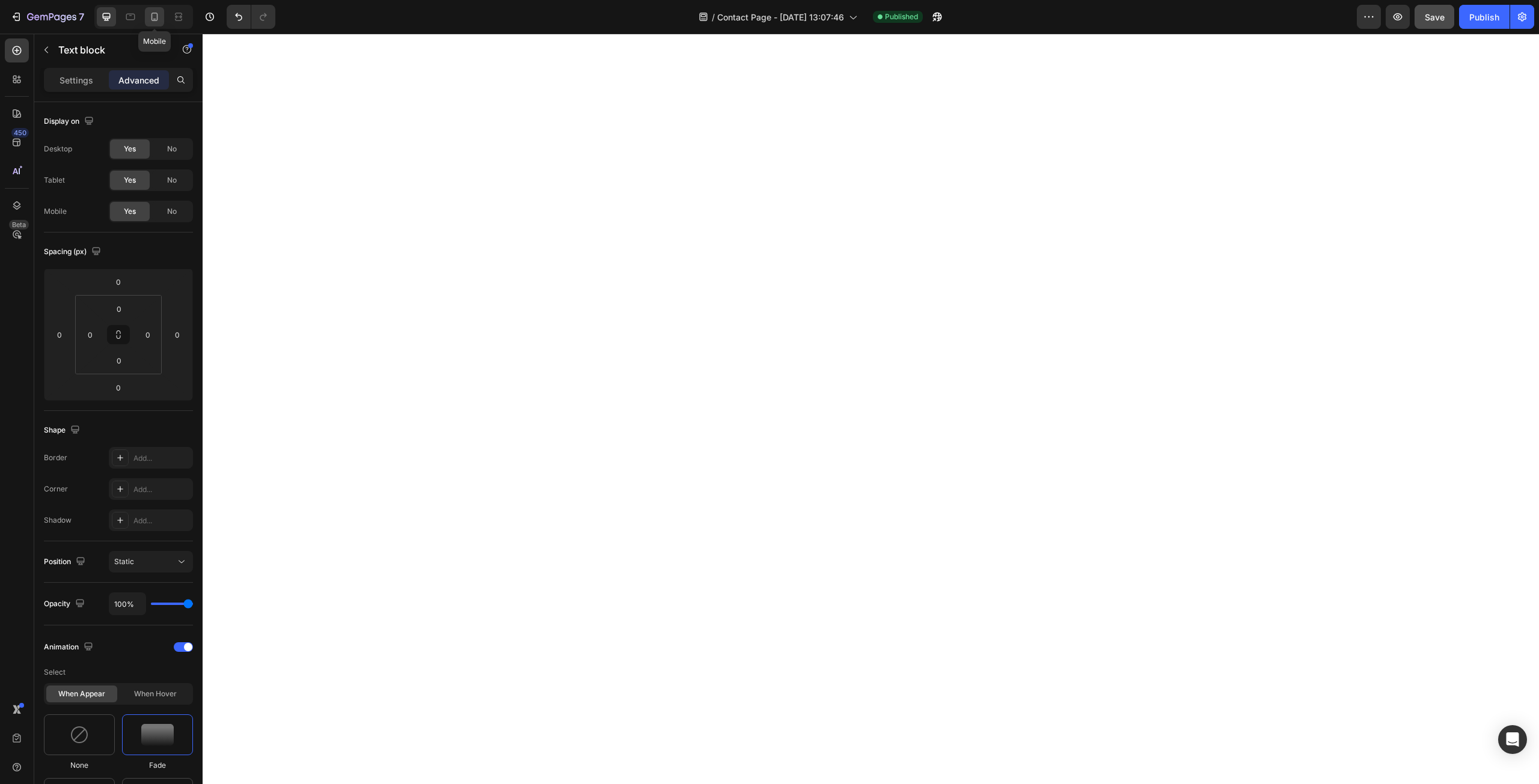
click at [159, 23] on div at bounding box center [154, 16] width 19 height 19
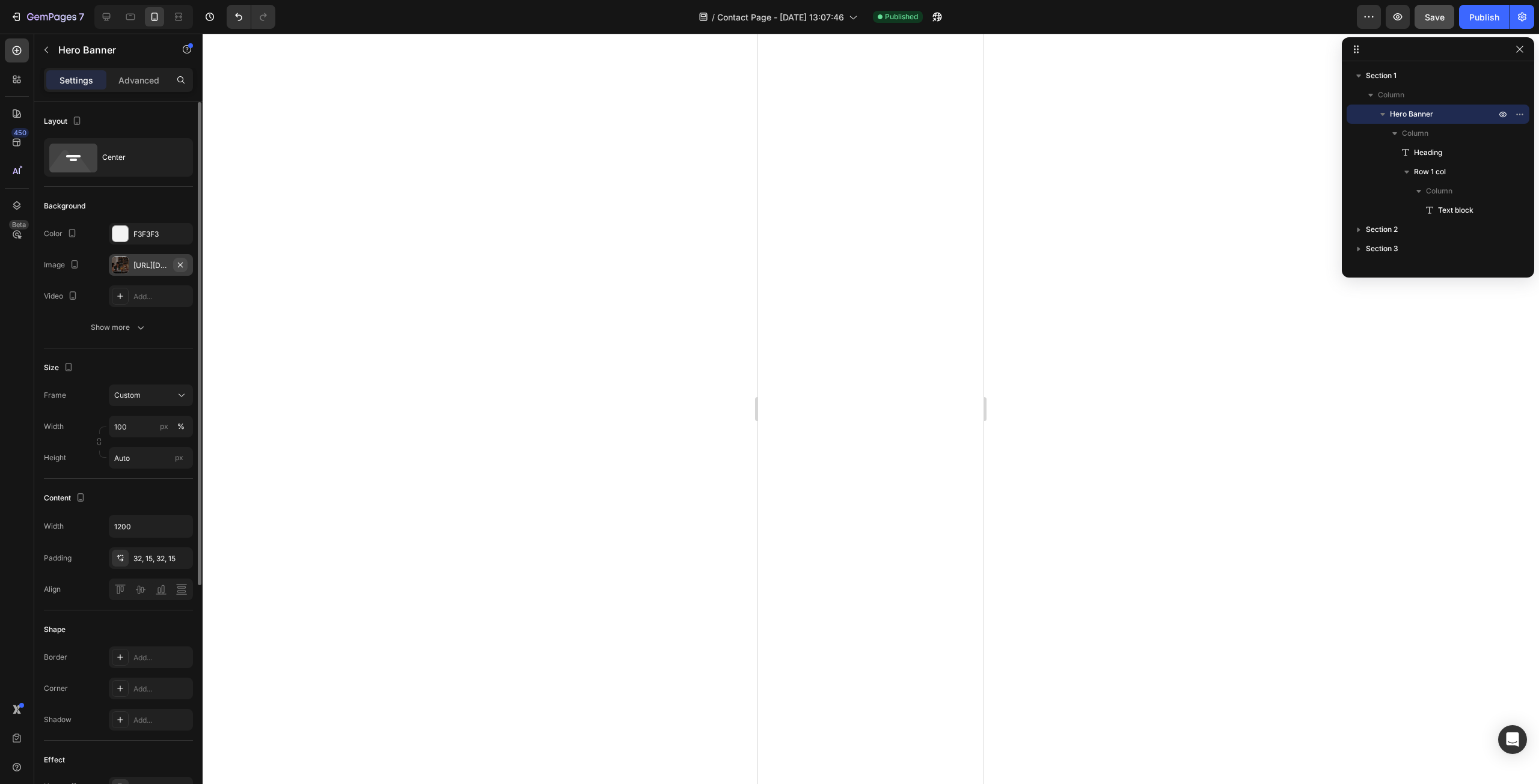
click at [185, 265] on button "button" at bounding box center [180, 265] width 14 height 14
click at [152, 265] on div "Add..." at bounding box center [162, 265] width 57 height 11
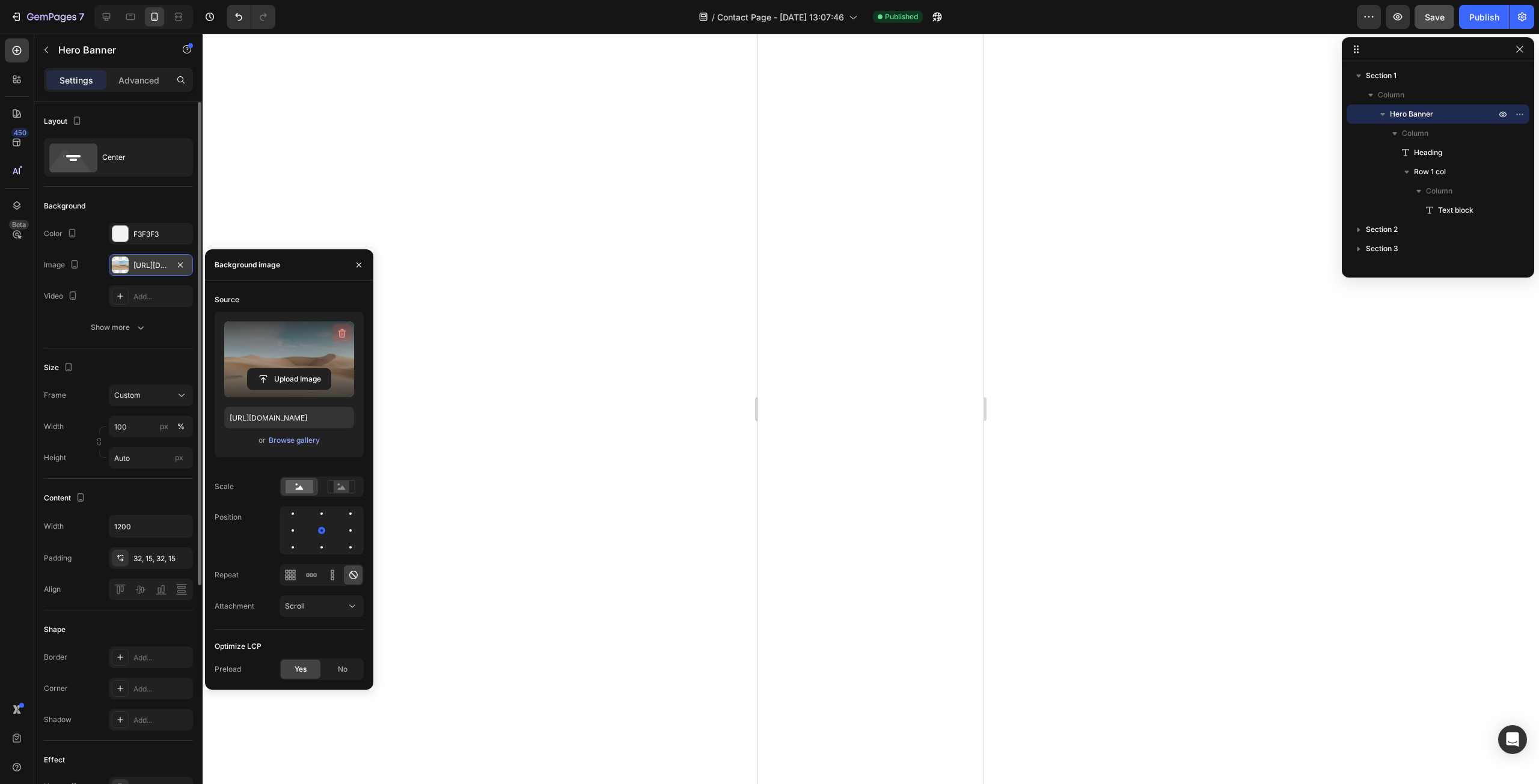
click at [344, 338] on icon "button" at bounding box center [342, 333] width 12 height 12
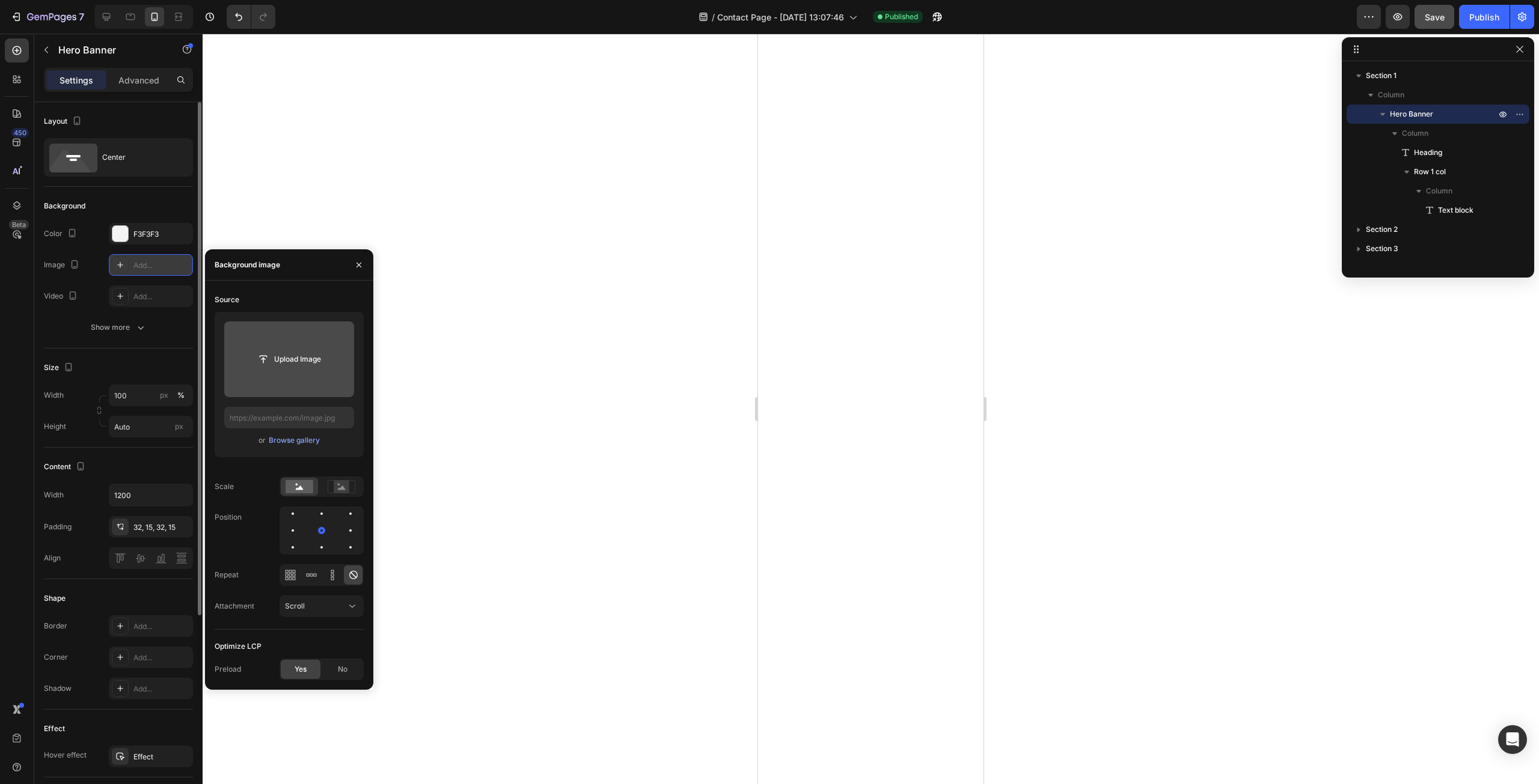
click at [306, 363] on input "file" at bounding box center [289, 359] width 83 height 21
type input "[URL][DOMAIN_NAME]"
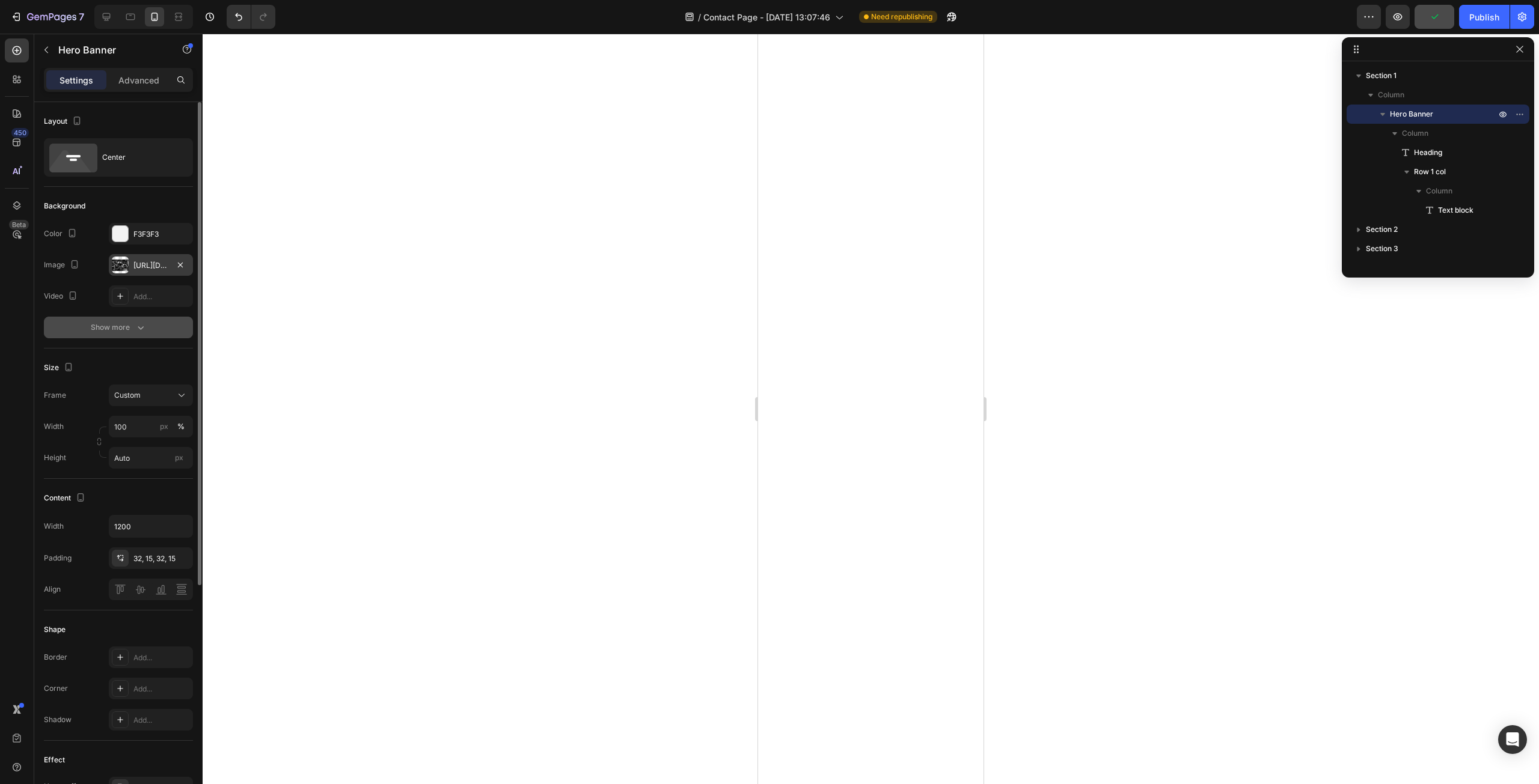
click at [140, 319] on button "Show more" at bounding box center [118, 327] width 149 height 22
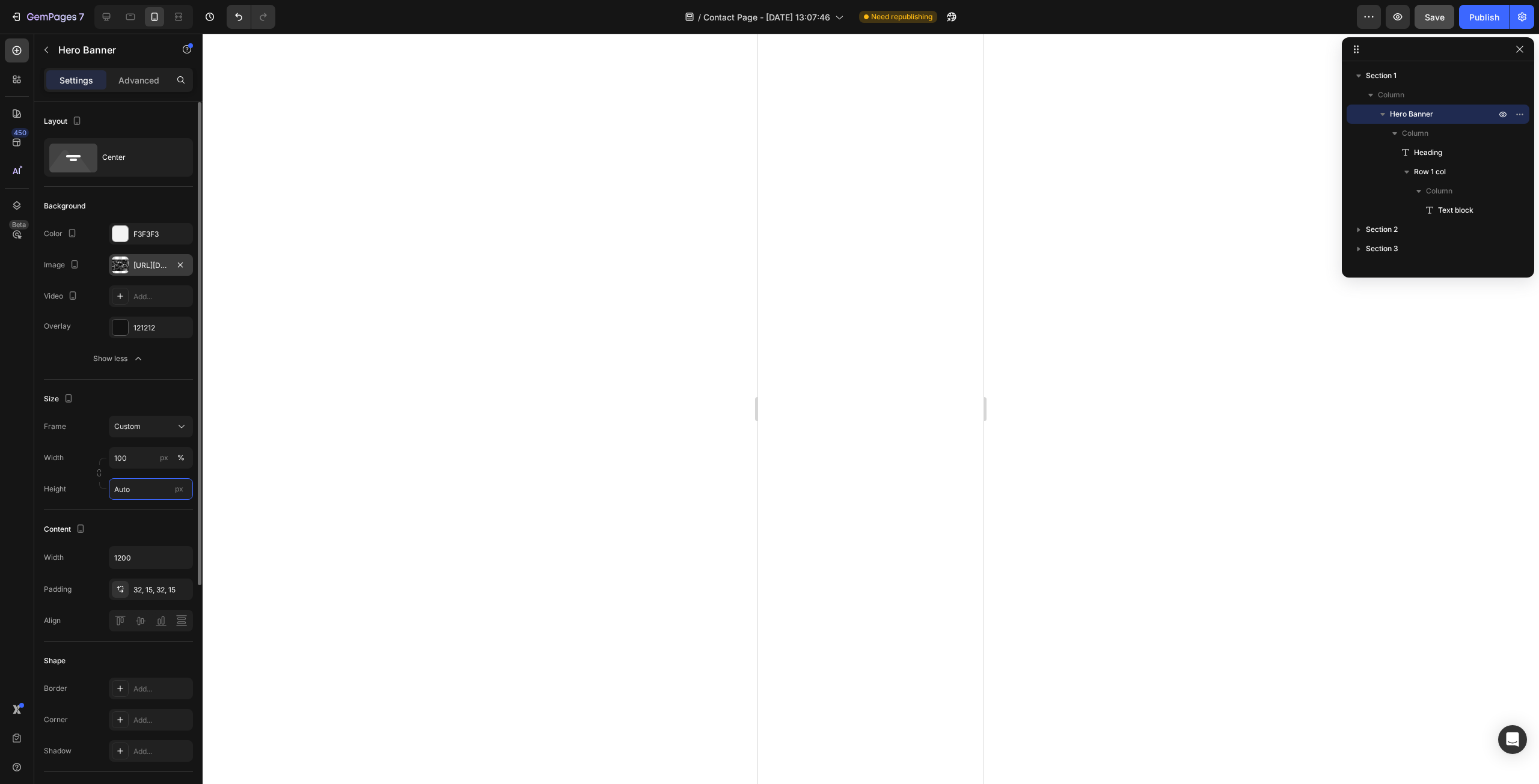
click at [133, 485] on input "Auto" at bounding box center [151, 489] width 84 height 22
type input "2"
type input "400"
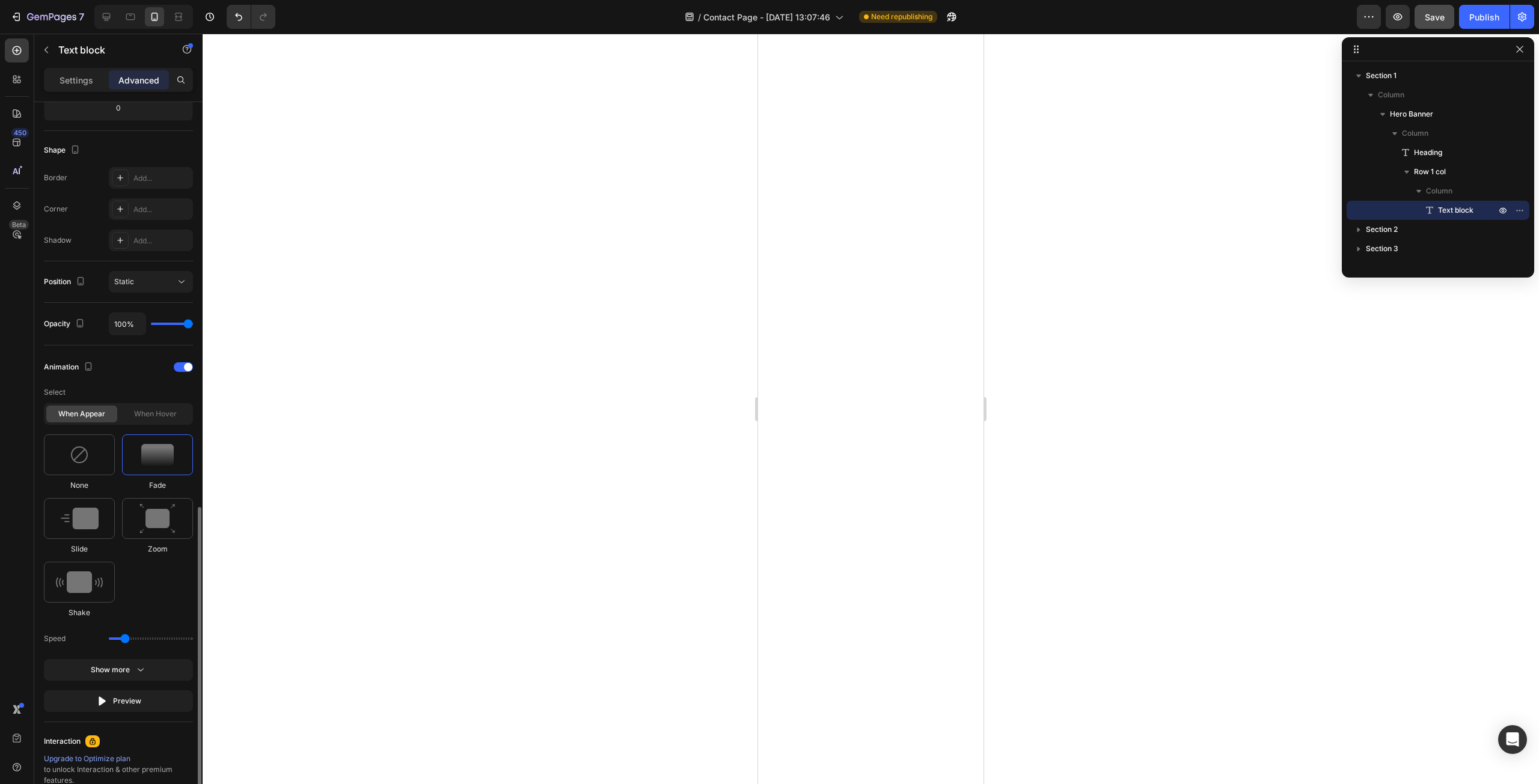
scroll to position [420, 0]
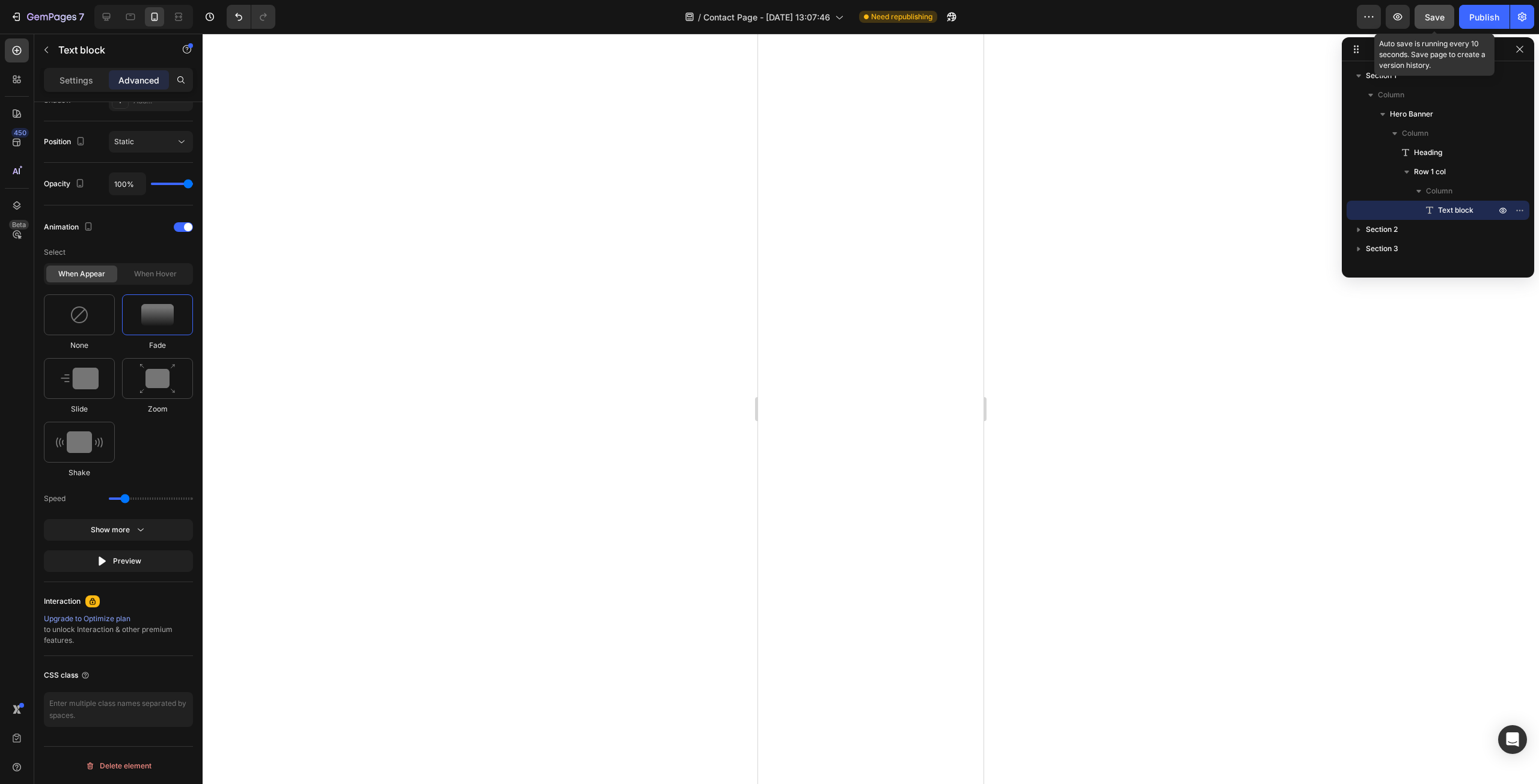
click at [1445, 17] on button "Save" at bounding box center [1435, 17] width 40 height 24
click at [1493, 17] on div "Publish" at bounding box center [1484, 17] width 30 height 13
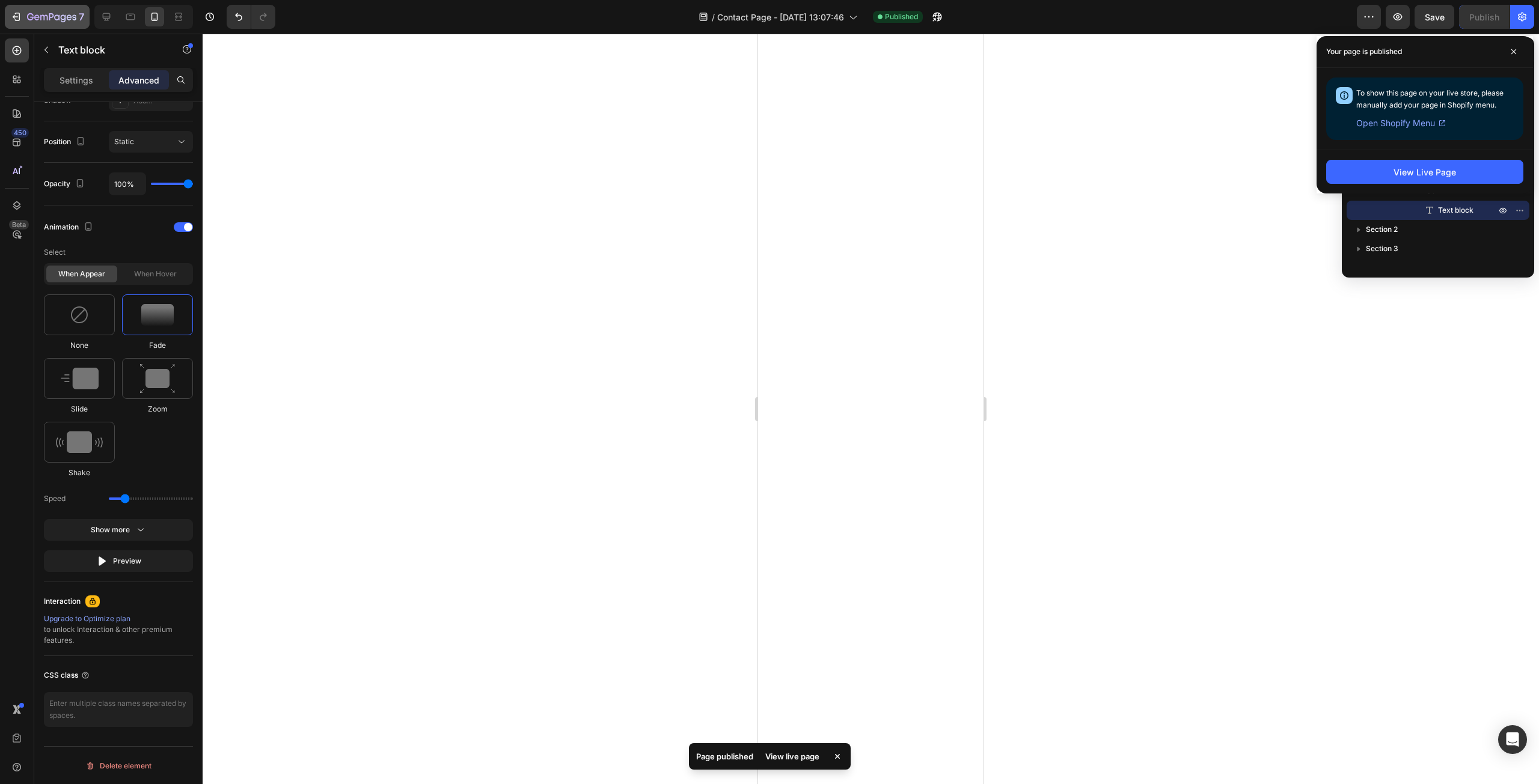
click at [43, 18] on icon "button" at bounding box center [52, 18] width 50 height 10
